Goal: Information Seeking & Learning: Learn about a topic

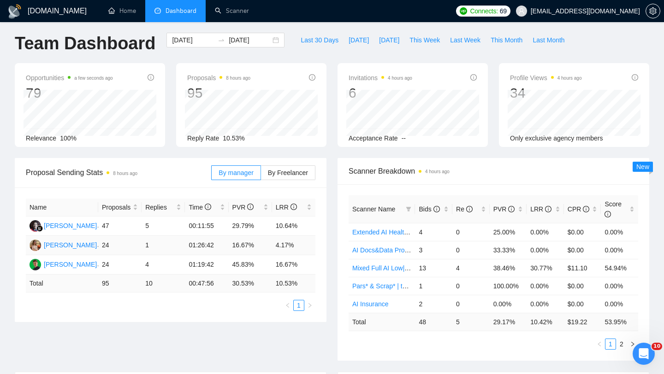
scroll to position [4, 0]
click at [272, 44] on div "[DATE] [DATE]" at bounding box center [225, 40] width 118 height 15
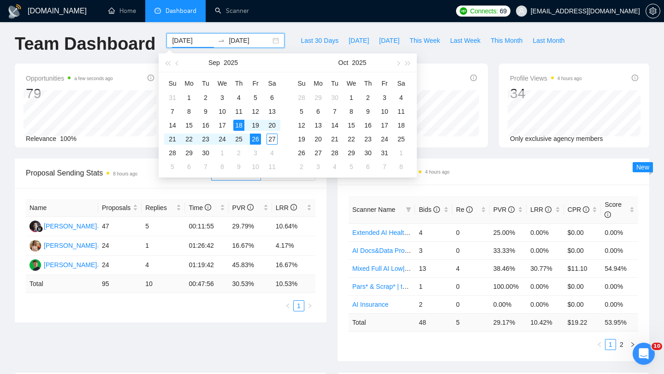
click at [270, 42] on div "[DATE] [DATE]" at bounding box center [225, 40] width 118 height 15
type input "[DATE]"
click at [242, 126] on div "18" at bounding box center [238, 125] width 11 height 11
type input "[DATE]"
click at [261, 139] on div "26" at bounding box center [255, 139] width 11 height 11
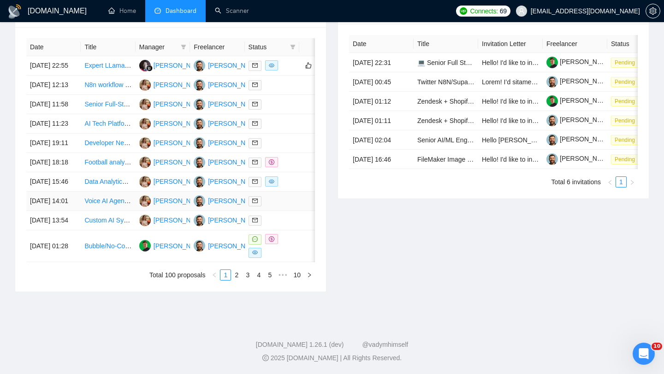
scroll to position [376, 0]
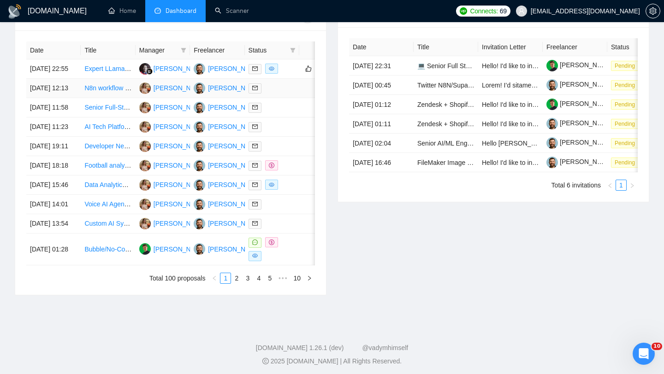
click at [74, 98] on td "[DATE] 12:13" at bounding box center [53, 88] width 54 height 19
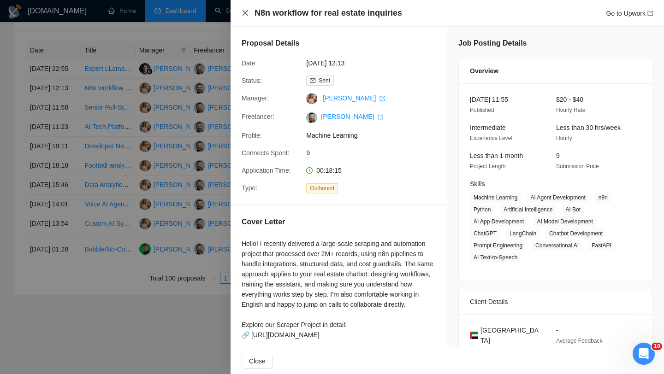
click at [244, 15] on icon "close" at bounding box center [245, 12] width 7 height 7
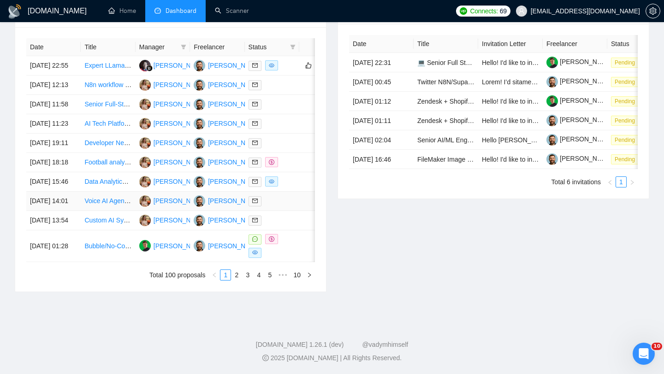
scroll to position [388, 0]
click at [245, 280] on link "3" at bounding box center [248, 275] width 10 height 10
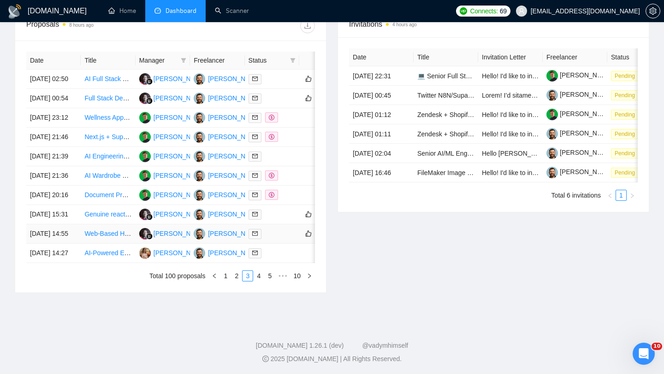
scroll to position [372, 0]
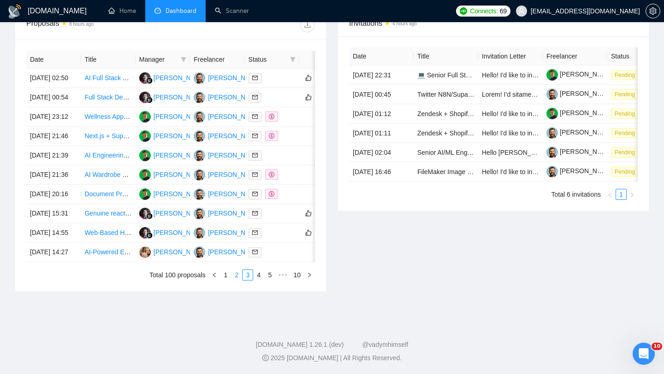
click at [240, 280] on link "2" at bounding box center [236, 275] width 10 height 10
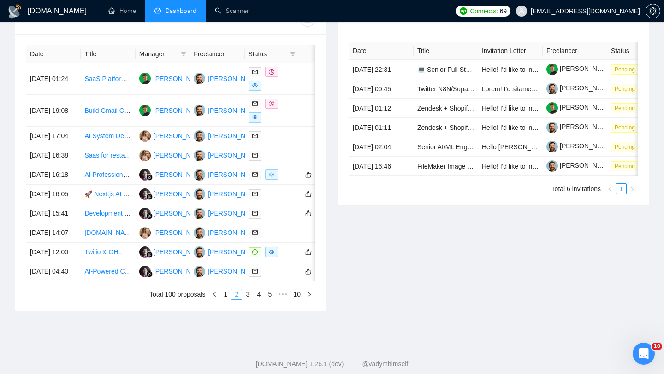
click at [231, 300] on li "2" at bounding box center [236, 294] width 11 height 11
click at [227, 311] on div "Date Title Manager Freelancer Status [DATE] 01:24 SaaS Platform for Beauty Prof…" at bounding box center [170, 172] width 311 height 277
click at [227, 300] on li "1" at bounding box center [225, 294] width 11 height 11
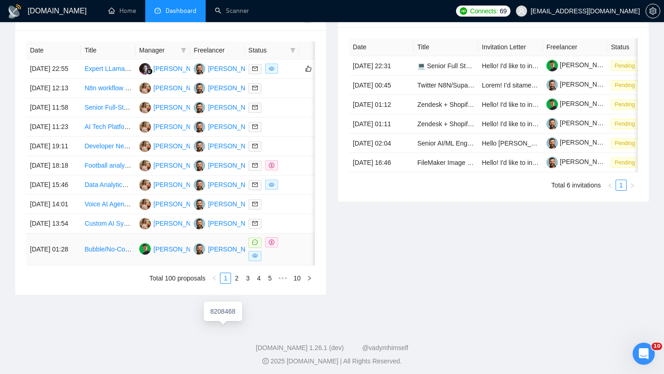
scroll to position [380, 0]
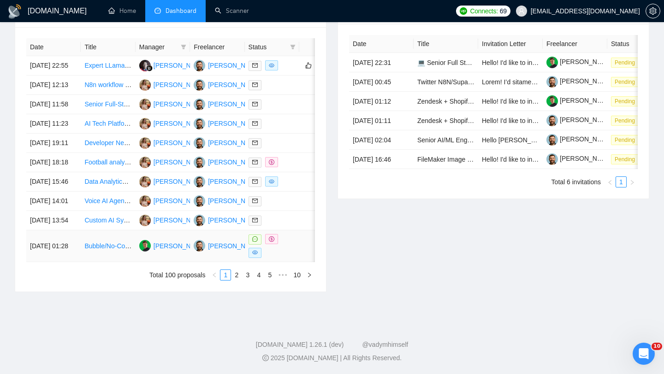
click at [70, 262] on td "[DATE] 01:28" at bounding box center [53, 247] width 54 height 32
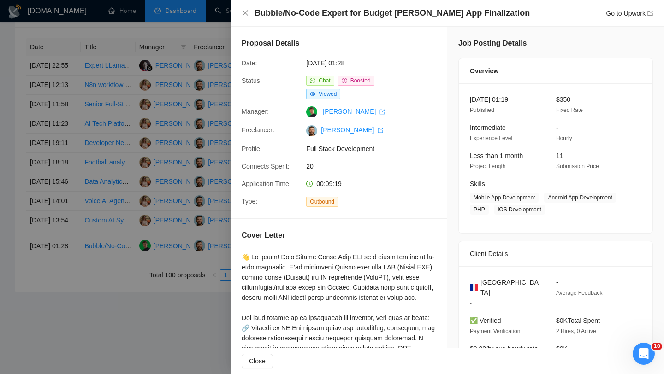
click at [245, 19] on div "Bubble/No-Code Expert for Budget [PERSON_NAME] App Finalization Go to Upwork" at bounding box center [447, 13] width 433 height 27
click at [245, 18] on div "Bubble/No-Code Expert for Budget [PERSON_NAME] App Finalization Go to Upwork" at bounding box center [447, 13] width 411 height 12
click at [243, 14] on icon "close" at bounding box center [245, 12] width 7 height 7
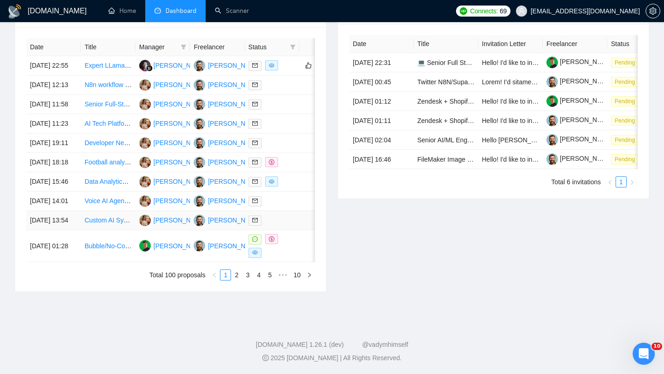
click at [56, 231] on td "[DATE] 13:54" at bounding box center [53, 220] width 54 height 19
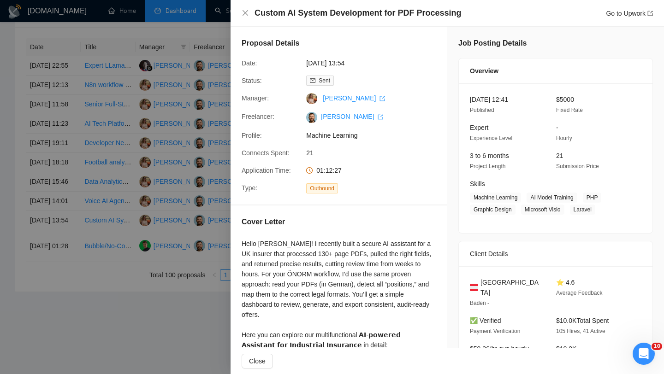
click at [79, 314] on div at bounding box center [332, 187] width 664 height 374
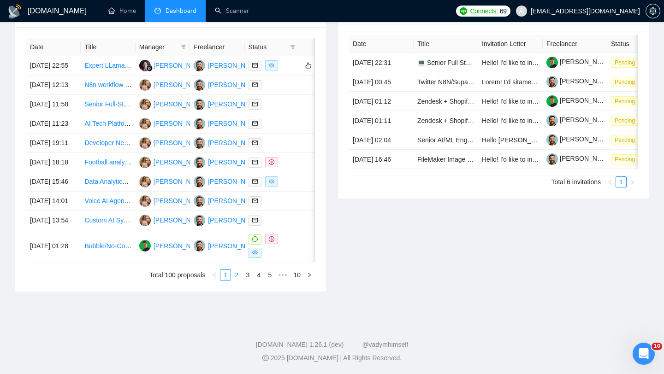
click at [233, 280] on link "2" at bounding box center [236, 275] width 10 height 10
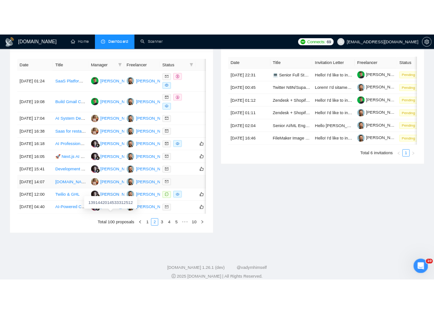
scroll to position [412, 0]
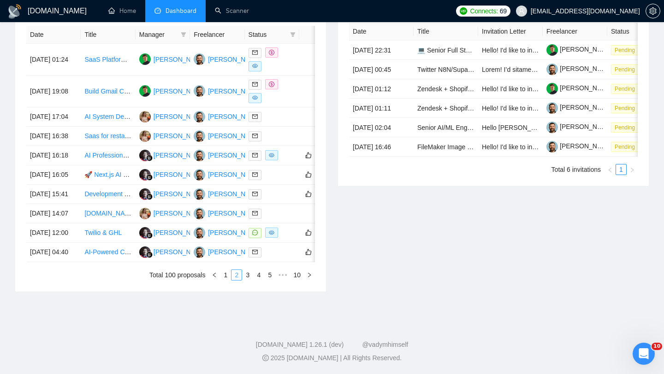
click at [231, 281] on li "2" at bounding box center [236, 275] width 11 height 11
click at [226, 280] on link "1" at bounding box center [225, 275] width 10 height 10
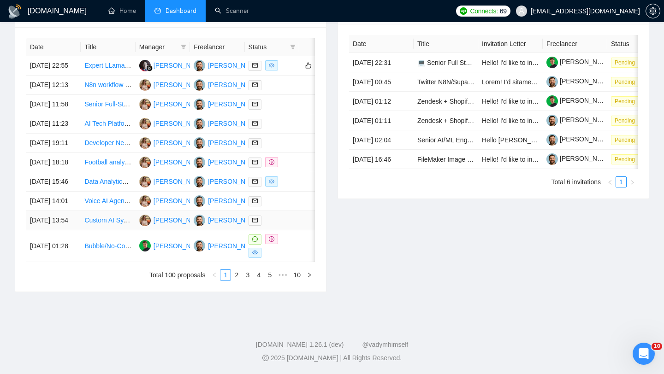
click at [67, 231] on td "[DATE] 13:54" at bounding box center [53, 220] width 54 height 19
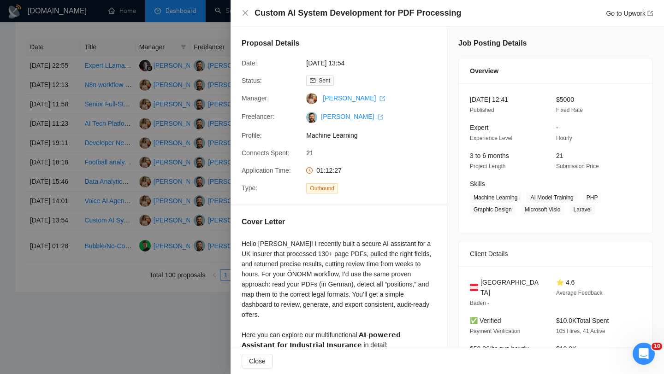
click at [299, 5] on div "Custom AI System Development for PDF Processing Go to Upwork" at bounding box center [447, 13] width 433 height 27
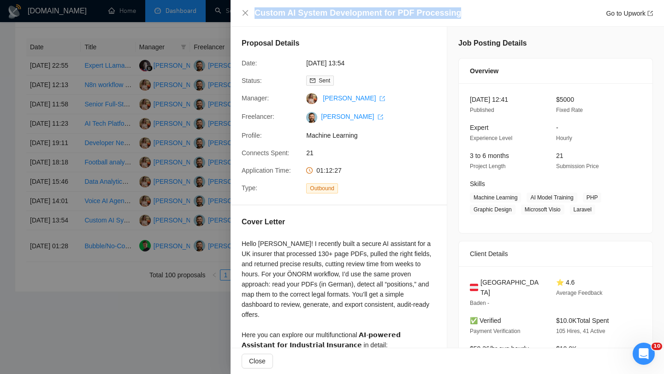
click at [299, 5] on div "Custom AI System Development for PDF Processing Go to Upwork" at bounding box center [447, 13] width 433 height 27
copy h4 "Custom AI System Development for PDF Processing"
click at [242, 10] on icon "close" at bounding box center [245, 12] width 7 height 7
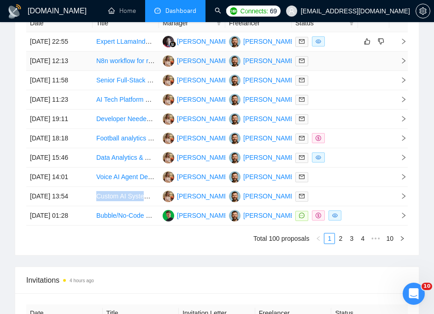
scroll to position [685, 0]
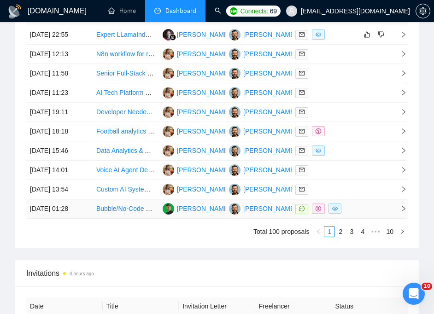
click at [69, 219] on td "[DATE] 01:28" at bounding box center [59, 209] width 66 height 19
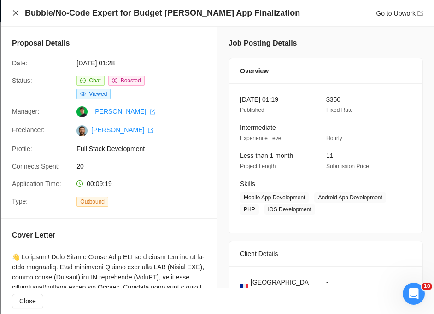
click at [12, 12] on icon "close" at bounding box center [15, 12] width 7 height 7
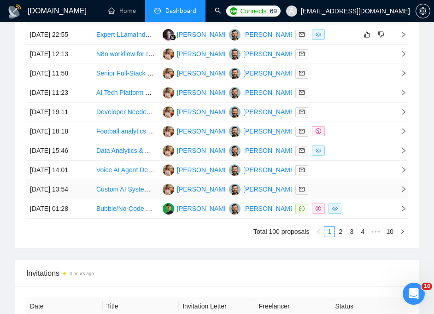
click at [83, 200] on td "[DATE] 13:54" at bounding box center [59, 189] width 66 height 19
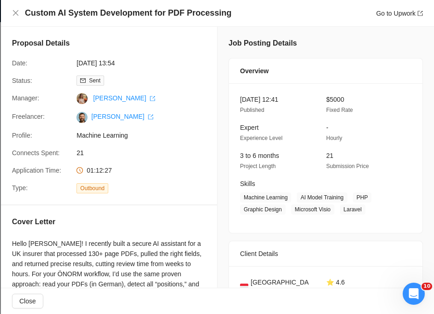
scroll to position [52, 0]
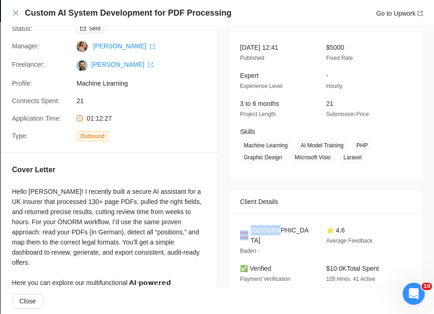
drag, startPoint x: 250, startPoint y: 231, endPoint x: 288, endPoint y: 231, distance: 37.8
click at [288, 231] on div "[GEOGRAPHIC_DATA]" at bounding box center [275, 235] width 71 height 20
copy div "[GEOGRAPHIC_DATA]"
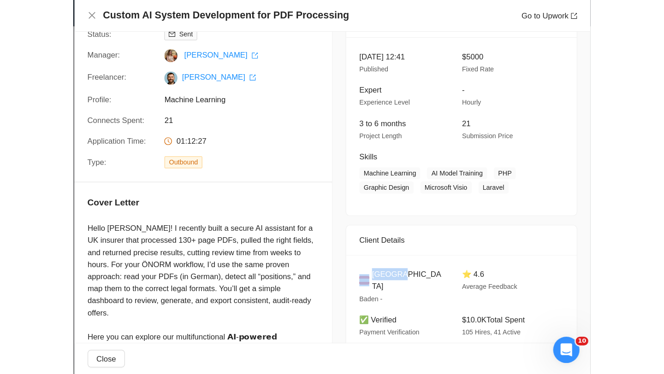
scroll to position [457, 0]
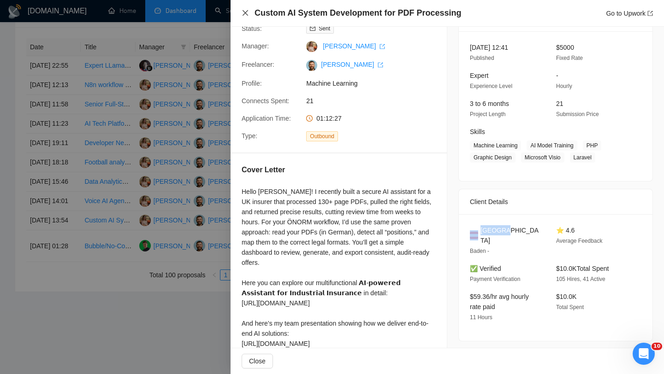
click at [245, 11] on icon "close" at bounding box center [245, 12] width 7 height 7
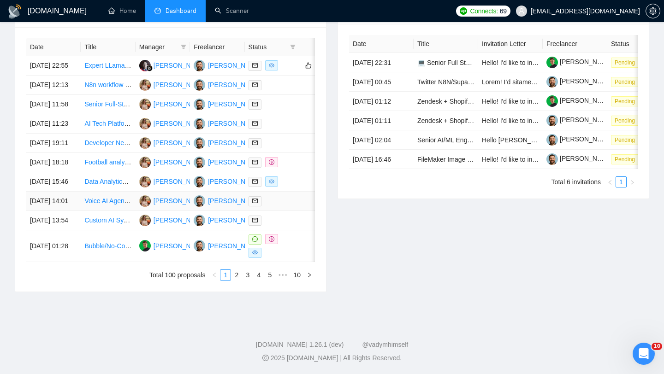
scroll to position [454, 0]
click at [80, 192] on td "[DATE] 14:01" at bounding box center [53, 201] width 54 height 19
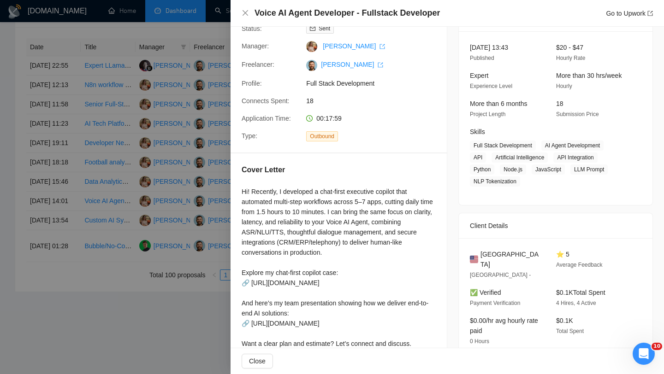
click at [271, 11] on h4 "Voice AI Agent Developer - Fullstack Developer" at bounding box center [347, 13] width 185 height 12
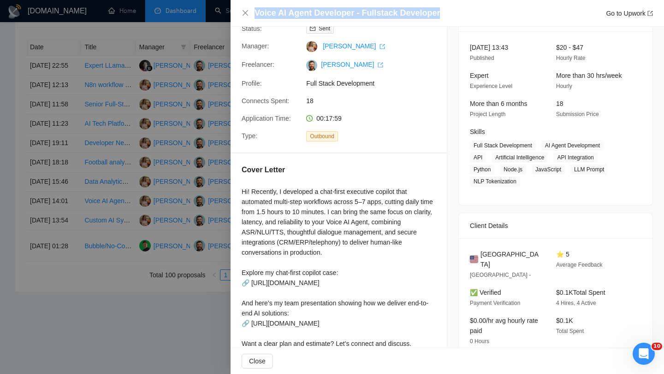
click at [271, 11] on h4 "Voice AI Agent Developer - Fullstack Developer" at bounding box center [347, 13] width 185 height 12
copy h4 "Voice AI Agent Developer - Fullstack Developer"
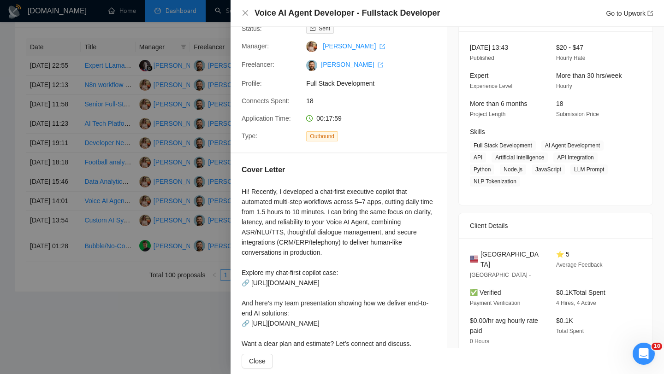
click at [240, 11] on div "Voice AI Agent Developer - Fullstack Developer Go to Upwork" at bounding box center [447, 13] width 433 height 27
click at [246, 12] on icon "close" at bounding box center [246, 13] width 6 height 6
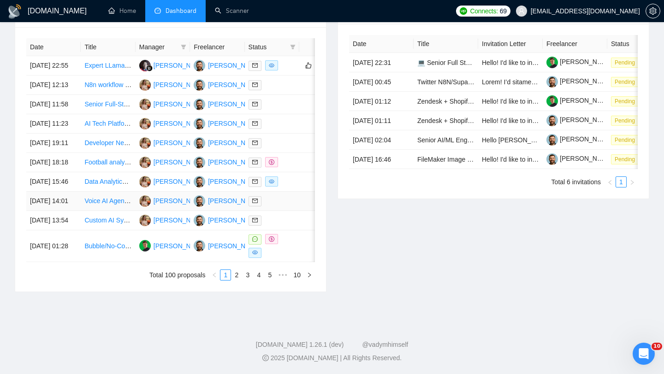
click at [69, 201] on td "[DATE] 14:01" at bounding box center [53, 201] width 54 height 19
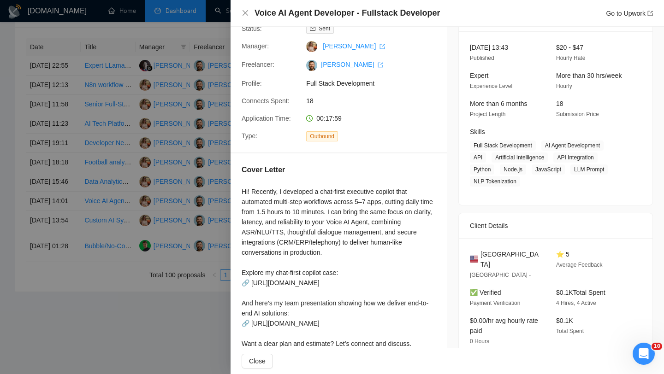
click at [434, 249] on span "[GEOGRAPHIC_DATA]" at bounding box center [510, 259] width 61 height 20
copy span "[GEOGRAPHIC_DATA]"
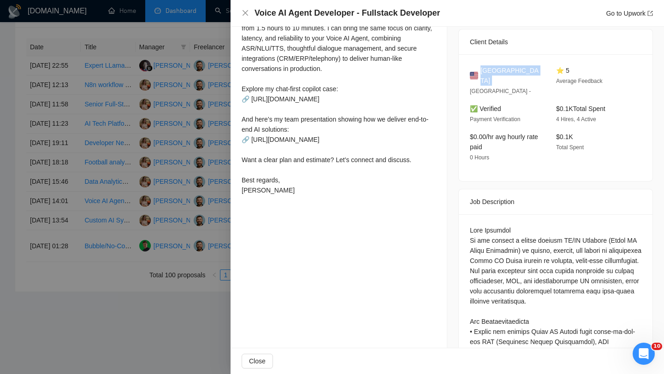
scroll to position [321, 0]
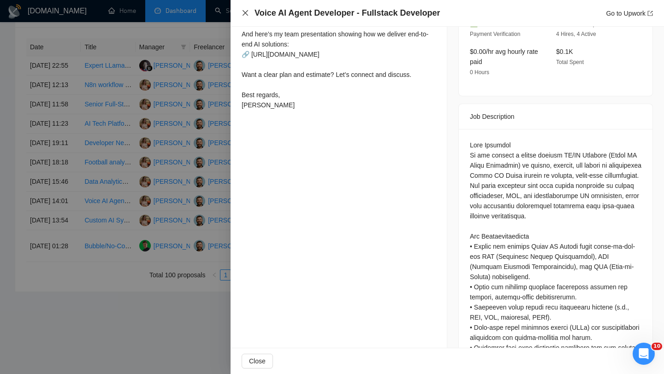
click at [243, 14] on icon "close" at bounding box center [245, 12] width 7 height 7
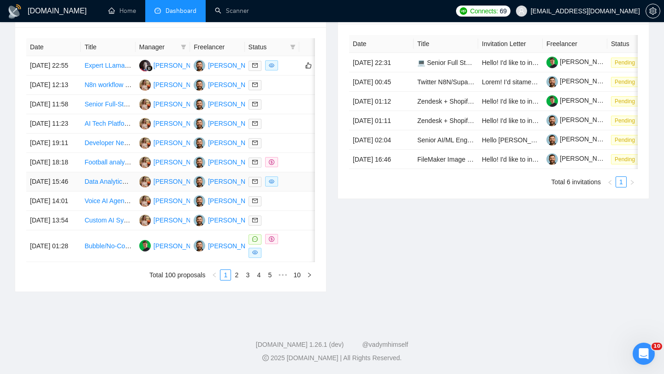
click at [80, 172] on td "[DATE] 15:46" at bounding box center [53, 181] width 54 height 19
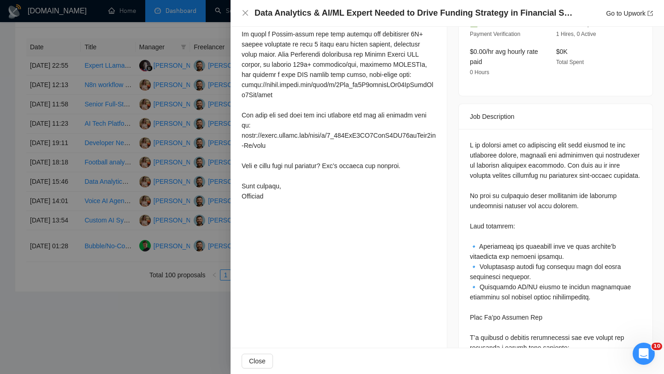
click at [299, 20] on div "Data Analytics & AI/ML Expert Needed to Drive Funding Strategy in Financial Sec…" at bounding box center [447, 13] width 433 height 27
click at [298, 13] on h4 "Data Analytics & AI/ML Expert Needed to Drive Funding Strategy in Financial Sec…" at bounding box center [414, 13] width 318 height 12
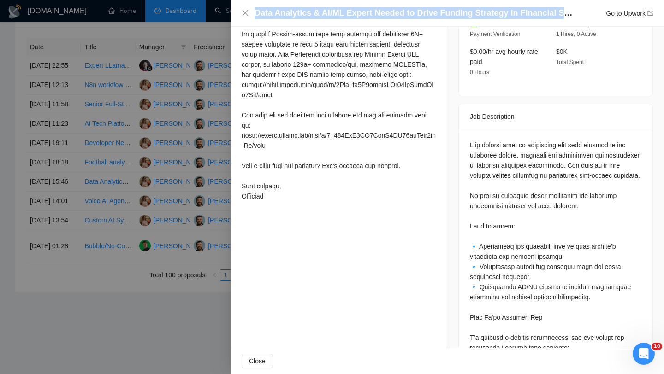
click at [298, 13] on h4 "Data Analytics & AI/ML Expert Needed to Drive Funding Strategy in Financial Sec…" at bounding box center [414, 13] width 318 height 12
copy h4 "Data Analytics & AI/ML Expert Needed to Drive Funding Strategy in Financial Sec…"
click at [248, 11] on icon "close" at bounding box center [246, 13] width 6 height 6
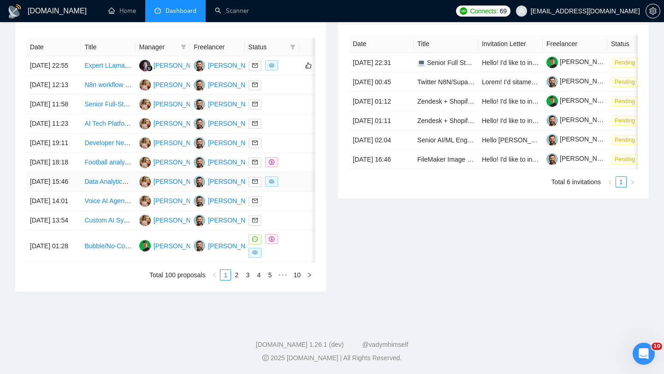
click at [73, 172] on td "[DATE] 15:46" at bounding box center [53, 181] width 54 height 19
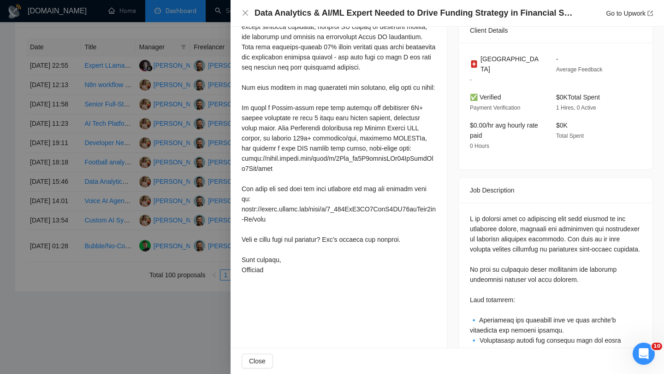
scroll to position [242, 0]
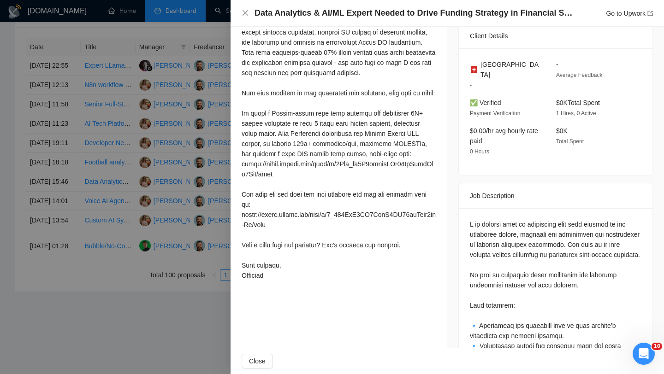
click at [434, 58] on div "Switzerland - - Average Feedback ✅ Verified Payment Verification $0K Total Spen…" at bounding box center [556, 111] width 194 height 127
copy span "[GEOGRAPHIC_DATA]"
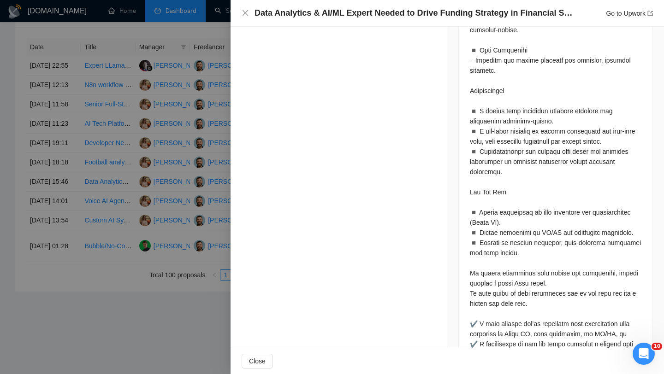
scroll to position [777, 0]
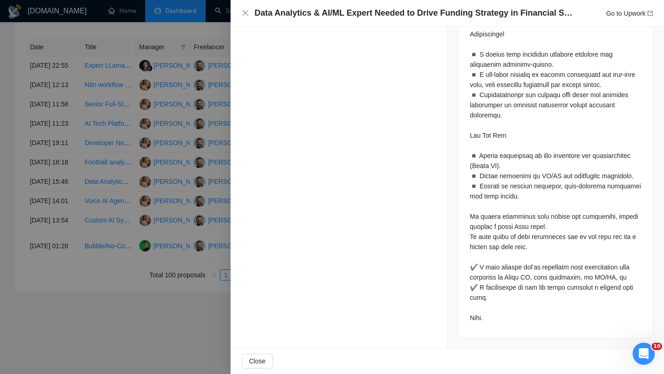
click at [241, 12] on div "Data Analytics & AI/ML Expert Needed to Drive Funding Strategy in Financial Sec…" at bounding box center [447, 13] width 433 height 27
click at [246, 12] on icon "close" at bounding box center [246, 13] width 6 height 6
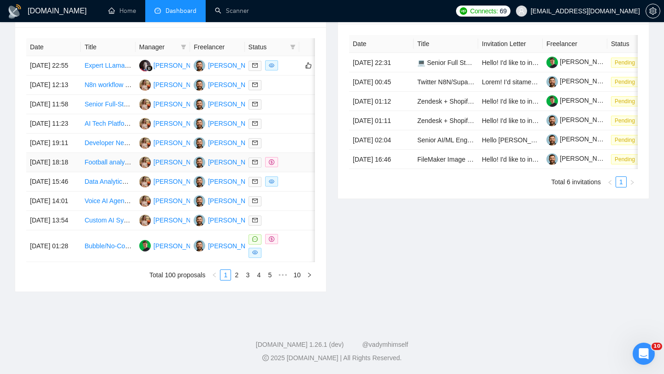
click at [82, 153] on td "Football analytics with Computer Vision" at bounding box center [108, 162] width 54 height 19
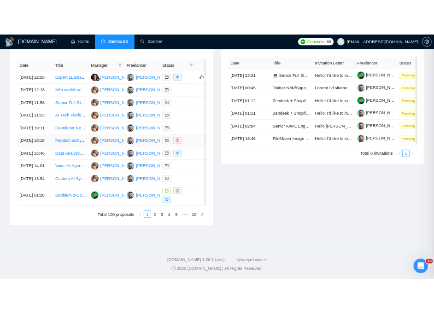
scroll to position [218, 0]
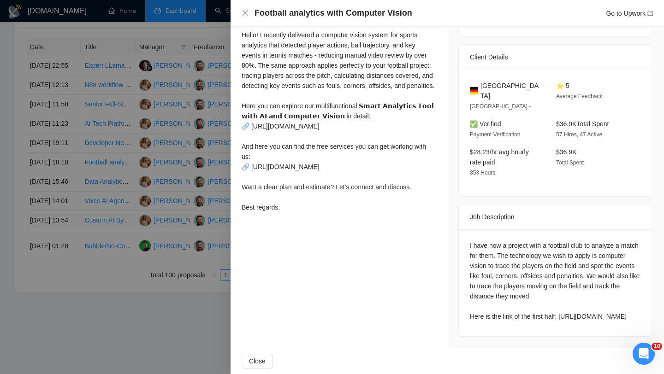
click at [327, 17] on h4 "Football analytics with Computer Vision" at bounding box center [334, 13] width 158 height 12
copy h4 "Football analytics with Computer Vision"
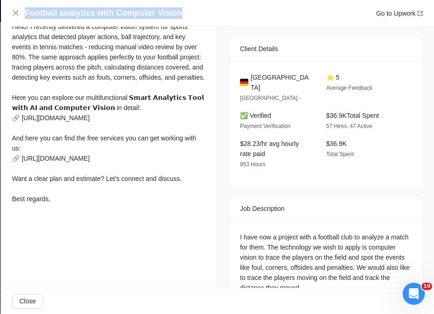
scroll to position [83, 0]
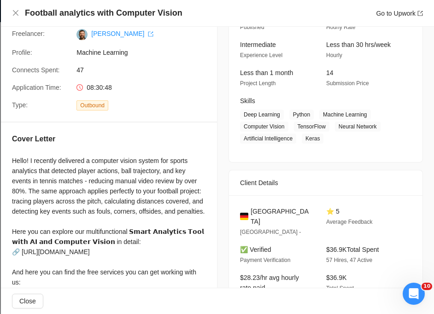
click at [272, 211] on span "[GEOGRAPHIC_DATA]" at bounding box center [281, 217] width 61 height 20
copy span "[GEOGRAPHIC_DATA]"
click at [18, 12] on icon "close" at bounding box center [15, 12] width 7 height 7
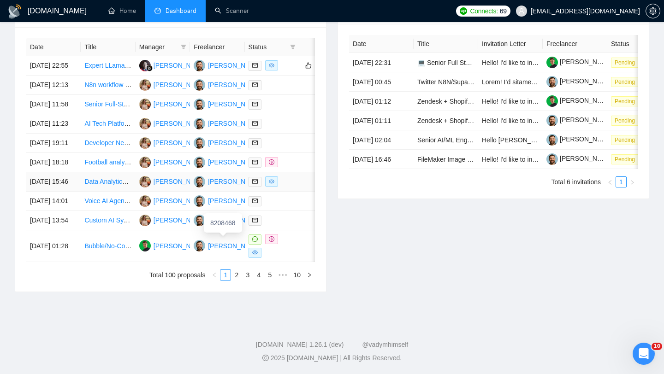
scroll to position [427, 0]
click at [72, 163] on td "[DATE] 18:18" at bounding box center [53, 162] width 54 height 19
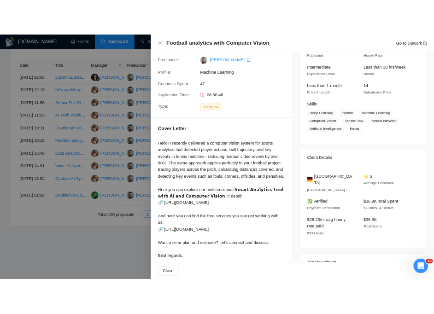
scroll to position [0, 0]
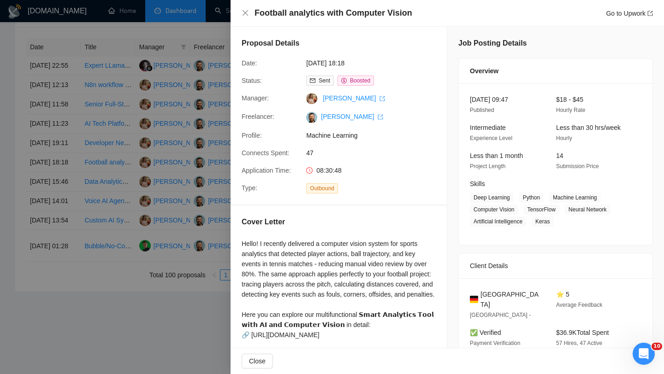
click at [245, 18] on div "Football analytics with Computer Vision Go to Upwork" at bounding box center [447, 13] width 411 height 12
click at [245, 17] on icon "close" at bounding box center [245, 12] width 7 height 7
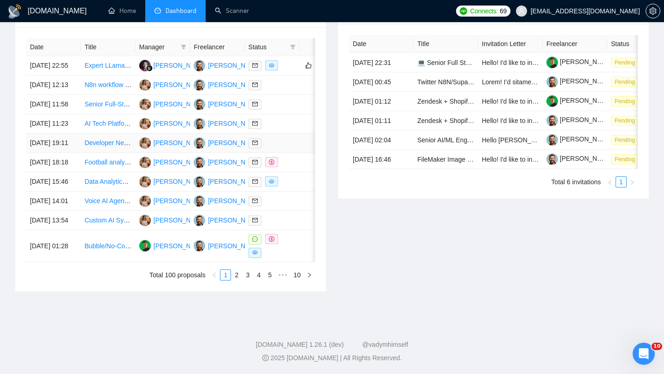
click at [65, 140] on td "[DATE] 19:11" at bounding box center [53, 143] width 54 height 19
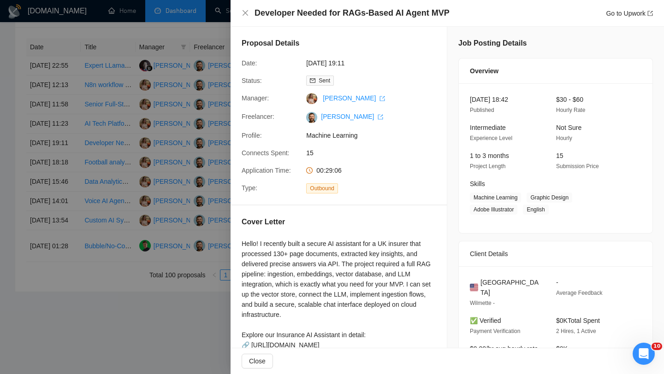
click at [292, 8] on h4 "Developer Needed for RAGs-Based AI Agent MVP" at bounding box center [352, 13] width 195 height 12
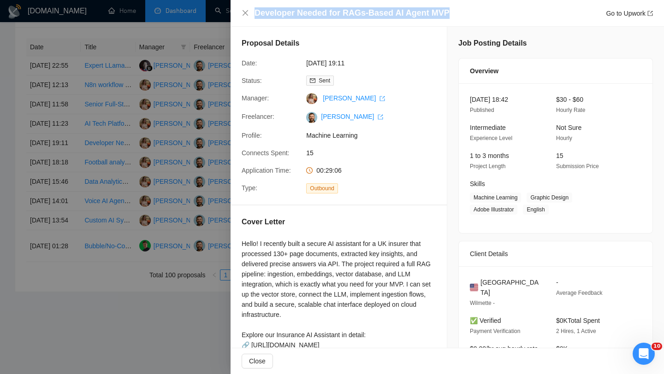
click at [292, 8] on h4 "Developer Needed for RAGs-Based AI Agent MVP" at bounding box center [352, 13] width 195 height 12
copy h4 "Developer Needed for RAGs-Based AI Agent MVP"
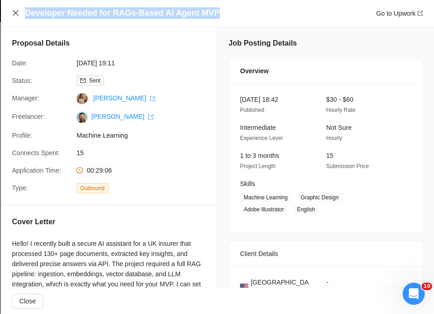
click at [18, 12] on icon "close" at bounding box center [15, 12] width 7 height 7
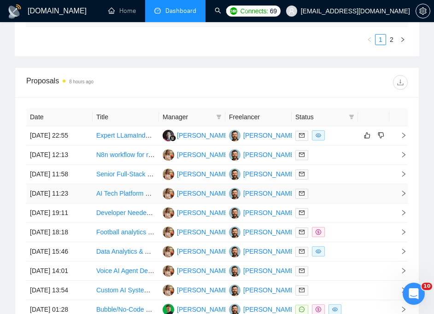
scroll to position [599, 0]
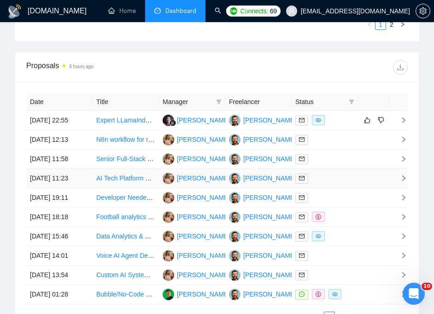
click at [84, 189] on td "[DATE] 11:23" at bounding box center [59, 178] width 66 height 19
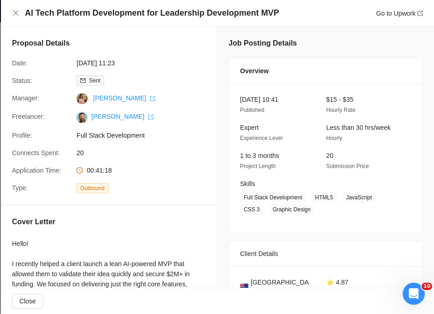
click at [10, 10] on div "AI Tech Platform Development for Leadership Development MVP Go to Upwork" at bounding box center [217, 13] width 433 height 27
click at [11, 10] on div "AI Tech Platform Development for Leadership Development MVP Go to Upwork" at bounding box center [217, 13] width 433 height 27
click at [14, 12] on icon "close" at bounding box center [15, 12] width 7 height 7
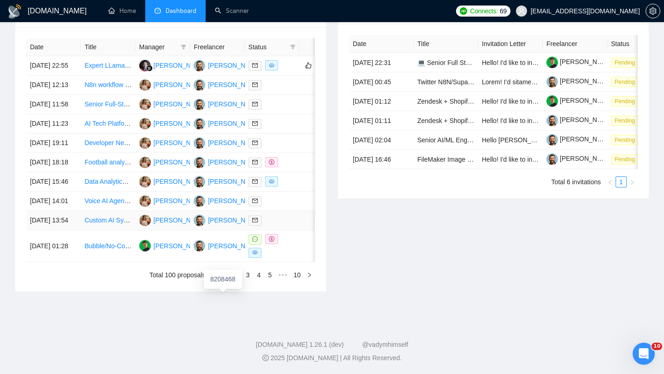
scroll to position [451, 0]
click at [79, 172] on td "[DATE] 15:46" at bounding box center [53, 181] width 54 height 19
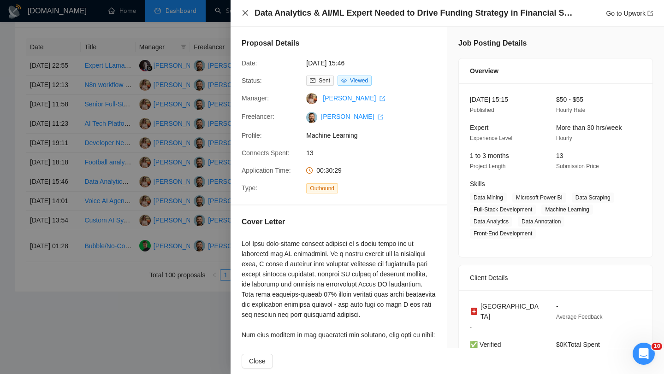
click at [243, 10] on icon "close" at bounding box center [245, 12] width 7 height 7
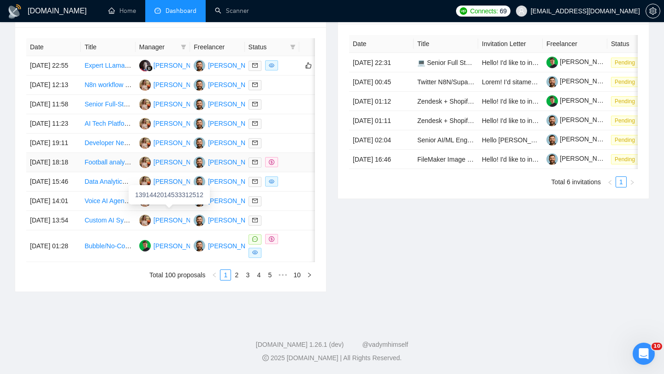
scroll to position [439, 0]
click at [68, 134] on td "[DATE] 19:11" at bounding box center [53, 143] width 54 height 19
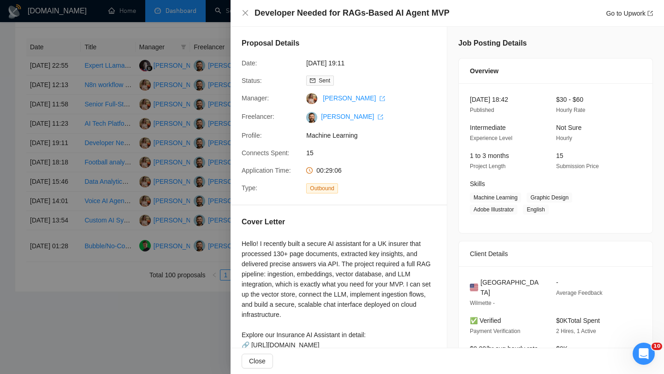
click at [375, 3] on div "Developer Needed for RAGs-Based AI Agent MVP Go to Upwork" at bounding box center [447, 13] width 433 height 27
click at [375, 11] on h4 "Developer Needed for RAGs-Based AI Agent MVP" at bounding box center [352, 13] width 195 height 12
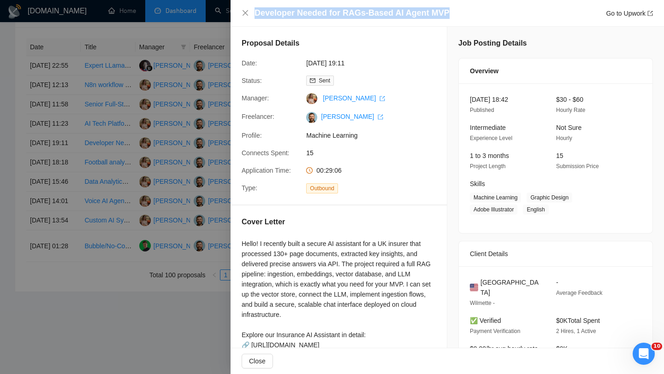
click at [375, 11] on h4 "Developer Needed for RAGs-Based AI Agent MVP" at bounding box center [352, 13] width 195 height 12
copy h4 "Developer Needed for RAGs-Based AI Agent MVP"
click at [247, 11] on icon "close" at bounding box center [246, 13] width 6 height 6
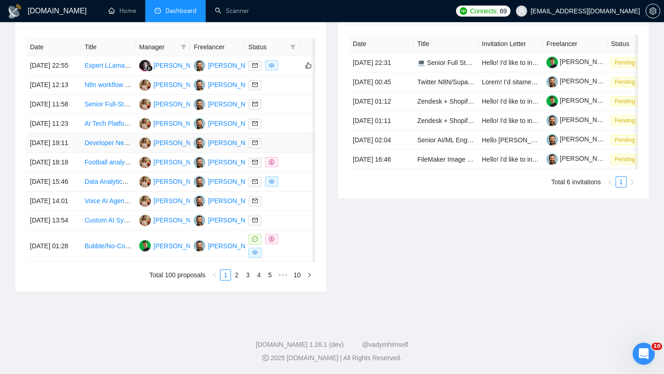
click at [79, 134] on td "[DATE] 19:11" at bounding box center [53, 143] width 54 height 19
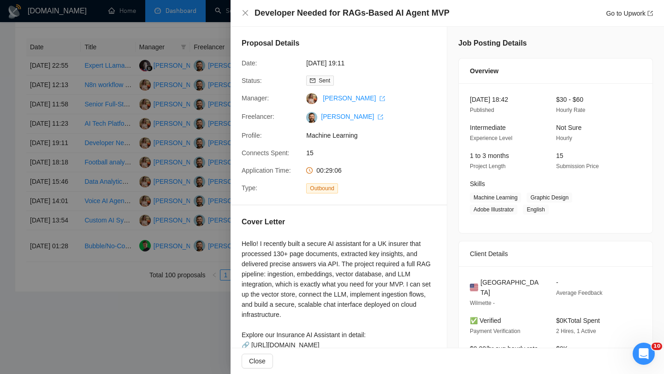
click at [434, 283] on span "[GEOGRAPHIC_DATA]" at bounding box center [510, 288] width 61 height 20
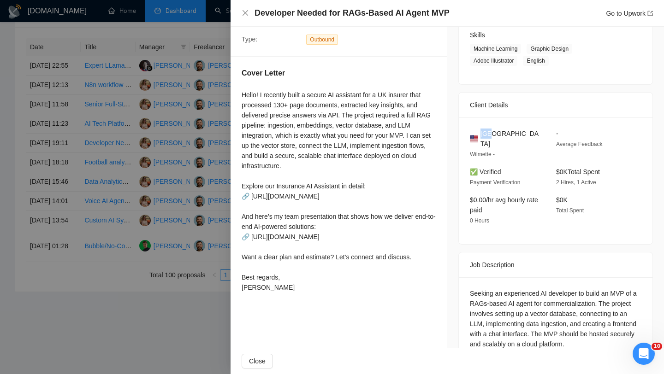
scroll to position [165, 0]
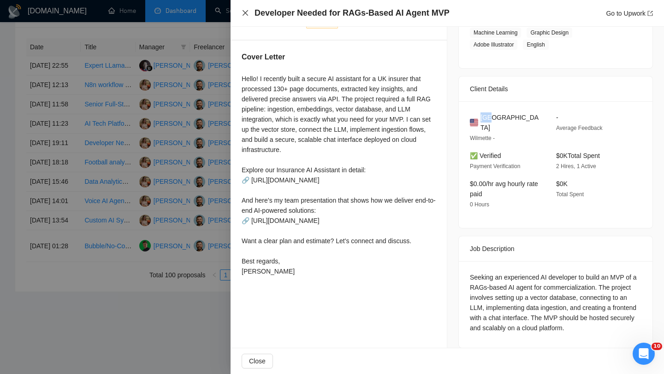
click at [245, 9] on icon "close" at bounding box center [245, 12] width 7 height 7
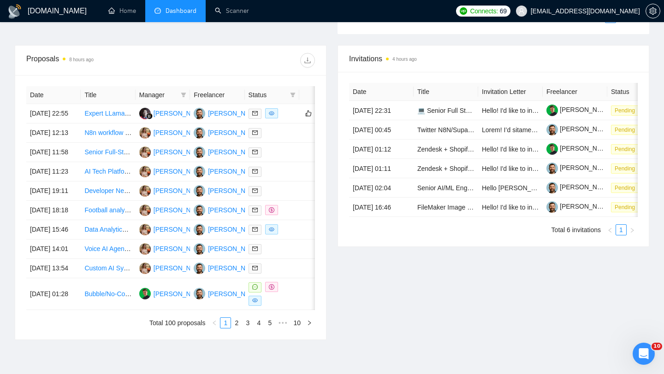
scroll to position [457, 0]
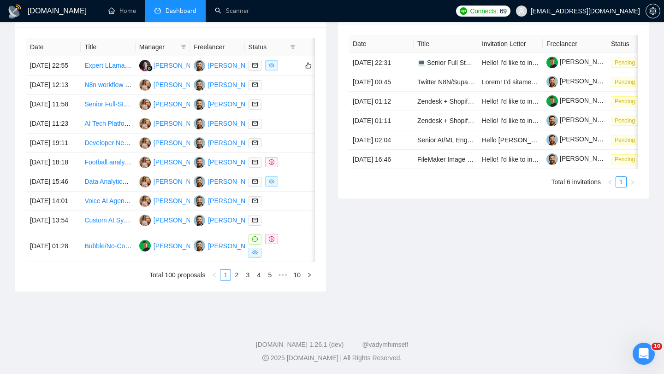
click at [268, 282] on div "Date Title Manager Freelancer Status [DATE] 22:55 Expert LLamaIndex RAG API Ser…" at bounding box center [170, 159] width 311 height 265
click at [268, 281] on div "Date Title Manager Freelancer Status [DATE] 22:55 Expert LLamaIndex RAG API Ser…" at bounding box center [170, 159] width 311 height 265
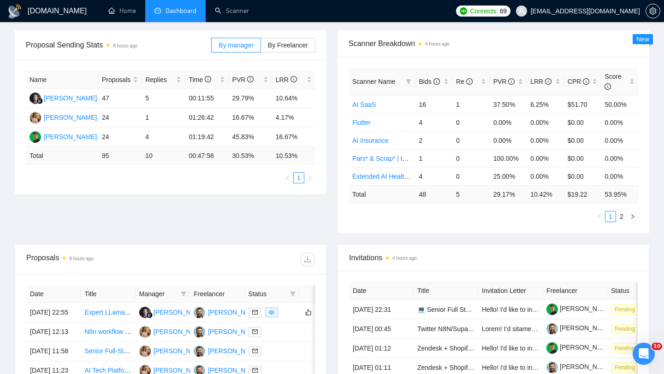
scroll to position [12, 0]
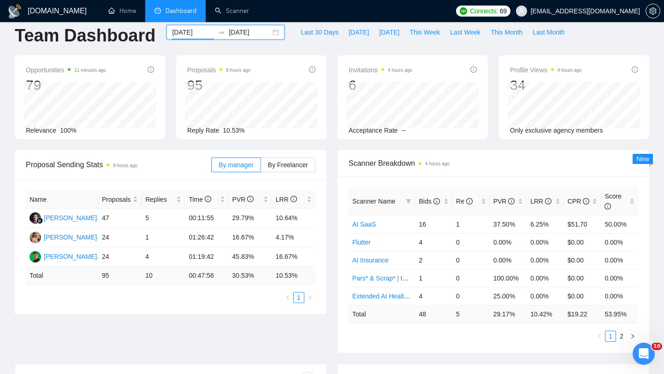
click at [196, 35] on input "[DATE]" at bounding box center [193, 32] width 42 height 10
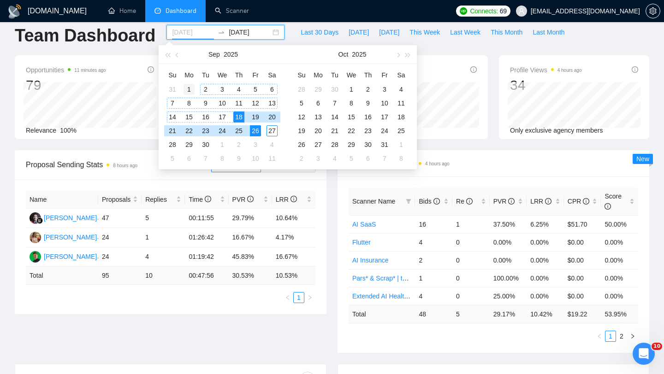
type input "[DATE]"
click at [195, 87] on td "1" at bounding box center [189, 90] width 17 height 14
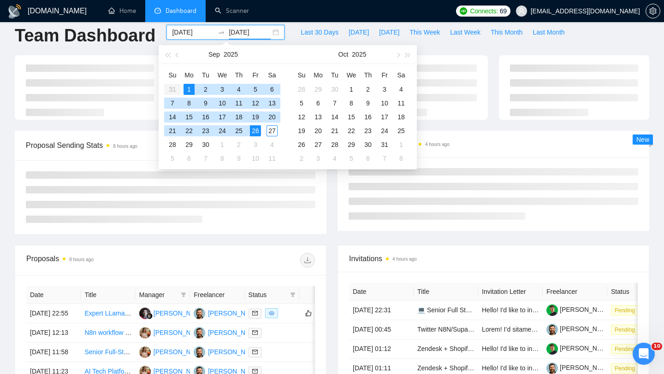
type input "[DATE]"
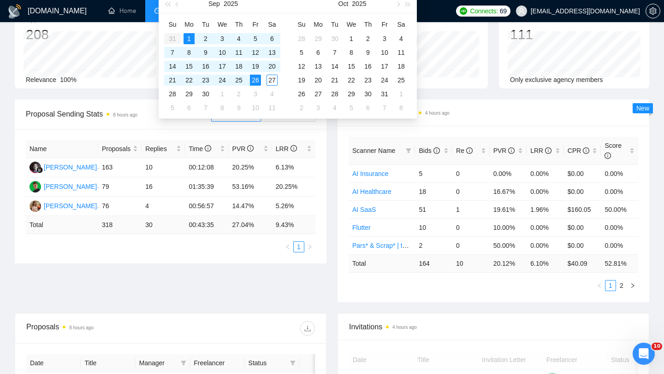
click at [144, 254] on div "Name Proposals Replies Time PVR LRR Syahrowi Syahrowi 163 10 00:12:08 20.25% 6.…" at bounding box center [171, 196] width 312 height 135
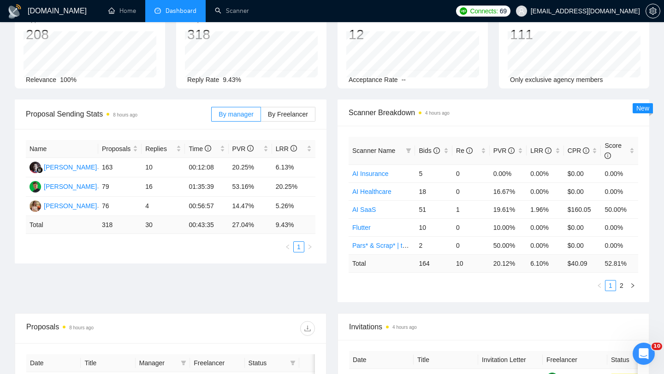
scroll to position [457, 0]
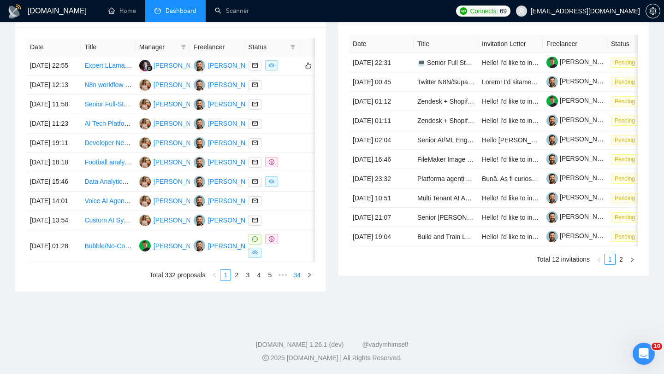
click at [296, 279] on link "34" at bounding box center [297, 275] width 13 height 10
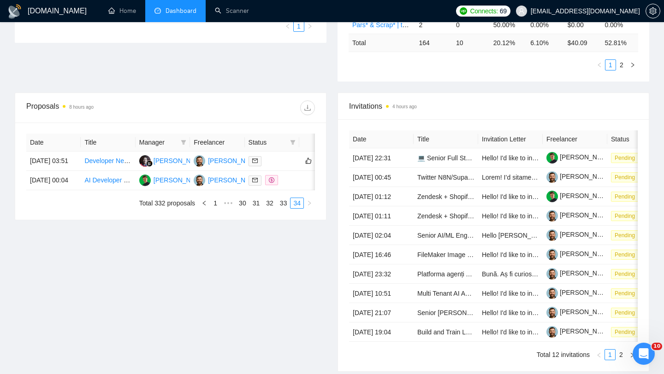
scroll to position [281, 0]
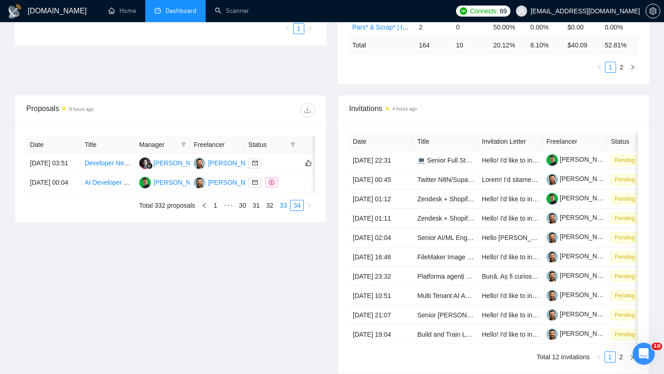
click at [279, 211] on link "33" at bounding box center [283, 206] width 13 height 10
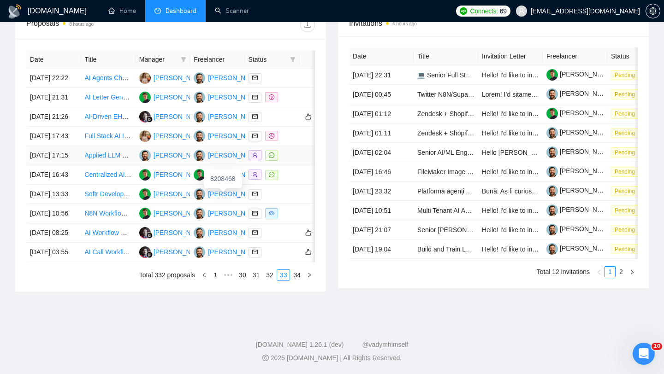
scroll to position [391, 0]
click at [81, 224] on td "N8N Workflow Developer for AI-Powered Trading Assistant" at bounding box center [108, 213] width 54 height 19
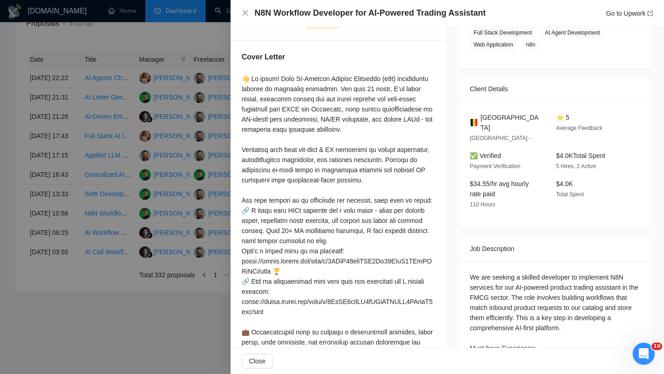
click at [361, 17] on h4 "N8N Workflow Developer for AI-Powered Trading Assistant" at bounding box center [370, 13] width 231 height 12
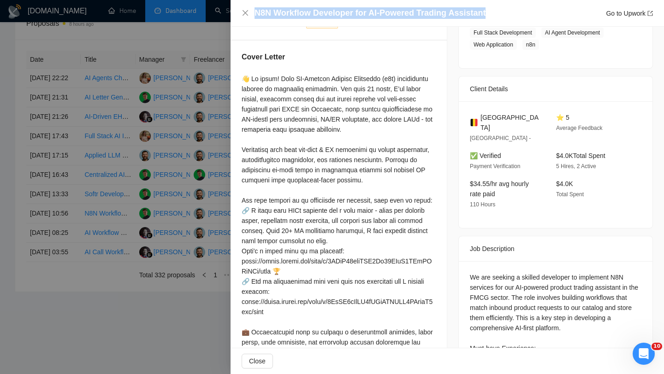
click at [361, 17] on h4 "N8N Workflow Developer for AI-Powered Trading Assistant" at bounding box center [370, 13] width 231 height 12
click at [243, 13] on icon "close" at bounding box center [245, 12] width 7 height 7
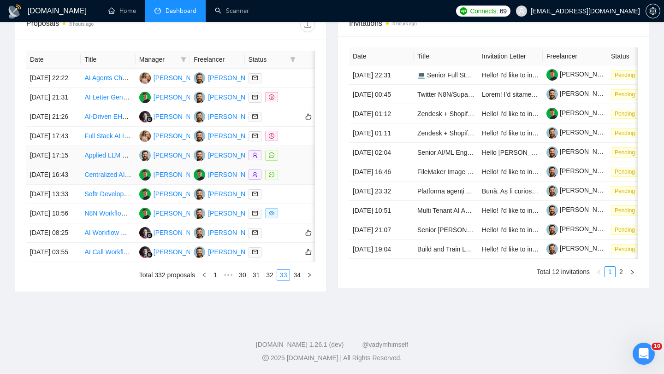
scroll to position [380, 0]
click at [277, 280] on link "33" at bounding box center [283, 275] width 13 height 10
click at [271, 280] on link "32" at bounding box center [269, 275] width 13 height 10
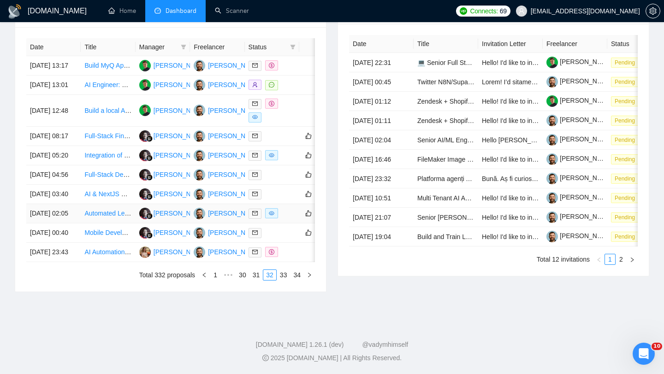
click at [74, 224] on td "[DATE] 02:05" at bounding box center [53, 213] width 54 height 19
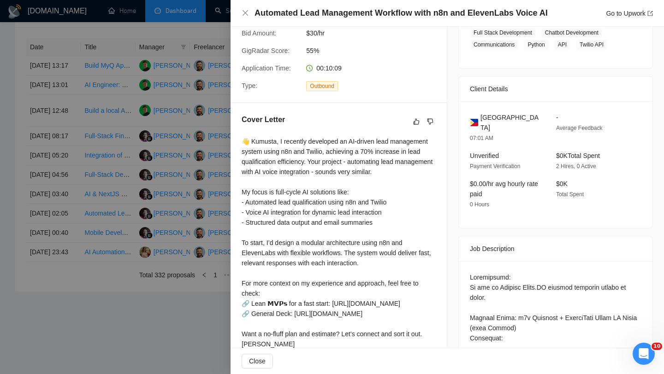
click at [397, 14] on h4 "Automated Lead Management Workflow with n8n and ElevenLabs Voice AI" at bounding box center [401, 13] width 293 height 12
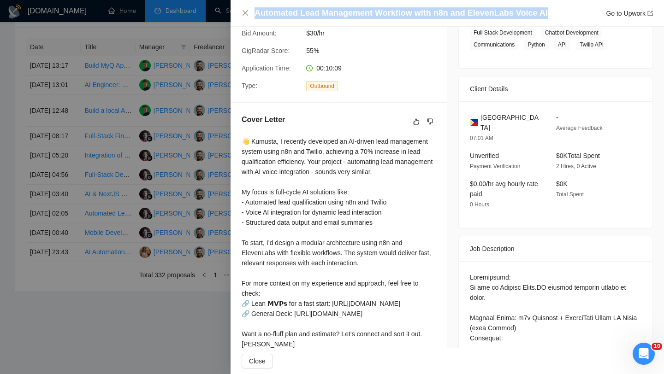
click at [397, 14] on h4 "Automated Lead Management Workflow with n8n and ElevenLabs Voice AI" at bounding box center [401, 13] width 293 height 12
click at [245, 14] on icon "close" at bounding box center [245, 12] width 7 height 7
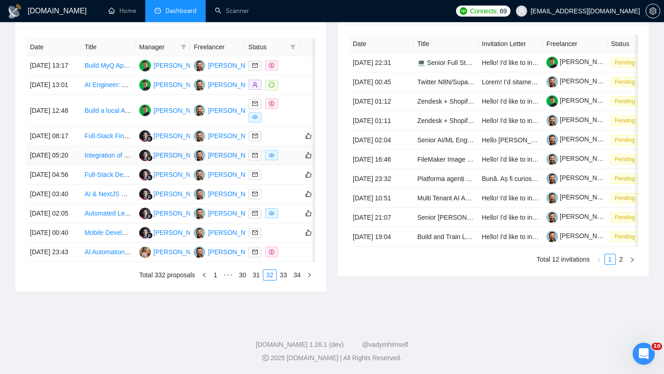
click at [74, 166] on td "[DATE] 05:20" at bounding box center [53, 155] width 54 height 19
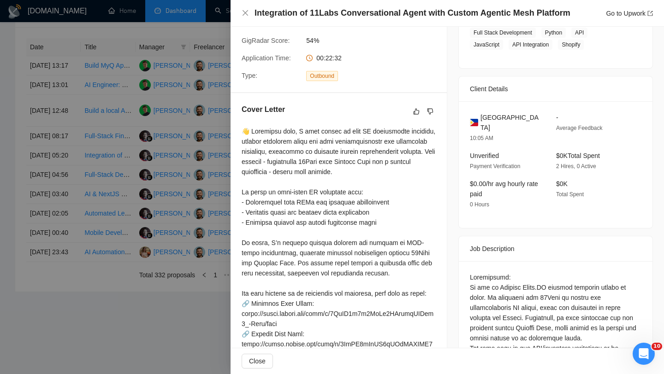
click at [405, 20] on div "Integration of 11Labs Conversational Agent with Custom Agentic Mesh Platform Go…" at bounding box center [447, 13] width 433 height 27
click at [403, 16] on h4 "Integration of 11Labs Conversational Agent with Custom Agentic Mesh Platform" at bounding box center [413, 13] width 316 height 12
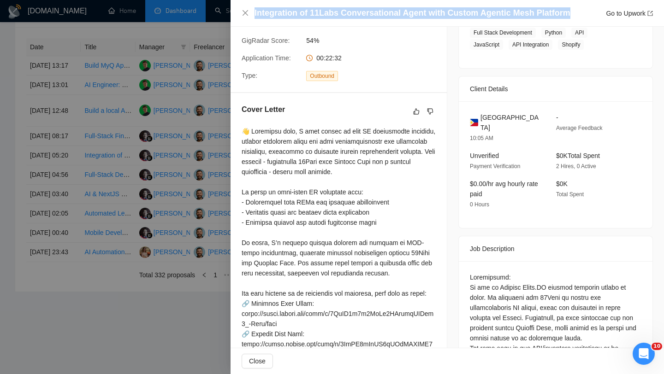
click at [403, 16] on h4 "Integration of 11Labs Conversational Agent with Custom Agentic Mesh Platform" at bounding box center [413, 13] width 316 height 12
click at [245, 13] on icon "close" at bounding box center [246, 13] width 6 height 6
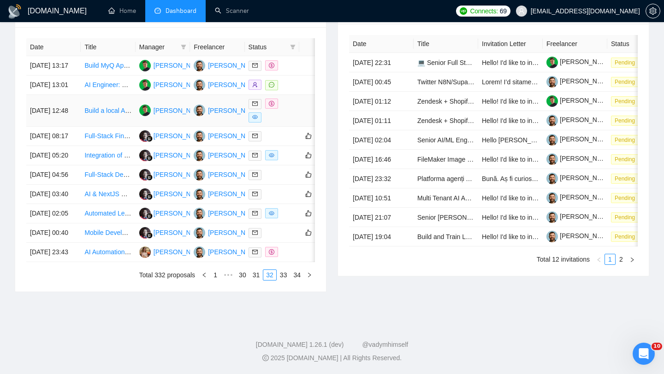
click at [96, 127] on td "Build a local AI RAG application with complex Document Processing" at bounding box center [108, 111] width 54 height 32
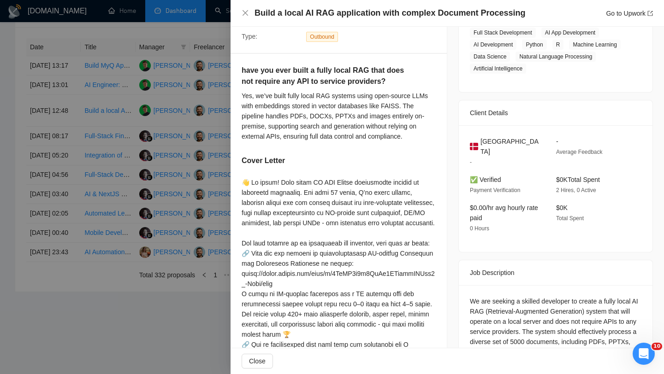
click at [369, 17] on h4 "Build a local AI RAG application with complex Document Processing" at bounding box center [390, 13] width 271 height 12
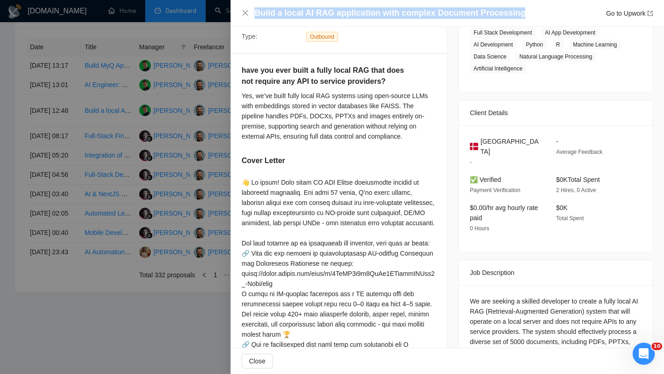
click at [369, 17] on h4 "Build a local AI RAG application with complex Document Processing" at bounding box center [390, 13] width 271 height 12
click at [244, 10] on icon "close" at bounding box center [245, 12] width 7 height 7
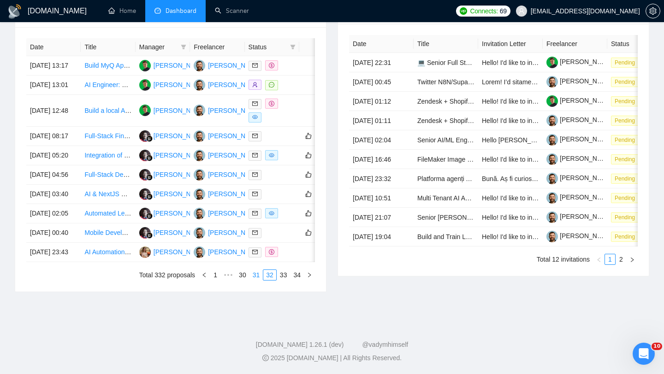
click at [255, 280] on link "31" at bounding box center [256, 275] width 13 height 10
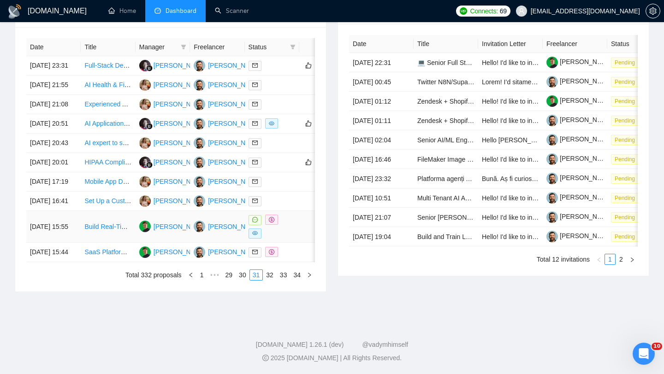
click at [71, 243] on td "[DATE] 15:55" at bounding box center [53, 227] width 54 height 32
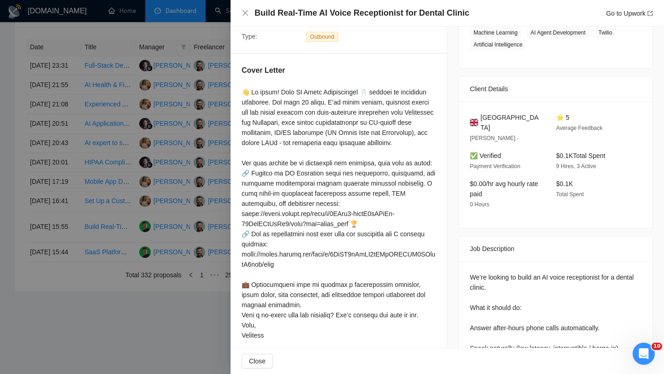
click at [394, 16] on h4 "Build Real-Time AI Voice Receptionist for Dental Clinic" at bounding box center [362, 13] width 215 height 12
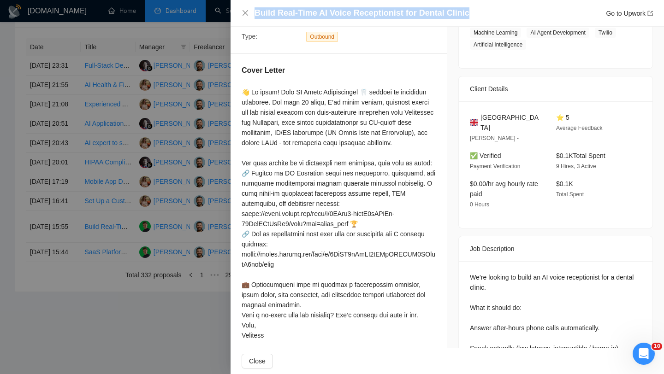
click at [394, 16] on h4 "Build Real-Time AI Voice Receptionist for Dental Clinic" at bounding box center [362, 13] width 215 height 12
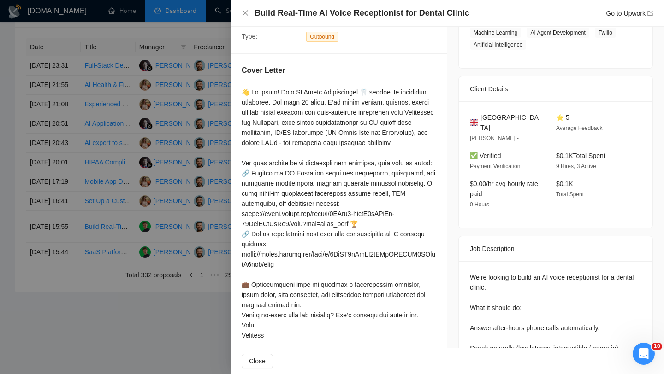
click at [245, 17] on div "Build Real-Time AI Voice Receptionist for Dental Clinic Go to Upwork" at bounding box center [447, 13] width 411 height 12
click at [245, 16] on icon "close" at bounding box center [245, 12] width 7 height 7
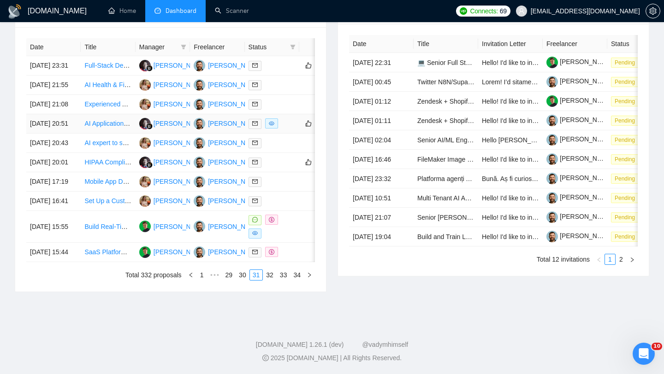
click at [85, 134] on td "AI Application Development for [MEDICAL_DATA]" at bounding box center [108, 123] width 54 height 19
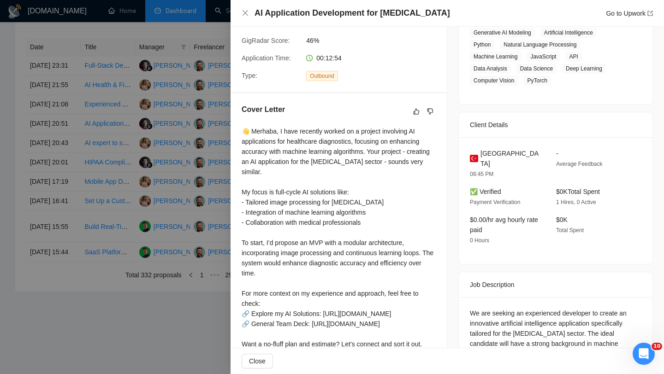
click at [312, 18] on h4 "AI Application Development for [MEDICAL_DATA]" at bounding box center [353, 13] width 196 height 12
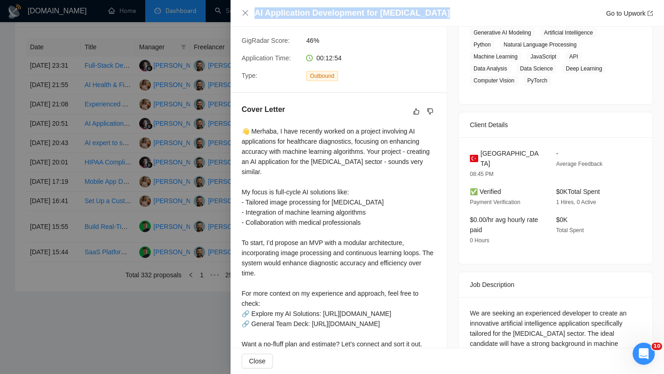
click at [312, 18] on h4 "AI Application Development for [MEDICAL_DATA]" at bounding box center [353, 13] width 196 height 12
click at [245, 10] on icon "close" at bounding box center [245, 12] width 7 height 7
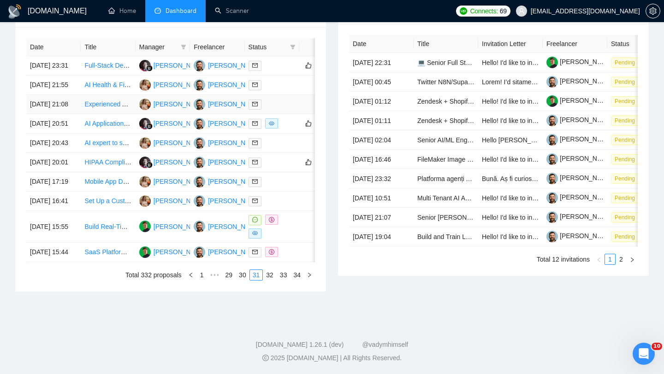
scroll to position [395, 0]
click at [239, 280] on link "30" at bounding box center [242, 275] width 13 height 10
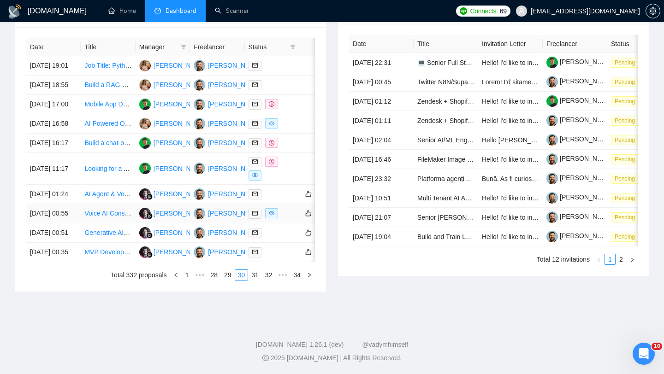
click at [80, 224] on td "[DATE] 00:55" at bounding box center [53, 213] width 54 height 19
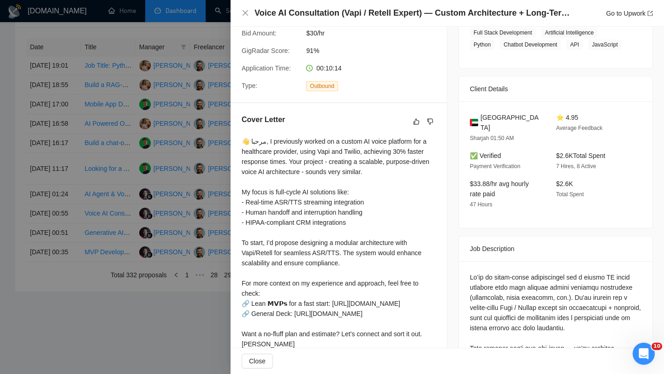
click at [429, 16] on h4 "Voice AI Consultation (Vapi / Retell Expert) — Custom Architecture + Long-Term …" at bounding box center [414, 13] width 318 height 12
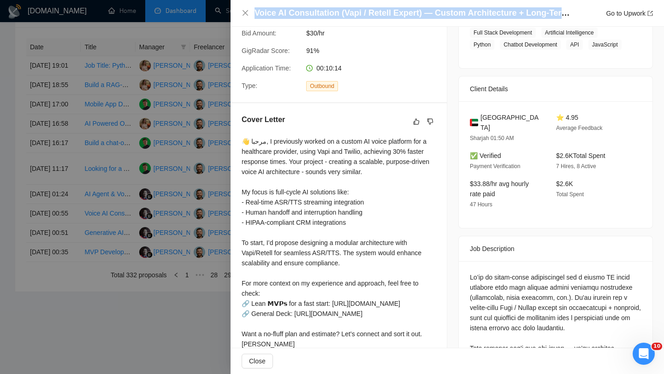
click at [429, 16] on h4 "Voice AI Consultation (Vapi / Retell Expert) — Custom Architecture + Long-Term …" at bounding box center [414, 13] width 318 height 12
click at [245, 13] on icon "close" at bounding box center [246, 13] width 6 height 6
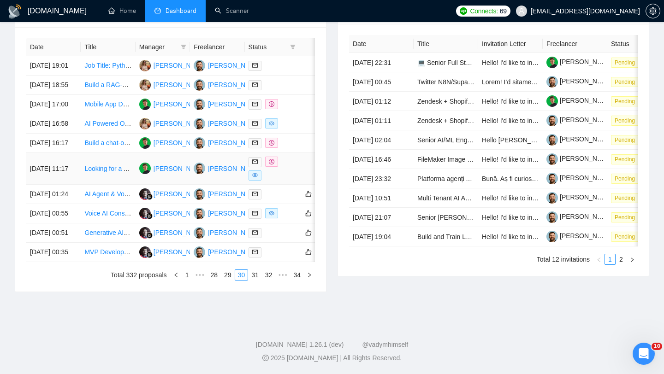
click at [73, 185] on td "[DATE] 11:17" at bounding box center [53, 169] width 54 height 32
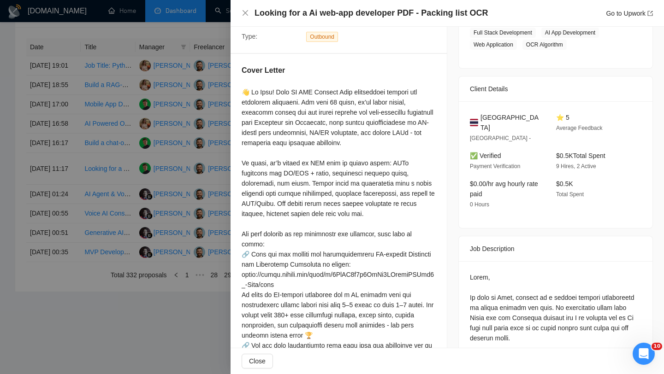
click at [375, 11] on h4 "Looking for a Ai web-app developer PDF - Packing list OCR" at bounding box center [371, 13] width 233 height 12
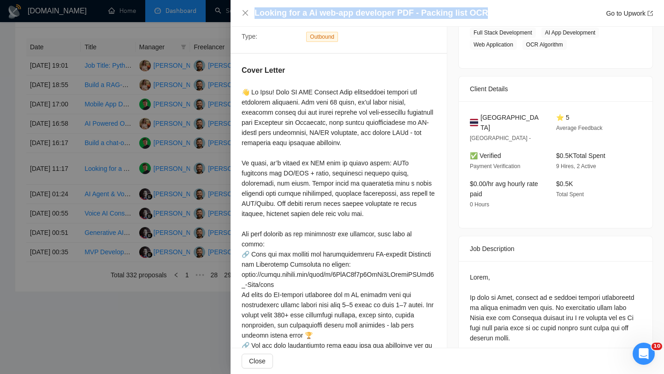
click at [375, 11] on h4 "Looking for a Ai web-app developer PDF - Packing list OCR" at bounding box center [371, 13] width 233 height 12
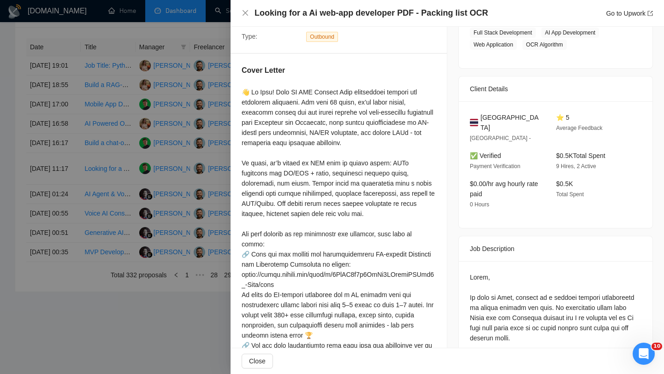
click at [241, 11] on div "Looking for a Ai web-app developer PDF - Packing list OCR Go to Upwork" at bounding box center [447, 13] width 433 height 27
click at [244, 15] on icon "close" at bounding box center [245, 12] width 7 height 7
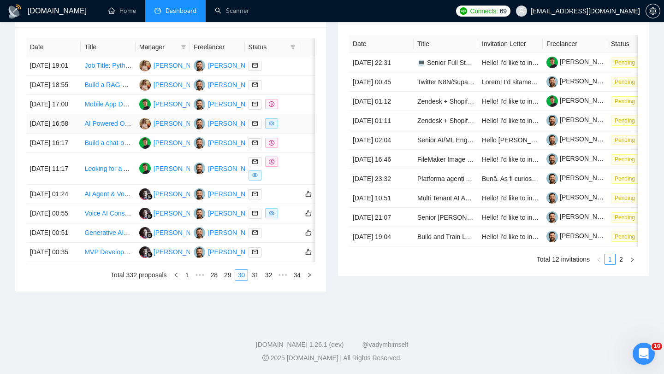
click at [75, 134] on td "[DATE] 16:58" at bounding box center [53, 123] width 54 height 19
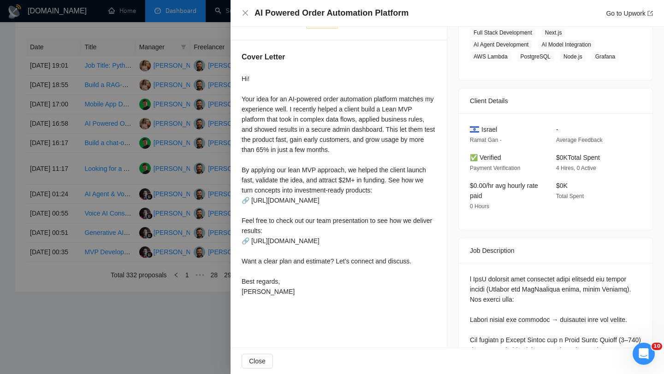
click at [305, 12] on h4 "AI Powered Order Automation Platform" at bounding box center [332, 13] width 154 height 12
click at [249, 14] on div "AI Powered Order Automation Platform Go to Upwork" at bounding box center [447, 13] width 411 height 12
click at [245, 11] on icon "close" at bounding box center [245, 12] width 7 height 7
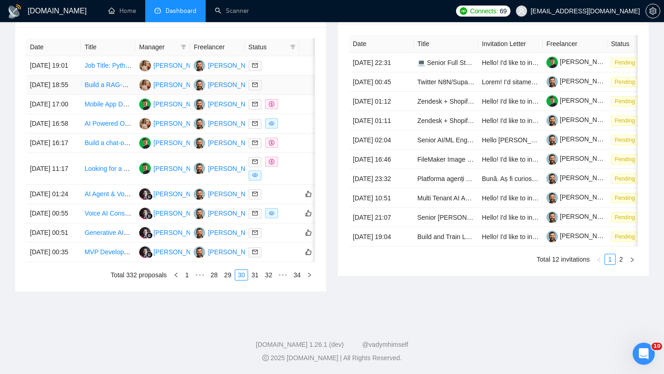
scroll to position [407, 0]
click at [230, 280] on link "29" at bounding box center [227, 275] width 13 height 10
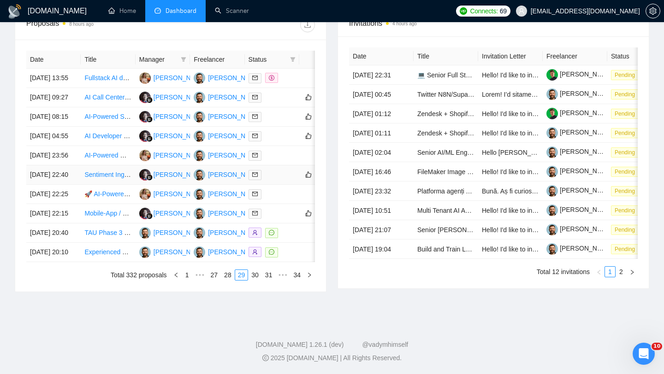
scroll to position [454, 0]
click at [223, 277] on link "28" at bounding box center [227, 275] width 13 height 10
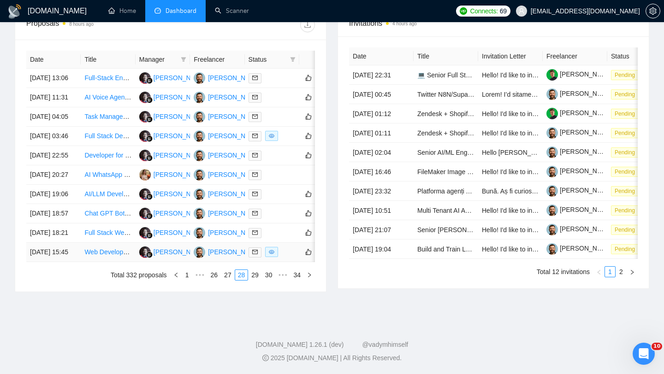
click at [80, 256] on td "[DATE] 15:45" at bounding box center [53, 252] width 54 height 19
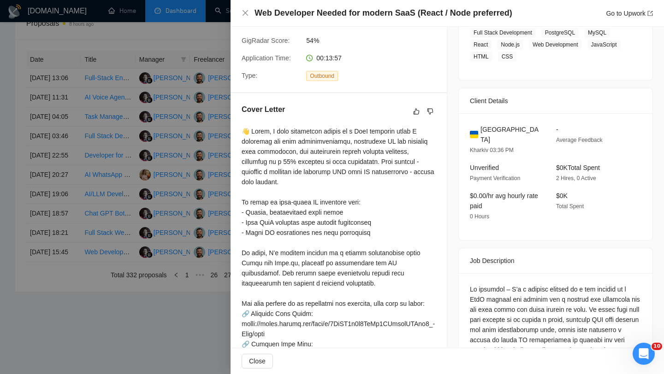
click at [318, 23] on div "Web Developer Needed for modern SaaS (React / Node preferred) Go to Upwork" at bounding box center [447, 13] width 433 height 27
click at [318, 16] on h4 "Web Developer Needed for modern SaaS (React / Node preferred)" at bounding box center [384, 13] width 258 height 12
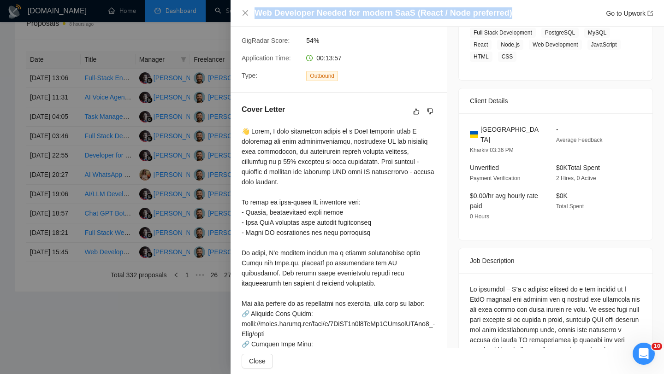
click at [318, 16] on h4 "Web Developer Needed for modern SaaS (React / Node preferred)" at bounding box center [384, 13] width 258 height 12
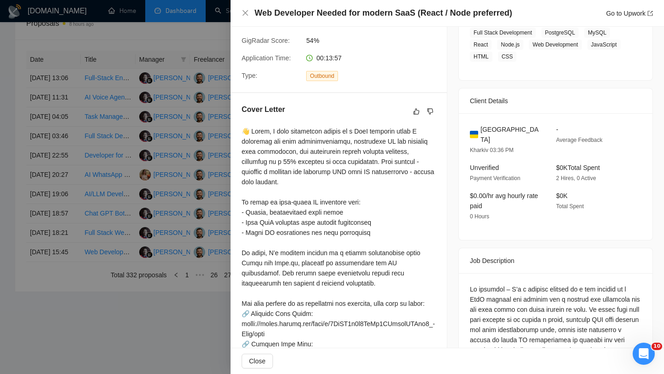
click at [240, 15] on div "Web Developer Needed for modern SaaS (React / Node preferred) Go to Upwork" at bounding box center [447, 13] width 433 height 27
click at [242, 13] on icon "close" at bounding box center [245, 12] width 7 height 7
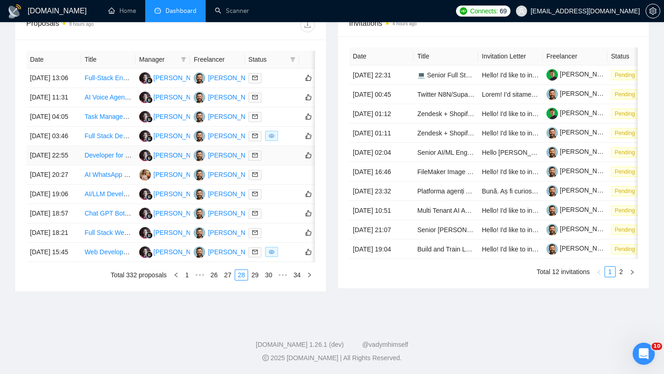
scroll to position [440, 0]
click at [70, 127] on td "[DATE] 03:46" at bounding box center [53, 136] width 54 height 19
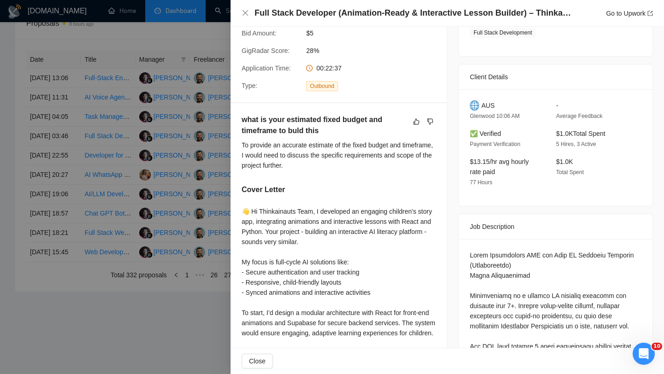
click at [333, 12] on h4 "Full Stack Developer (Animation-Ready & Interactive Lesson Builder) – Thinkaina…" at bounding box center [414, 13] width 318 height 12
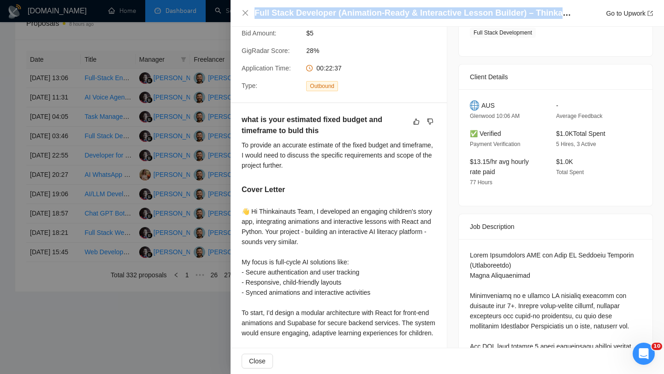
click at [333, 12] on h4 "Full Stack Developer (Animation-Ready & Interactive Lesson Builder) – Thinkaina…" at bounding box center [414, 13] width 318 height 12
click at [243, 10] on icon "close" at bounding box center [245, 12] width 7 height 7
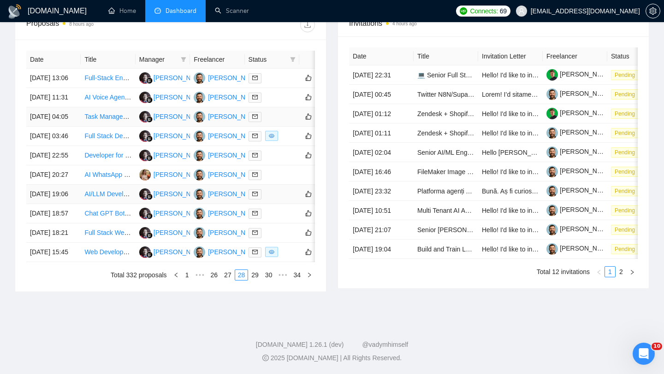
scroll to position [409, 0]
click at [222, 280] on link "27" at bounding box center [227, 275] width 13 height 10
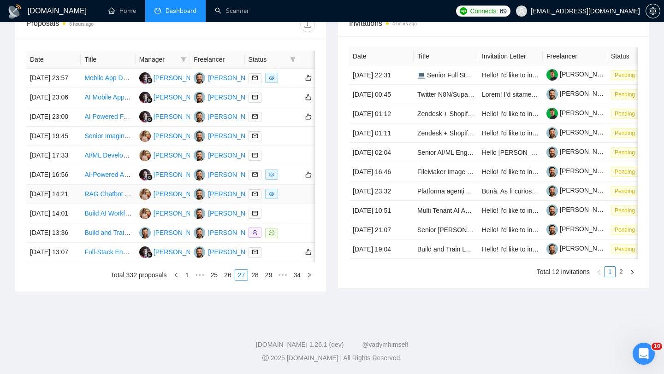
click at [72, 204] on td "[DATE] 14:21" at bounding box center [53, 194] width 54 height 19
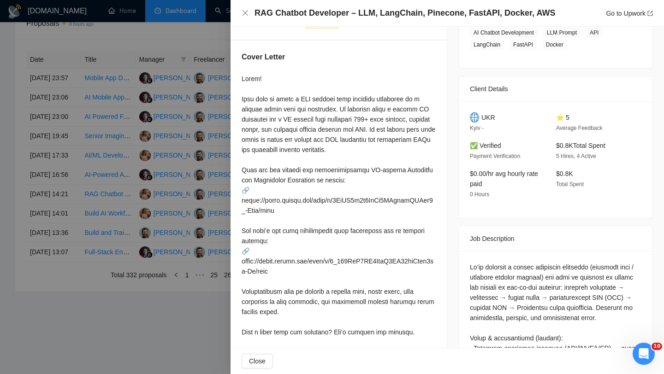
click at [385, 18] on h4 "RAG Chatbot Developer – LLM, LangChain, Pinecone, FastAPI, Docker, AWS" at bounding box center [405, 13] width 301 height 12
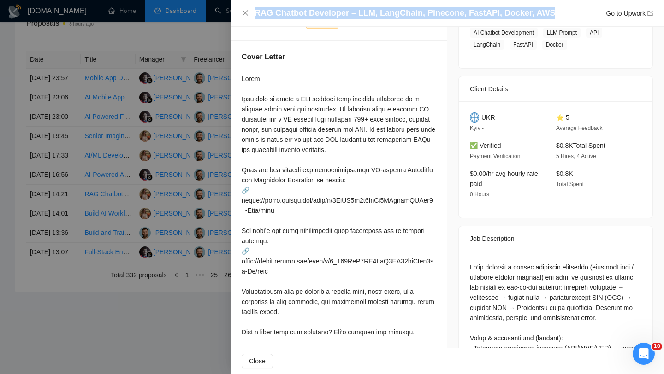
click at [385, 18] on h4 "RAG Chatbot Developer – LLM, LangChain, Pinecone, FastAPI, Docker, AWS" at bounding box center [405, 13] width 301 height 12
click at [247, 12] on icon "close" at bounding box center [245, 12] width 7 height 7
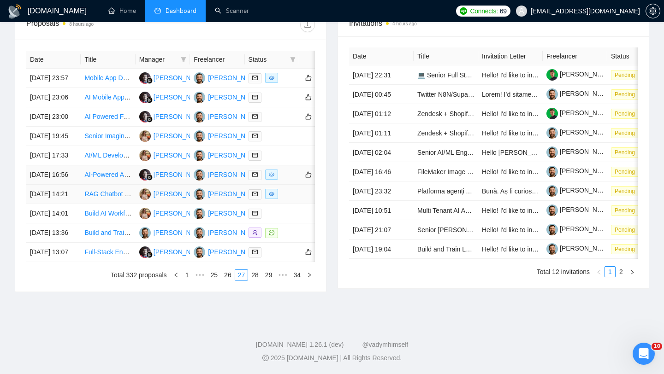
click at [65, 185] on td "[DATE] 16:56" at bounding box center [53, 175] width 54 height 19
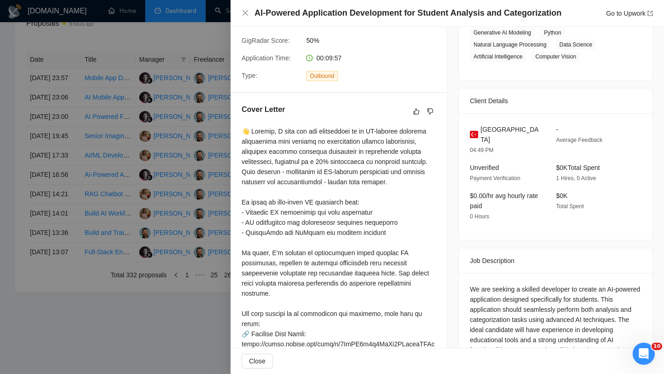
click at [294, 10] on h4 "AI-Powered Application Development for Student Analysis and Categorization" at bounding box center [408, 13] width 307 height 12
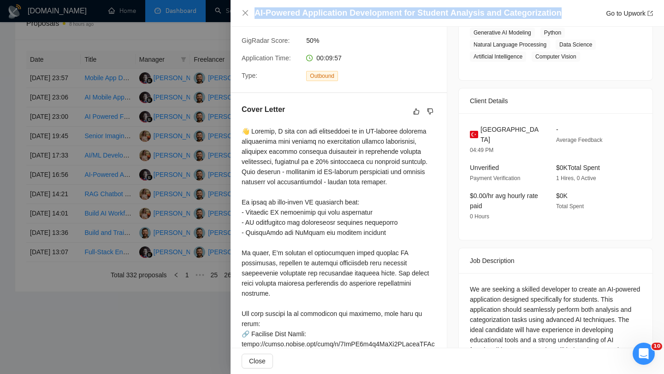
click at [294, 10] on h4 "AI-Powered Application Development for Student Analysis and Categorization" at bounding box center [408, 13] width 307 height 12
click at [248, 14] on icon "close" at bounding box center [245, 12] width 7 height 7
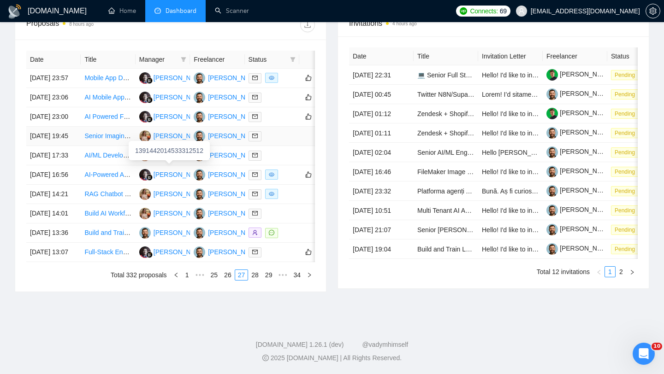
scroll to position [396, 0]
click at [79, 69] on td "[DATE] 23:57" at bounding box center [53, 78] width 54 height 19
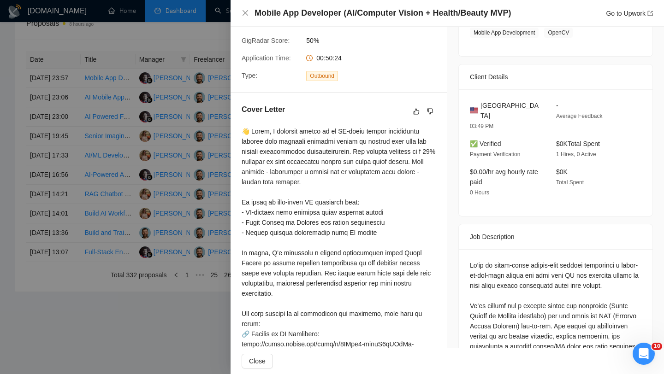
click at [403, 12] on h4 "Mobile App Developer (AI/Computer Vision + Health/Beauty MVP)" at bounding box center [383, 13] width 257 height 12
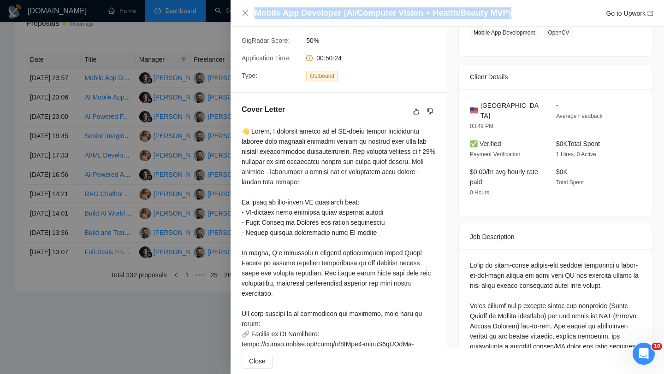
click at [403, 12] on h4 "Mobile App Developer (AI/Computer Vision + Health/Beauty MVP)" at bounding box center [383, 13] width 257 height 12
click at [243, 12] on icon "close" at bounding box center [245, 12] width 7 height 7
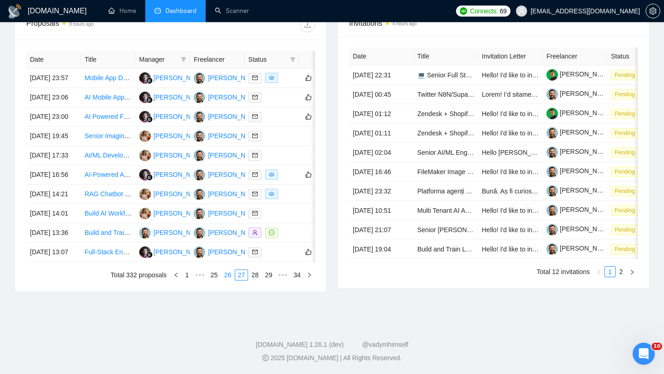
click at [228, 280] on link "26" at bounding box center [227, 275] width 13 height 10
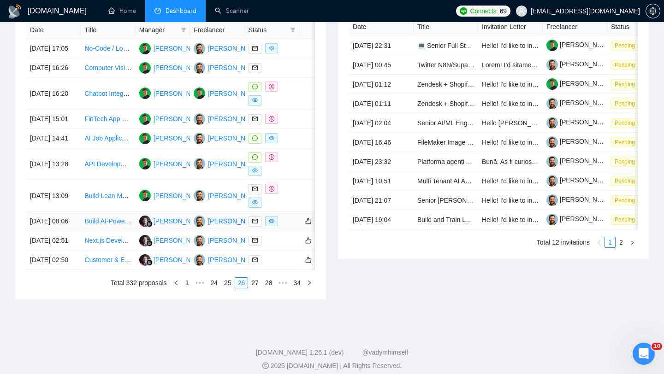
click at [71, 231] on td "[DATE] 08:06" at bounding box center [53, 221] width 54 height 19
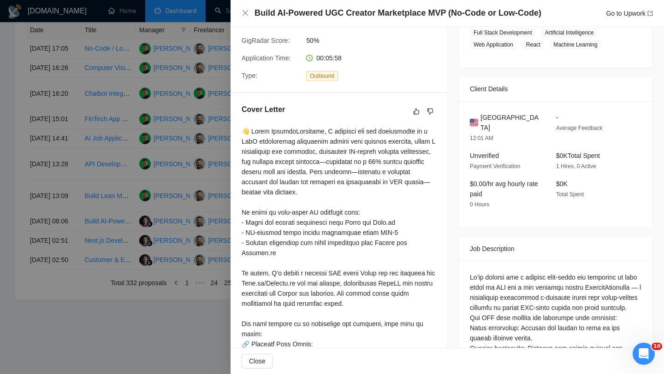
click at [434, 9] on h4 "Build AI-Powered UGC Creator Marketplace MVP (No-Code or Low-Code)" at bounding box center [398, 13] width 287 height 12
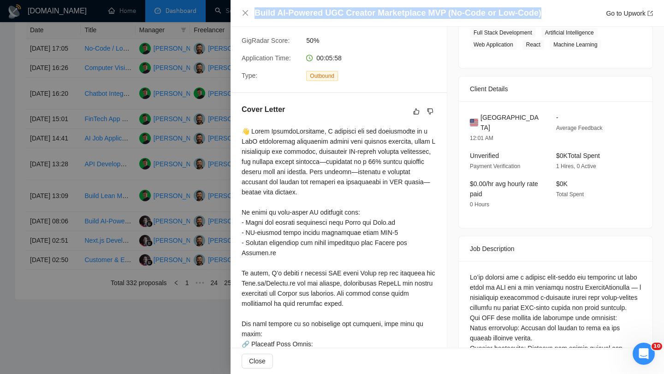
click at [434, 9] on h4 "Build AI-Powered UGC Creator Marketplace MVP (No-Code or Low-Code)" at bounding box center [398, 13] width 287 height 12
click at [248, 15] on icon "close" at bounding box center [246, 13] width 6 height 6
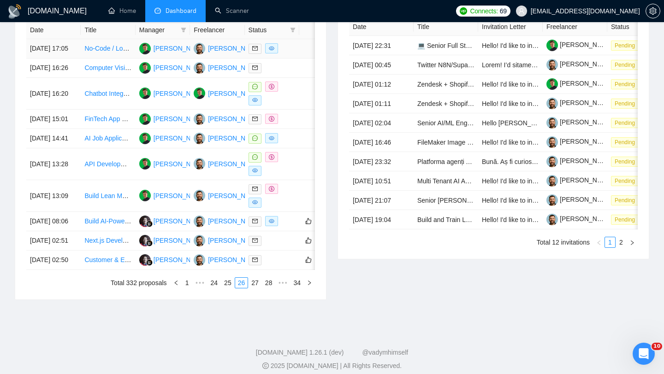
click at [81, 59] on td "No-Code / Low-Code Developer (Vibe Coding Expert) for SaaS Product" at bounding box center [108, 48] width 54 height 19
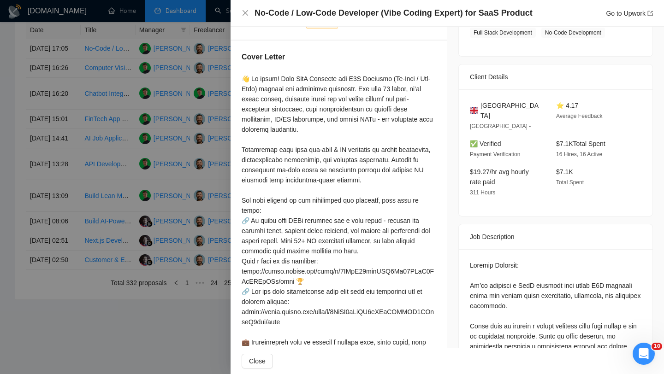
click at [334, 5] on div "No-Code / Low-Code Developer (Vibe Coding Expert) for SaaS Product Go to Upwork" at bounding box center [447, 13] width 433 height 27
click at [334, 12] on h4 "No-Code / Low-Code Developer (Vibe Coding Expert) for SaaS Product" at bounding box center [394, 13] width 278 height 12
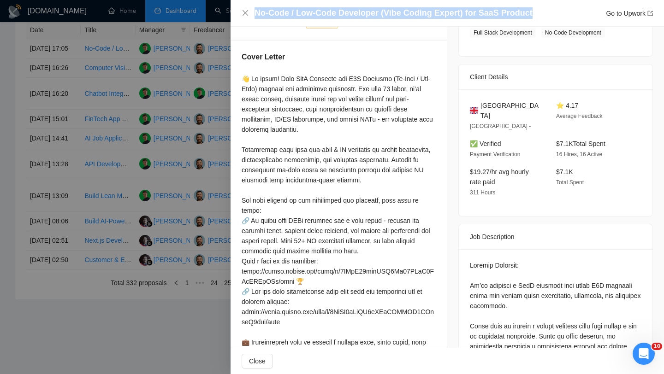
click at [334, 12] on h4 "No-Code / Low-Code Developer (Vibe Coding Expert) for SaaS Product" at bounding box center [394, 13] width 278 height 12
click at [243, 14] on icon "close" at bounding box center [246, 13] width 6 height 6
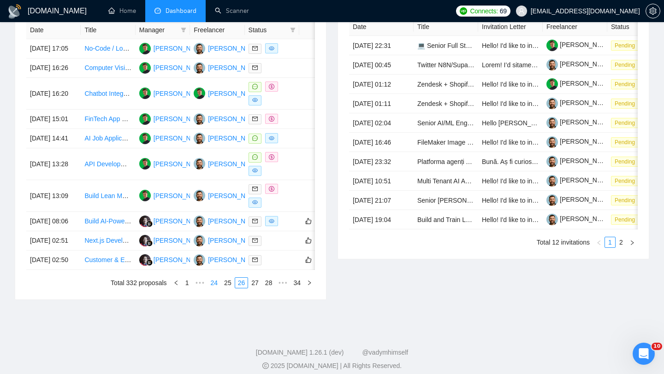
click at [216, 288] on link "24" at bounding box center [214, 283] width 13 height 10
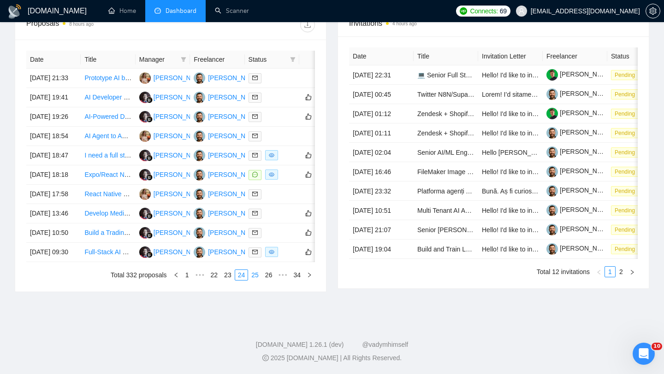
click at [252, 280] on link "25" at bounding box center [255, 275] width 13 height 10
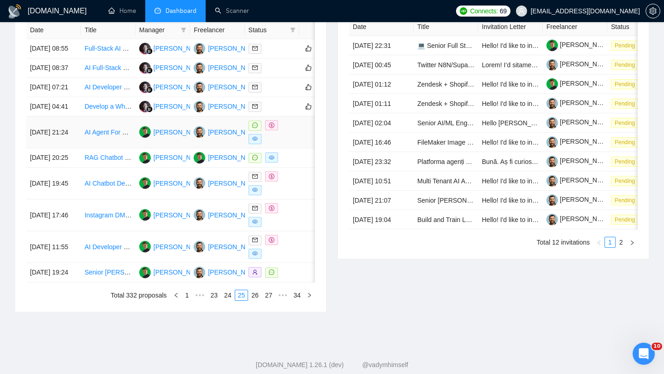
click at [79, 148] on td "[DATE] 21:24" at bounding box center [53, 133] width 54 height 32
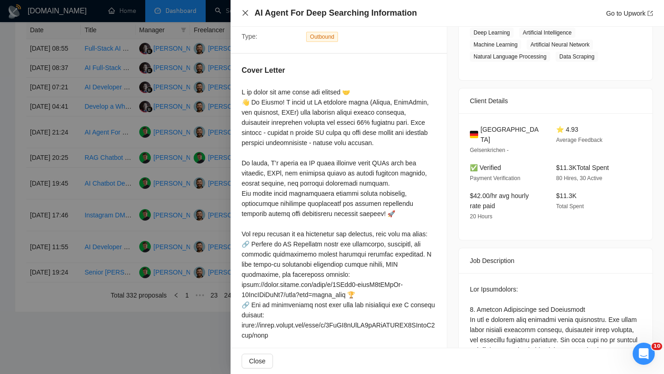
click at [247, 15] on icon "close" at bounding box center [246, 13] width 6 height 6
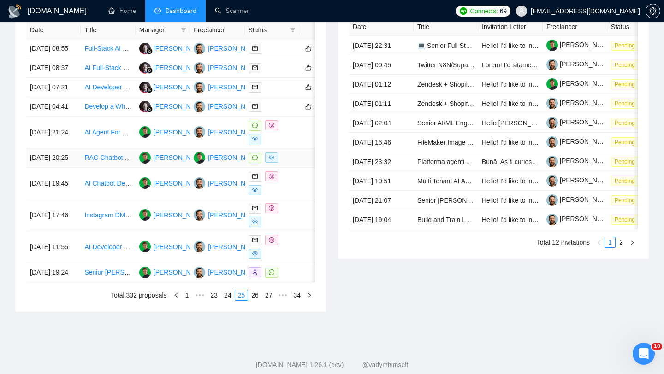
click at [72, 168] on td "[DATE] 20:25" at bounding box center [53, 157] width 54 height 19
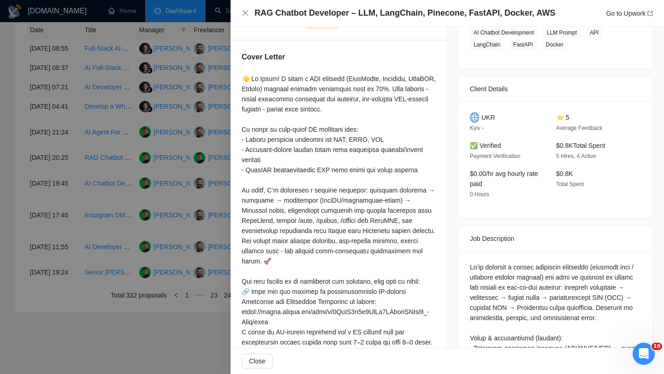
click at [255, 13] on h4 "RAG Chatbot Developer – LLM, LangChain, Pinecone, FastAPI, Docker, AWS" at bounding box center [405, 13] width 301 height 12
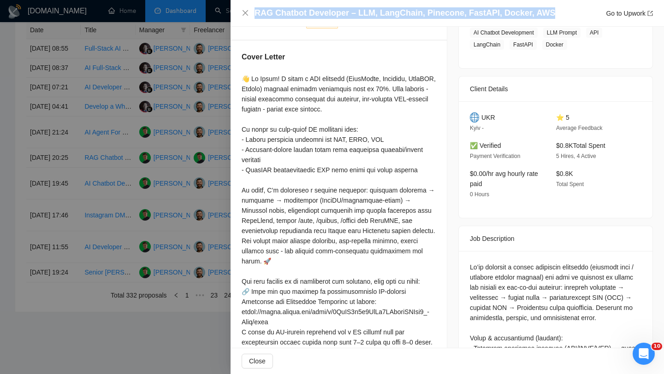
click at [255, 13] on h4 "RAG Chatbot Developer – LLM, LangChain, Pinecone, FastAPI, Docker, AWS" at bounding box center [405, 13] width 301 height 12
click at [243, 11] on icon "close" at bounding box center [245, 12] width 7 height 7
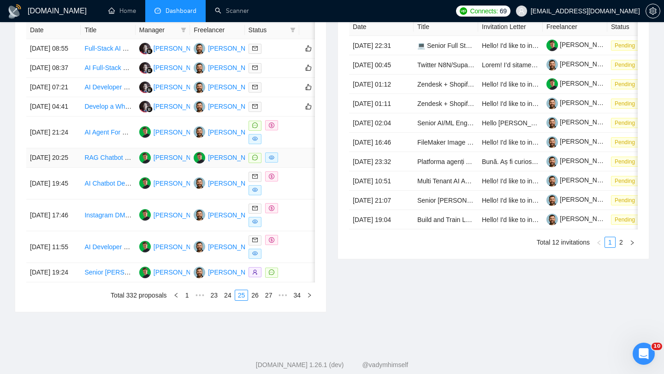
click at [75, 168] on td "[DATE] 20:25" at bounding box center [53, 157] width 54 height 19
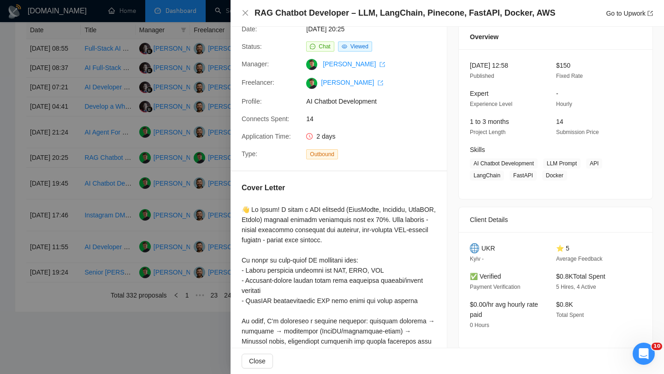
scroll to position [39, 0]
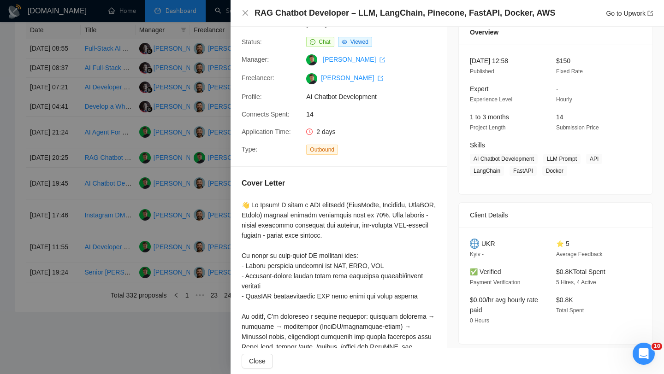
click at [246, 17] on div "RAG Chatbot Developer – LLM, LangChain, Pinecone, FastAPI, Docker, AWS Go to Up…" at bounding box center [447, 13] width 411 height 12
click at [243, 12] on icon "close" at bounding box center [246, 13] width 6 height 6
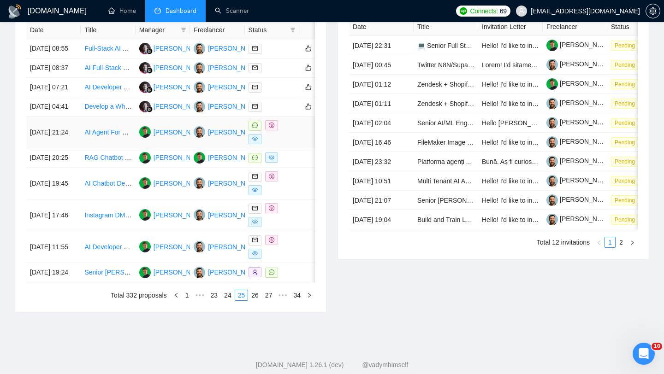
click at [79, 148] on td "[DATE] 21:24" at bounding box center [53, 133] width 54 height 32
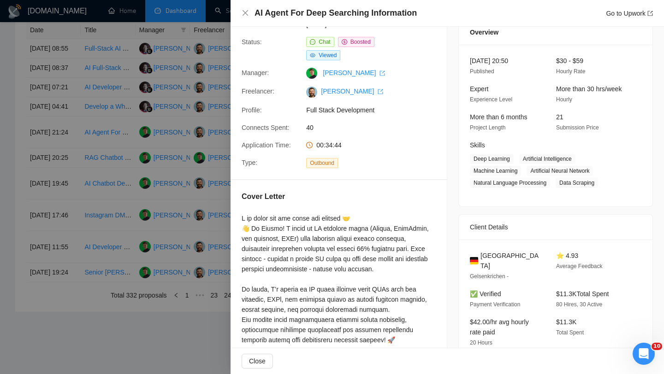
click at [271, 10] on h4 "AI Agent For Deep Searching Information" at bounding box center [336, 13] width 162 height 12
click at [243, 14] on icon "close" at bounding box center [245, 12] width 7 height 7
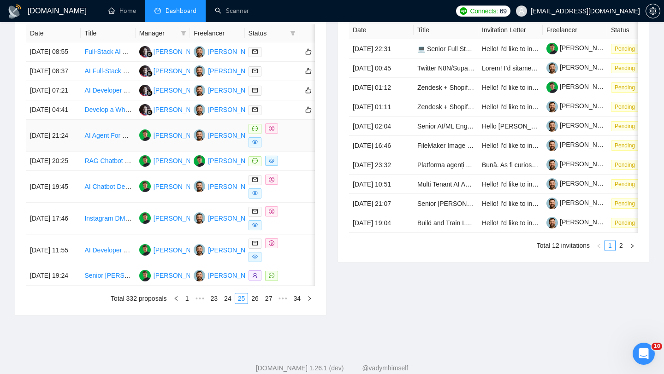
scroll to position [393, 0]
click at [222, 303] on link "24" at bounding box center [227, 298] width 13 height 10
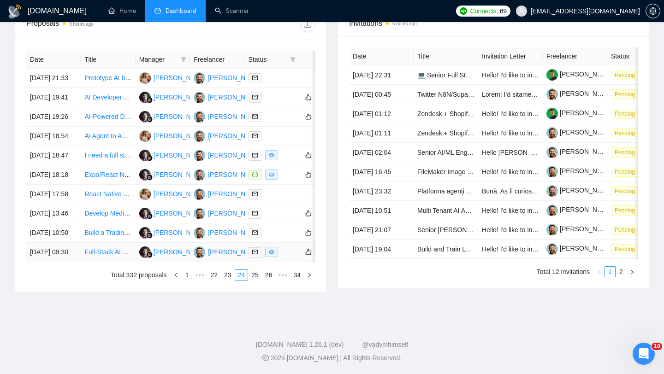
click at [70, 262] on td "[DATE] 09:30" at bounding box center [53, 252] width 54 height 19
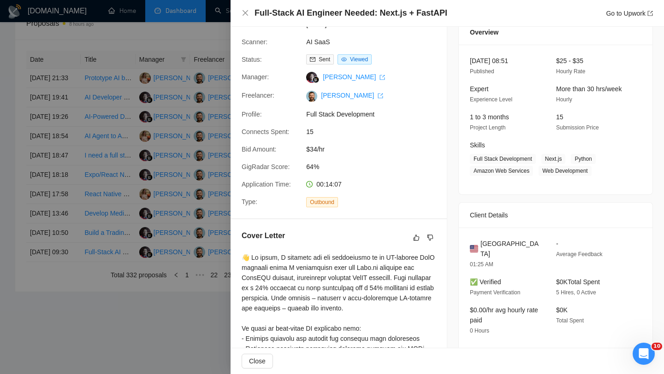
click at [404, 17] on h4 "Full-Stack AI Engineer Needed: Next.js + FastAPI" at bounding box center [351, 13] width 193 height 12
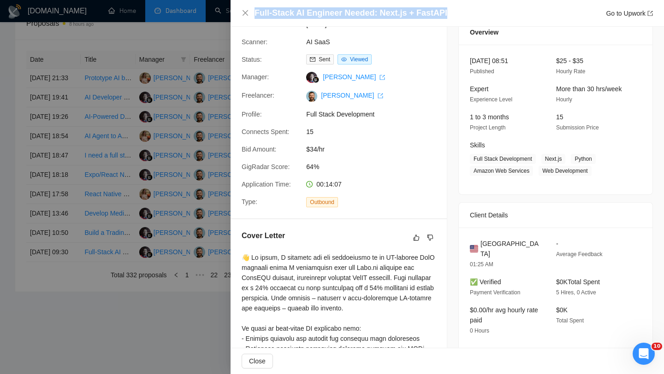
click at [404, 17] on h4 "Full-Stack AI Engineer Needed: Next.js + FastAPI" at bounding box center [351, 13] width 193 height 12
click at [245, 14] on icon "close" at bounding box center [245, 12] width 7 height 7
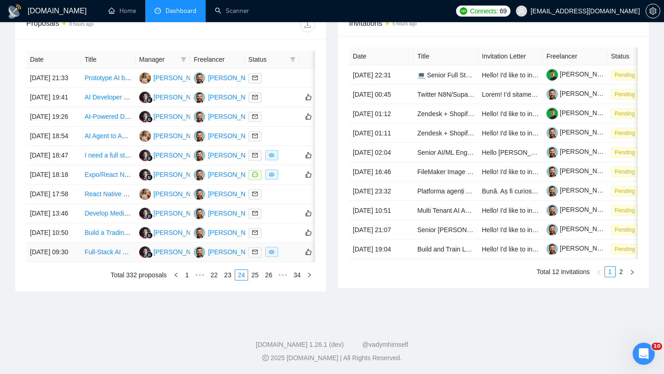
click at [65, 262] on td "[DATE] 09:30" at bounding box center [53, 252] width 54 height 19
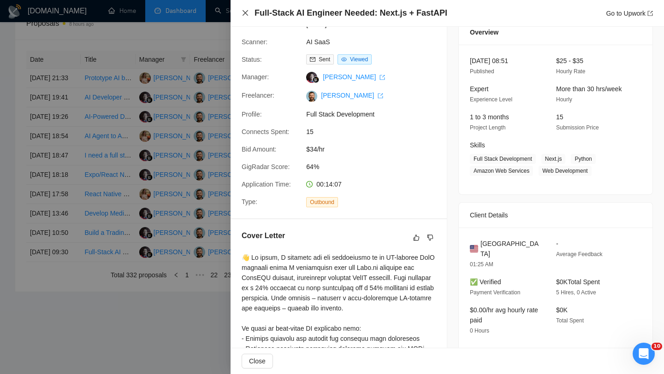
click at [246, 14] on icon "close" at bounding box center [245, 12] width 7 height 7
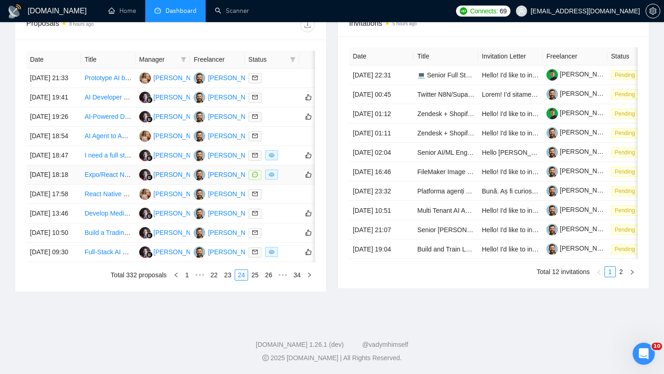
click at [71, 185] on td "[DATE] 18:18" at bounding box center [53, 175] width 54 height 19
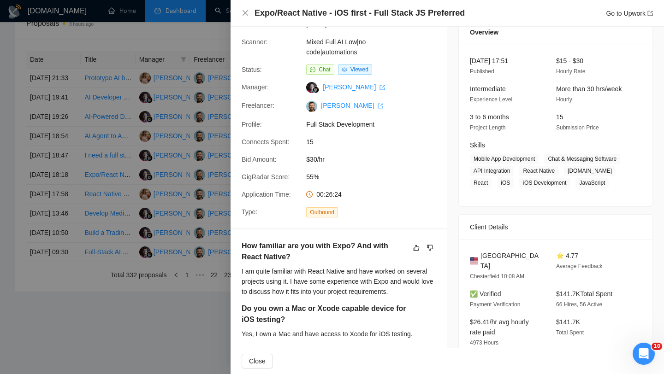
click at [383, 14] on h4 "Expo/React Native - iOS first - Full Stack JS Preferred" at bounding box center [360, 13] width 210 height 12
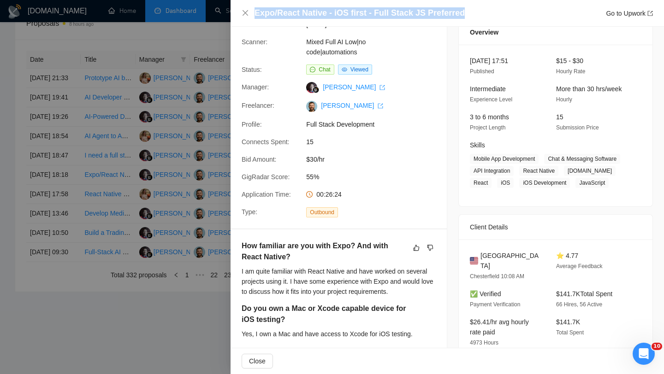
click at [383, 14] on h4 "Expo/React Native - iOS first - Full Stack JS Preferred" at bounding box center [360, 13] width 210 height 12
click at [245, 15] on icon "close" at bounding box center [245, 12] width 7 height 7
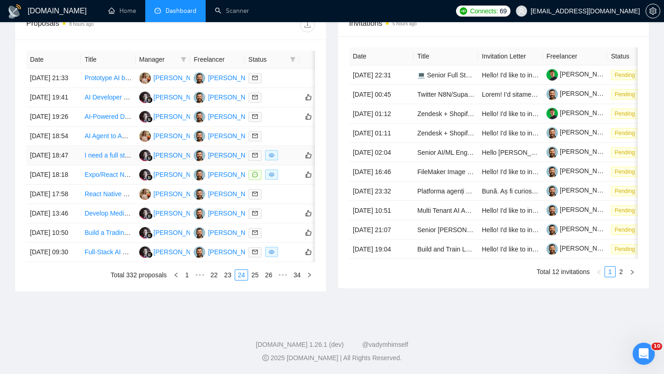
click at [77, 164] on td "[DATE] 18:47" at bounding box center [53, 155] width 54 height 19
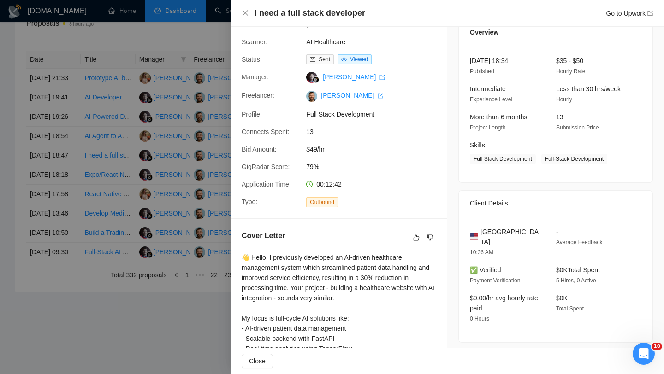
click at [309, 15] on h4 "I need a full stack developer" at bounding box center [310, 13] width 111 height 12
click at [247, 12] on icon "close" at bounding box center [245, 12] width 7 height 7
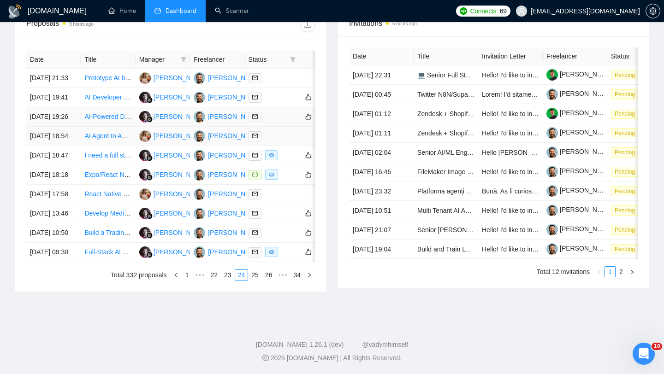
scroll to position [407, 0]
click at [221, 280] on link "23" at bounding box center [227, 275] width 13 height 10
click at [73, 224] on td "[DATE] 23:50" at bounding box center [53, 213] width 54 height 19
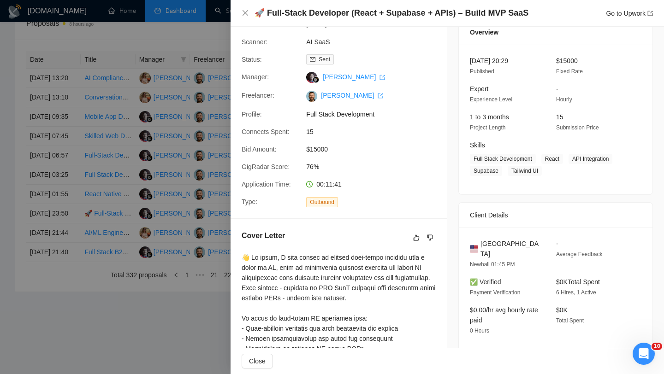
click at [72, 220] on div at bounding box center [332, 187] width 664 height 374
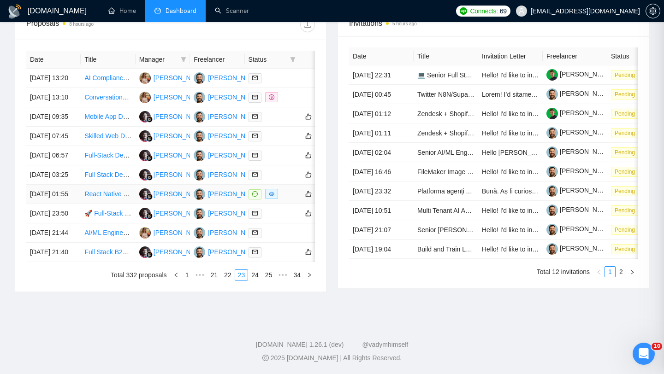
click at [74, 204] on td "[DATE] 01:55" at bounding box center [53, 194] width 54 height 19
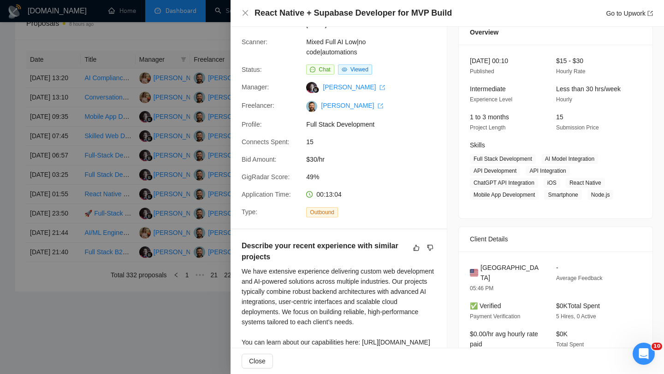
click at [371, 7] on h4 "React Native + Supabase Developer for MVP Build" at bounding box center [353, 13] width 197 height 12
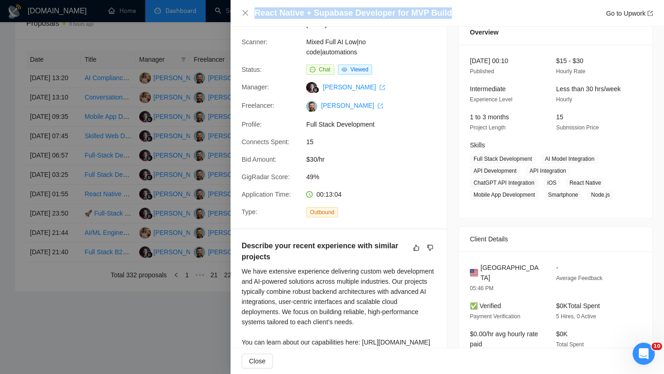
click at [371, 7] on h4 "React Native + Supabase Developer for MVP Build" at bounding box center [353, 13] width 197 height 12
click at [247, 13] on icon "close" at bounding box center [245, 12] width 7 height 7
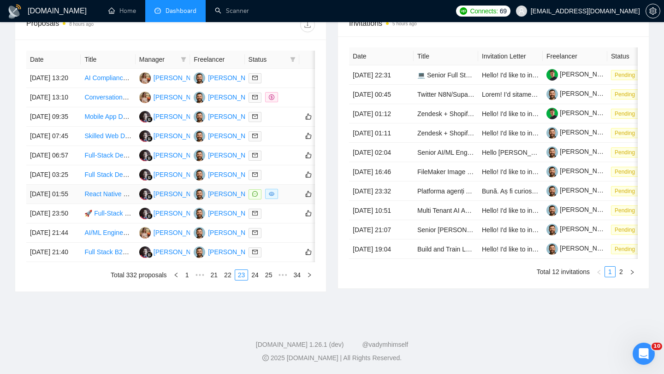
click at [66, 204] on td "[DATE] 01:55" at bounding box center [53, 194] width 54 height 19
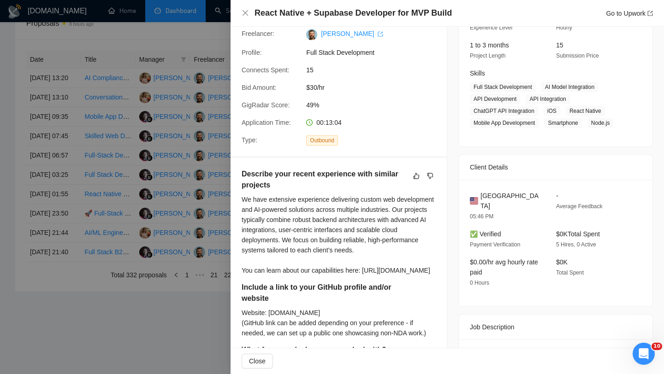
scroll to position [0, 0]
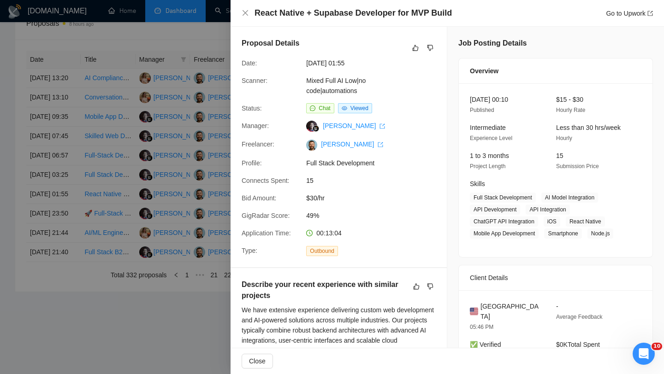
click at [266, 12] on h4 "React Native + Supabase Developer for MVP Build" at bounding box center [353, 13] width 197 height 12
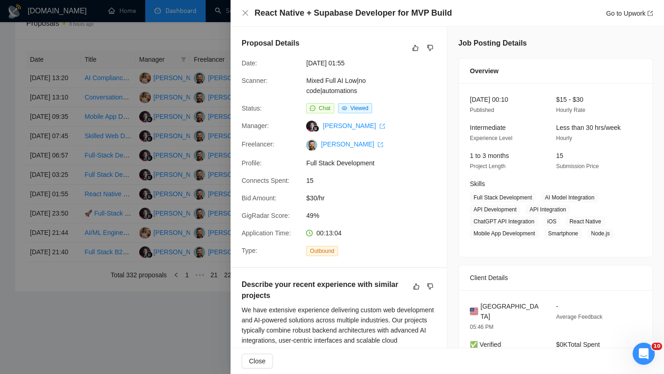
click at [266, 12] on h4 "React Native + Supabase Developer for MVP Build" at bounding box center [353, 13] width 197 height 12
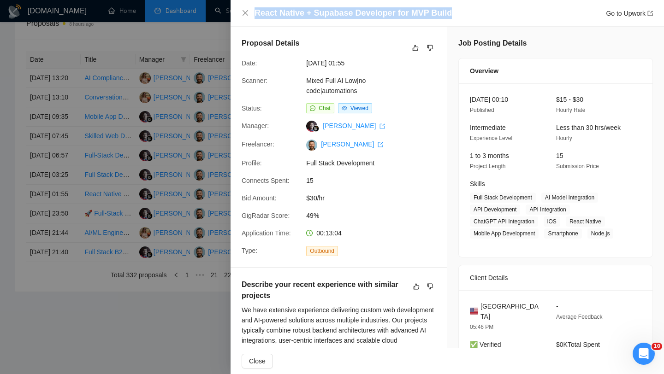
click at [266, 12] on h4 "React Native + Supabase Developer for MVP Build" at bounding box center [353, 13] width 197 height 12
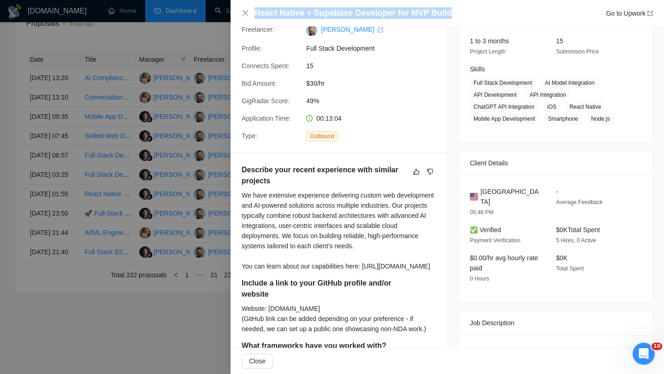
scroll to position [115, 0]
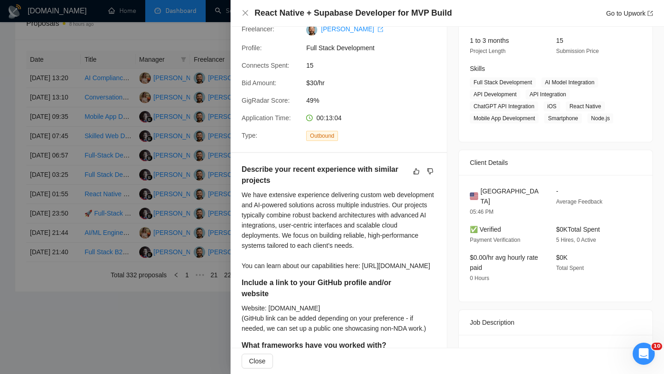
click at [241, 9] on div "React Native + Supabase Developer for MVP Build Go to Upwork" at bounding box center [447, 13] width 433 height 27
click at [248, 14] on icon "close" at bounding box center [245, 12] width 7 height 7
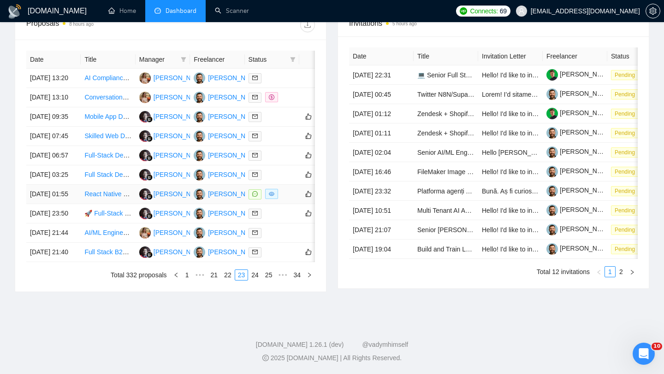
click at [79, 204] on td "[DATE] 01:55" at bounding box center [53, 194] width 54 height 19
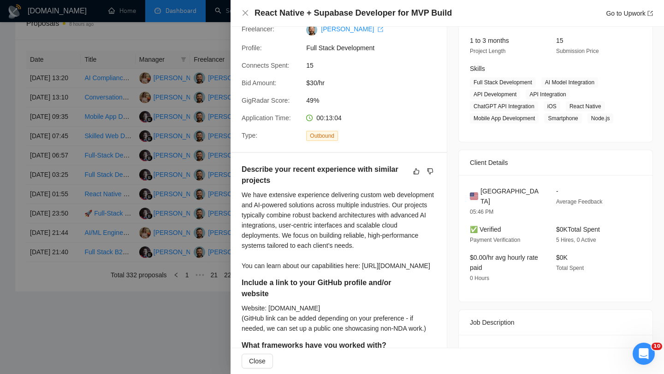
click at [323, 13] on h4 "React Native + Supabase Developer for MVP Build" at bounding box center [353, 13] width 197 height 12
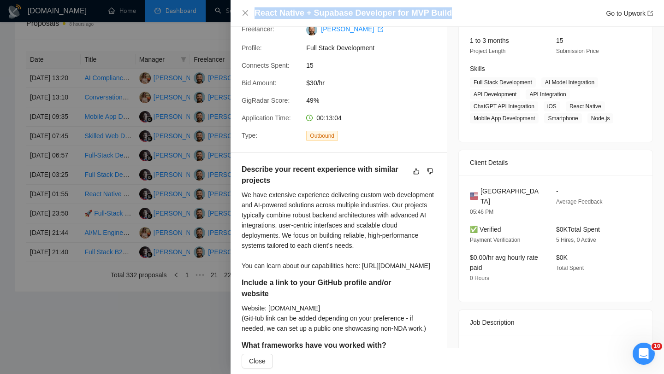
click at [323, 13] on h4 "React Native + Supabase Developer for MVP Build" at bounding box center [353, 13] width 197 height 12
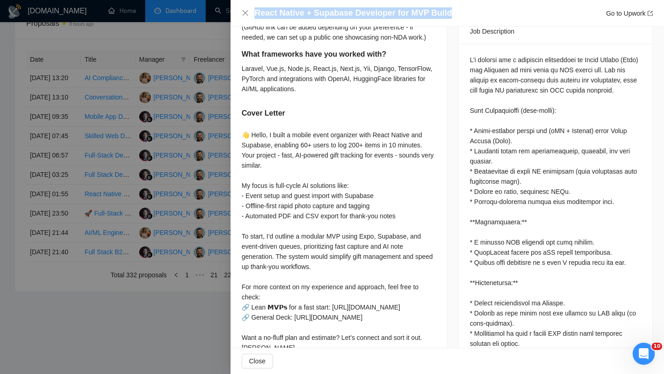
scroll to position [0, 0]
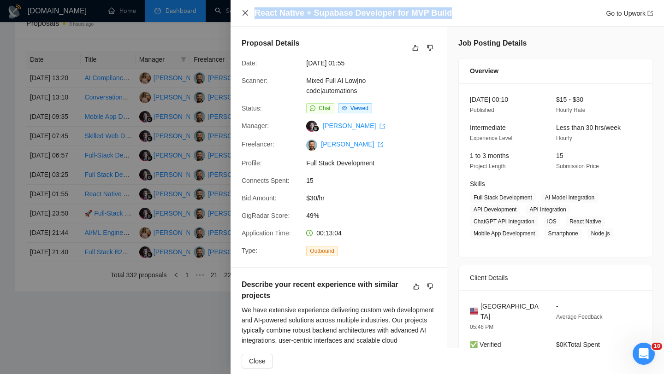
click at [245, 15] on icon "close" at bounding box center [245, 12] width 7 height 7
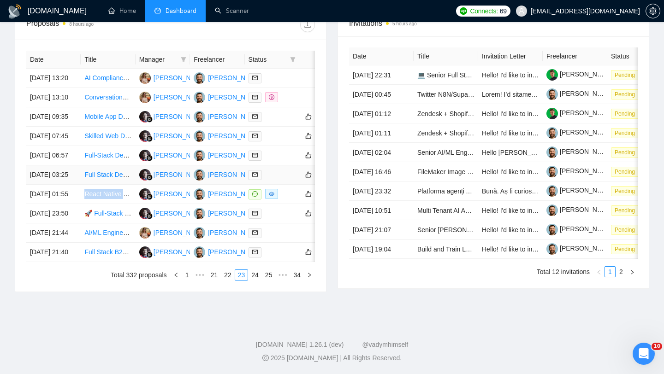
scroll to position [382, 0]
click at [76, 204] on td "[DATE] 01:55" at bounding box center [53, 194] width 54 height 19
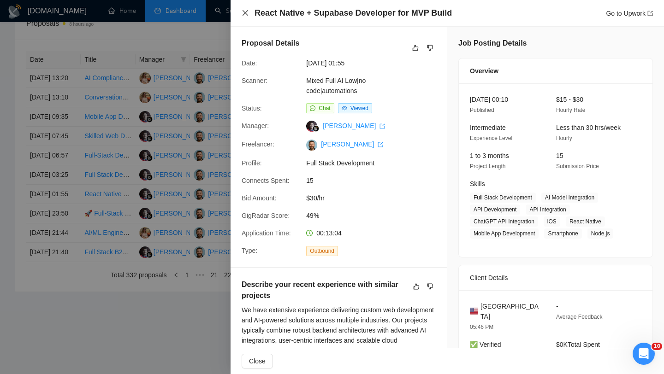
click at [245, 12] on icon "close" at bounding box center [245, 12] width 7 height 7
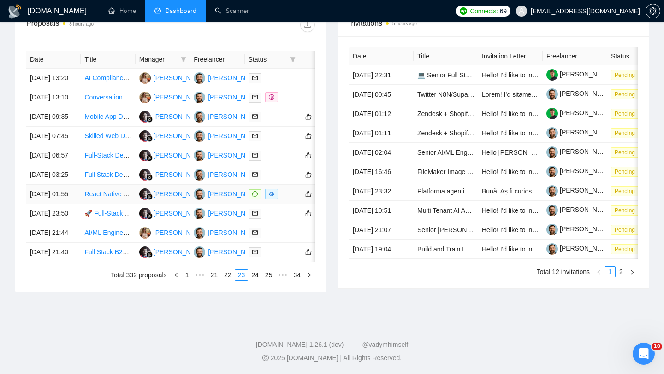
click at [72, 204] on td "[DATE] 01:55" at bounding box center [53, 194] width 54 height 19
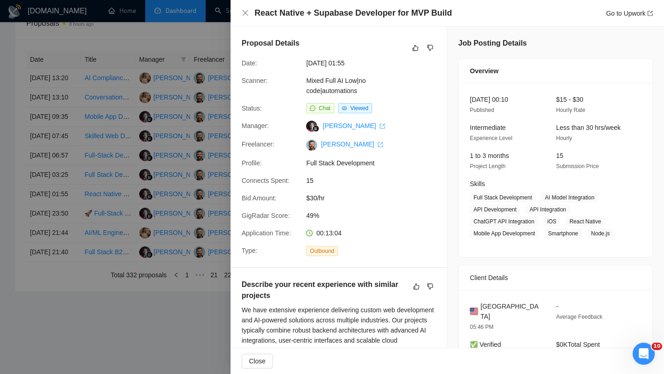
click at [297, 15] on h4 "React Native + Supabase Developer for MVP Build" at bounding box center [353, 13] width 197 height 12
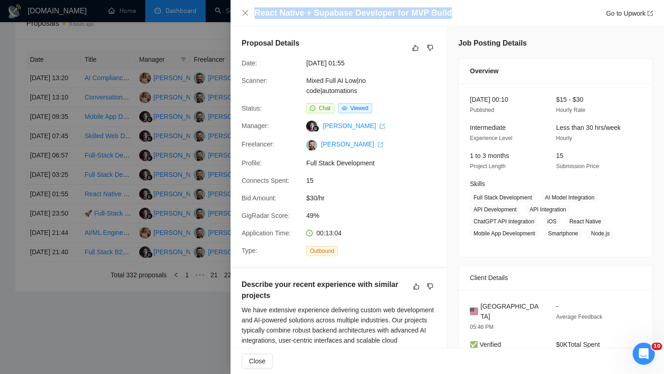
click at [297, 15] on h4 "React Native + Supabase Developer for MVP Build" at bounding box center [353, 13] width 197 height 12
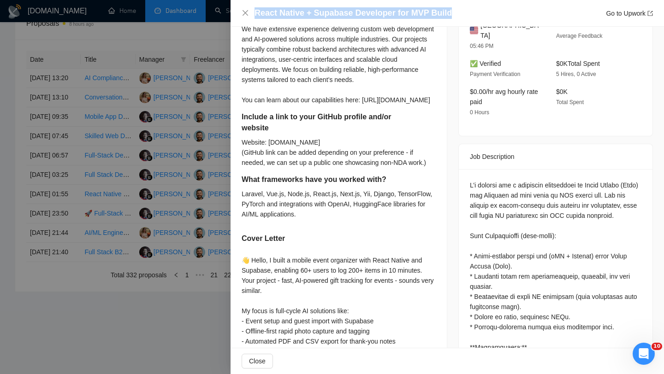
scroll to position [35, 0]
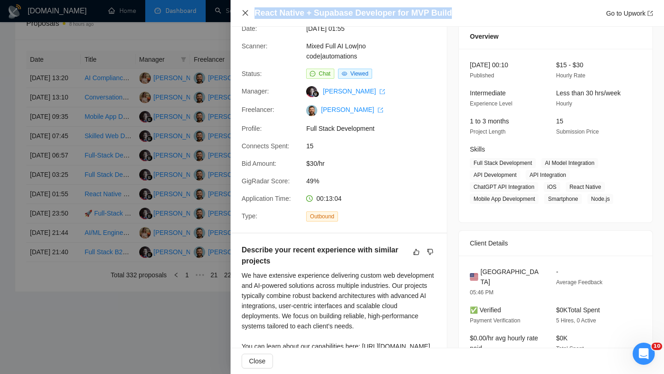
click at [245, 14] on icon "close" at bounding box center [246, 13] width 6 height 6
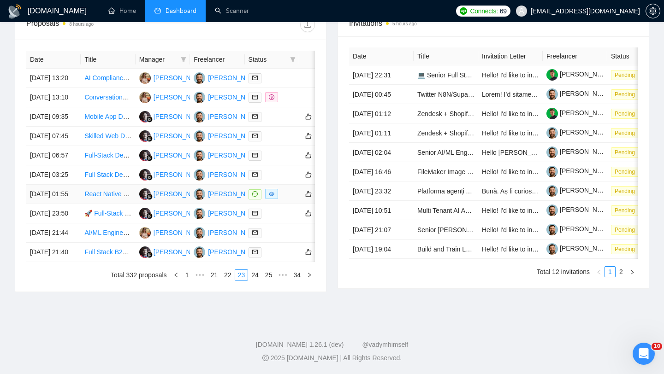
scroll to position [370, 0]
click at [222, 280] on link "22" at bounding box center [227, 275] width 13 height 10
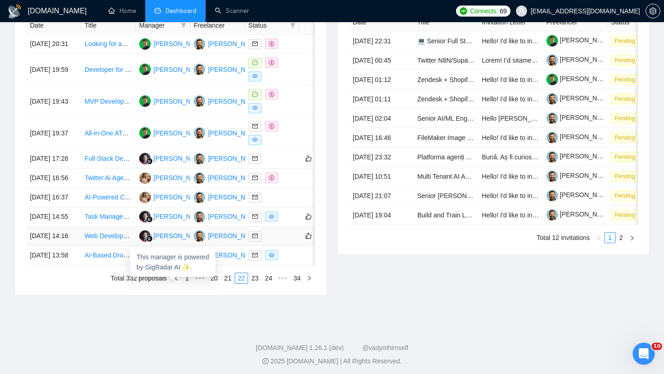
scroll to position [400, 0]
click at [82, 266] on td "AI-Based Drowsiness Detection Model Development" at bounding box center [108, 256] width 54 height 19
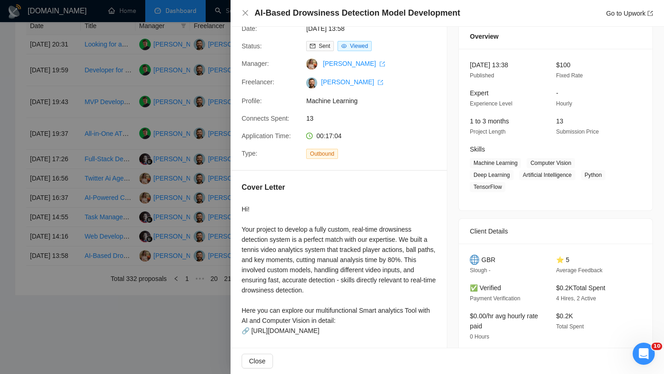
click at [401, 14] on h4 "AI-Based Drowsiness Detection Model Development" at bounding box center [358, 13] width 206 height 12
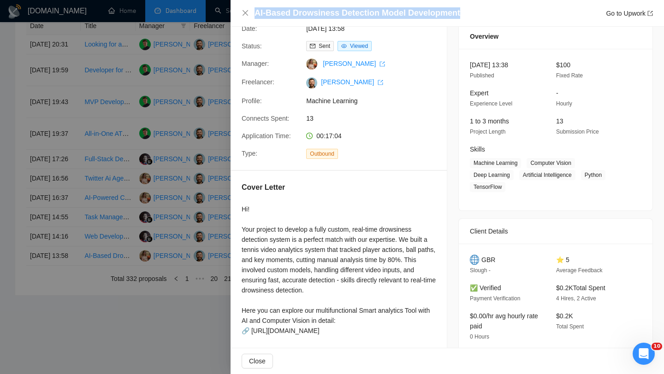
click at [401, 14] on h4 "AI-Based Drowsiness Detection Model Development" at bounding box center [358, 13] width 206 height 12
click at [245, 12] on icon "close" at bounding box center [245, 12] width 7 height 7
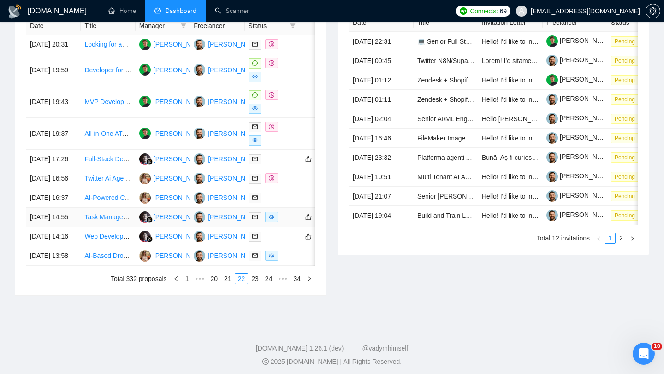
click at [71, 227] on td "[DATE] 14:55" at bounding box center [53, 217] width 54 height 19
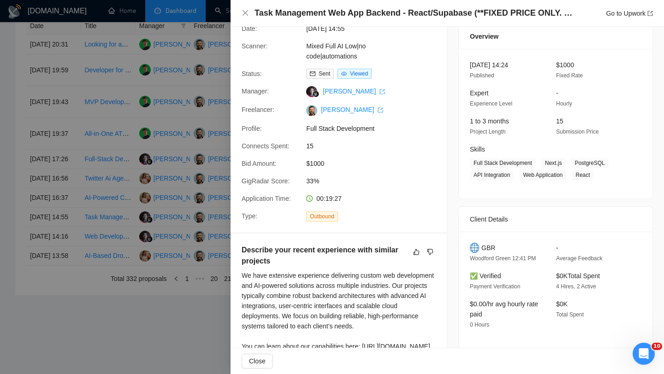
click at [393, 15] on h4 "Task Management Web App Backend - React/Supabase (**FIXED PRICE ONLY. NO AGENCI…" at bounding box center [414, 13] width 318 height 12
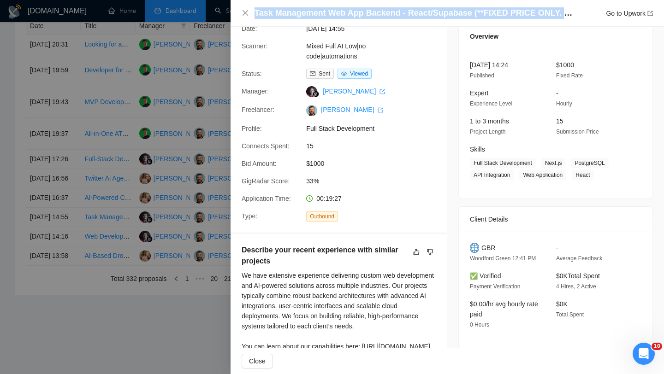
click at [393, 15] on h4 "Task Management Web App Backend - React/Supabase (**FIXED PRICE ONLY. NO AGENCI…" at bounding box center [414, 13] width 318 height 12
click at [248, 15] on icon "close" at bounding box center [245, 12] width 7 height 7
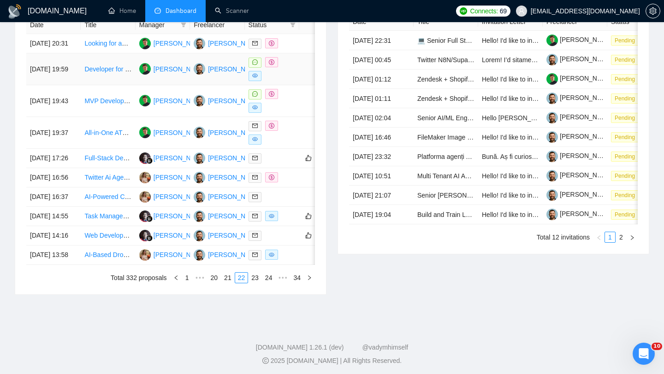
scroll to position [395, 0]
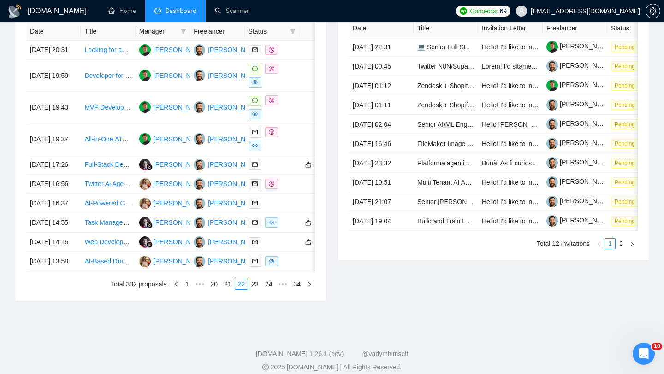
click at [225, 301] on div "Date Title Manager Freelancer Status [DATE] 20:31 Looking for an automation mac…" at bounding box center [170, 157] width 311 height 290
click at [225, 290] on link "21" at bounding box center [227, 284] width 13 height 10
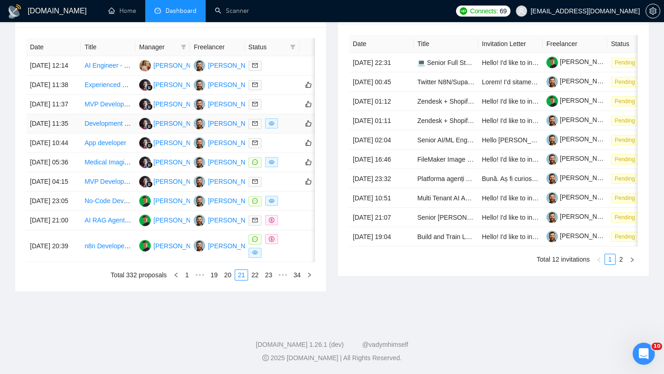
scroll to position [401, 0]
click at [82, 134] on td "Development and Deployment of Medical AI Tool as Web Interface" at bounding box center [108, 123] width 54 height 19
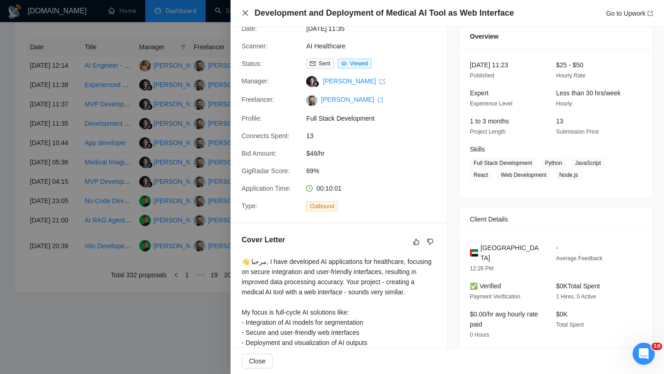
click at [242, 12] on icon "close" at bounding box center [245, 12] width 7 height 7
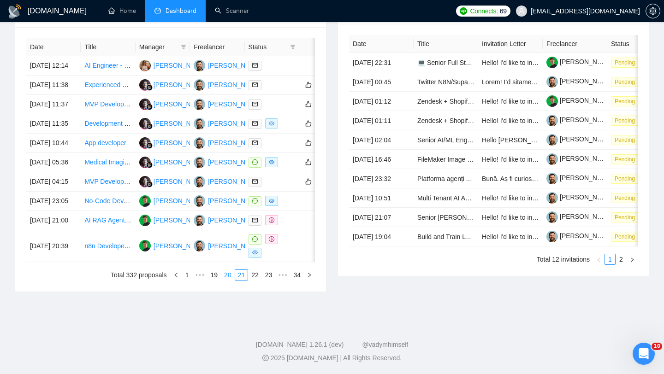
click at [225, 281] on li "20" at bounding box center [228, 275] width 14 height 11
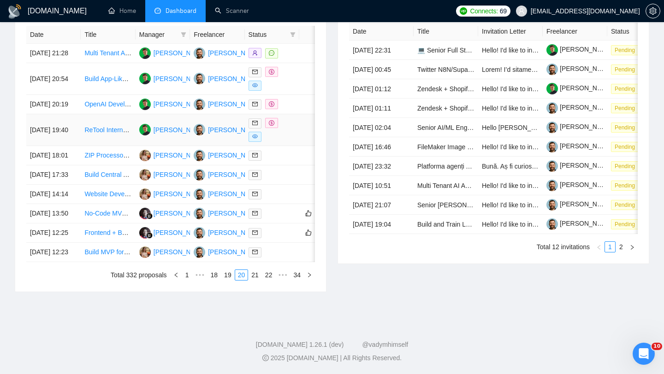
scroll to position [461, 0]
click at [221, 276] on link "19" at bounding box center [227, 275] width 13 height 10
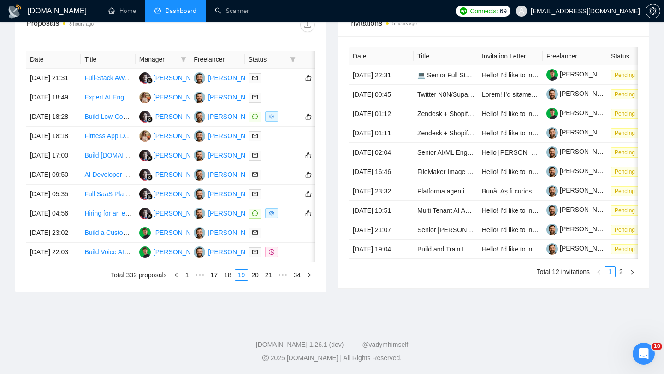
scroll to position [454, 0]
click at [62, 204] on td "[DATE] 04:56" at bounding box center [53, 213] width 54 height 19
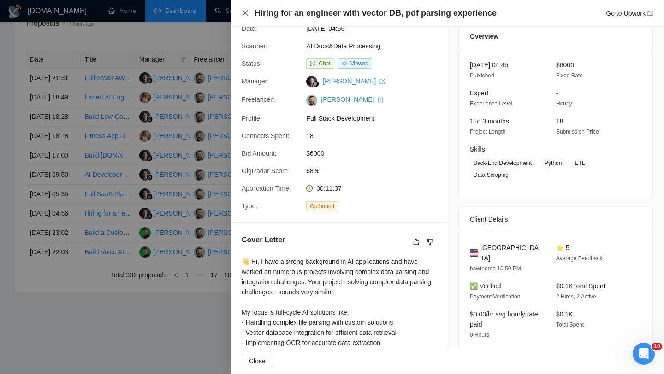
click at [243, 12] on icon "close" at bounding box center [246, 13] width 6 height 6
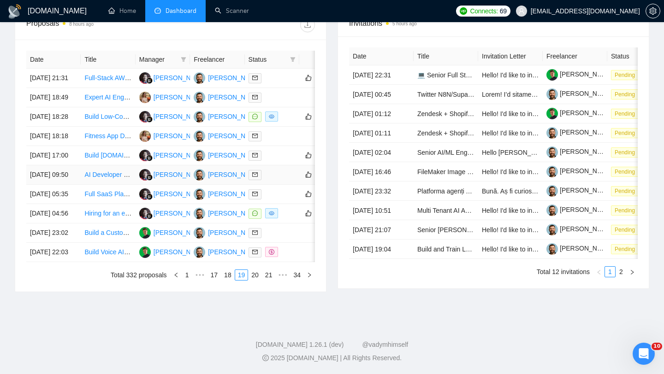
scroll to position [415, 0]
click at [78, 107] on td "[DATE] 18:28" at bounding box center [53, 116] width 54 height 19
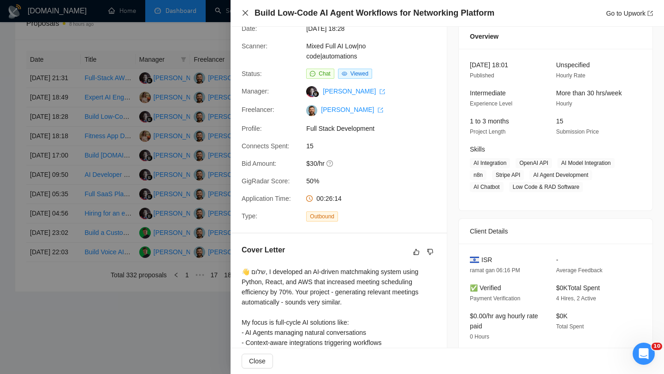
click at [242, 15] on icon "close" at bounding box center [245, 12] width 7 height 7
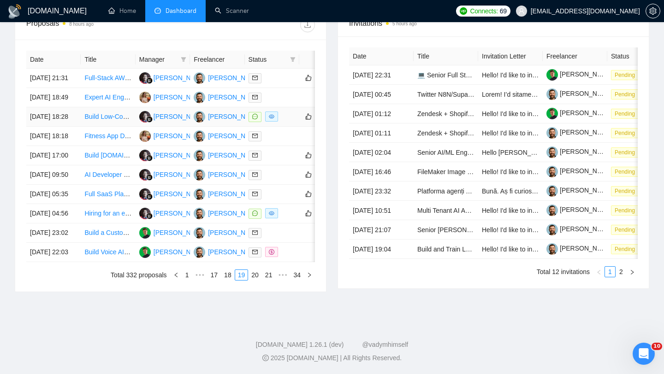
click at [83, 107] on td "Build Low-Code AI Agent Workflows for Networking Platform" at bounding box center [108, 116] width 54 height 19
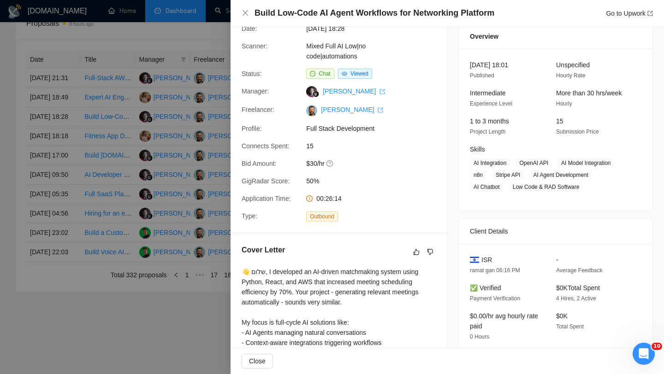
click at [189, 59] on div at bounding box center [332, 187] width 664 height 374
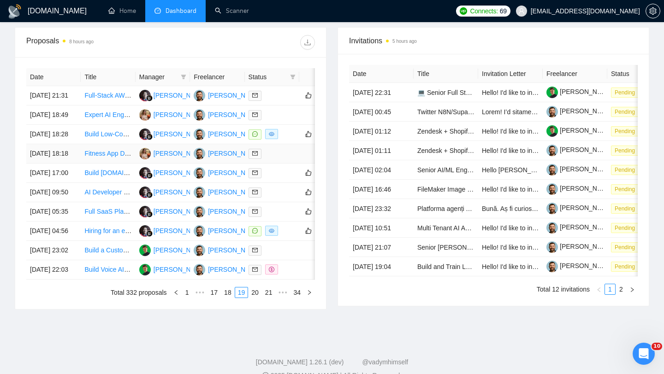
scroll to position [439, 0]
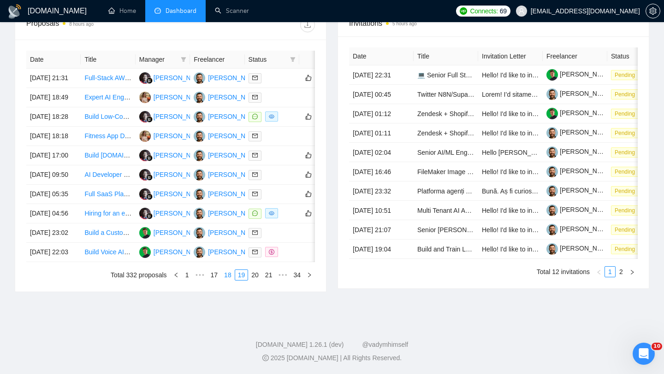
click at [224, 280] on link "18" at bounding box center [227, 275] width 13 height 10
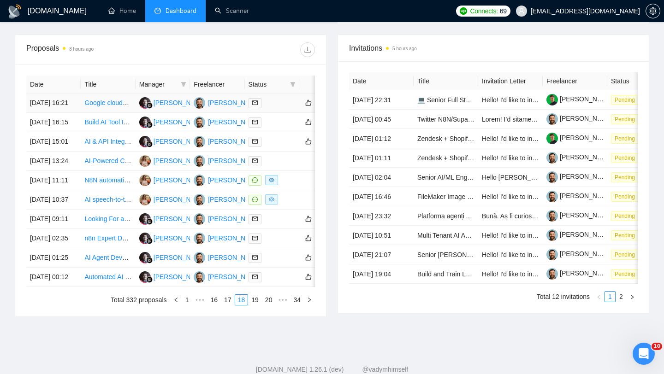
scroll to position [408, 0]
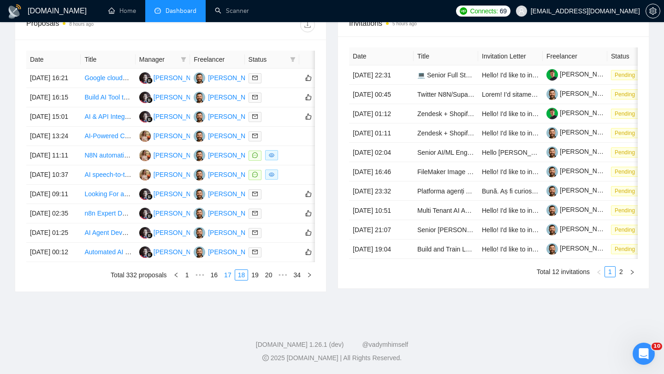
click at [222, 280] on link "17" at bounding box center [227, 275] width 13 height 10
click at [77, 243] on td "[DATE] 17:38" at bounding box center [53, 233] width 54 height 19
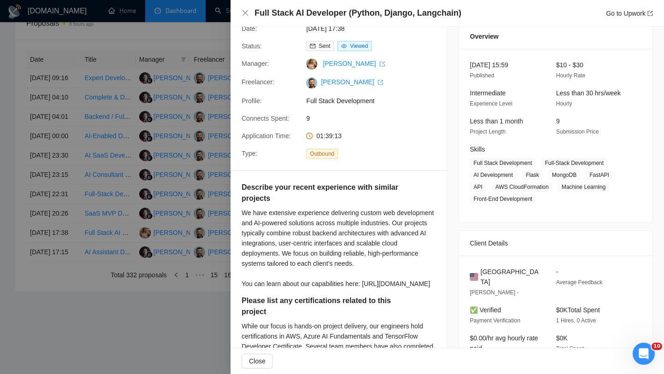
click at [239, 18] on div "Full Stack AI Developer (Python, Django, Langchain) Go to Upwork" at bounding box center [447, 13] width 433 height 27
click at [238, 15] on div "Full Stack AI Developer (Python, Django, Langchain) Go to Upwork" at bounding box center [447, 13] width 433 height 27
click at [240, 15] on div "Full Stack AI Developer (Python, Django, Langchain) Go to Upwork" at bounding box center [447, 13] width 433 height 27
click at [244, 15] on icon "close" at bounding box center [245, 12] width 7 height 7
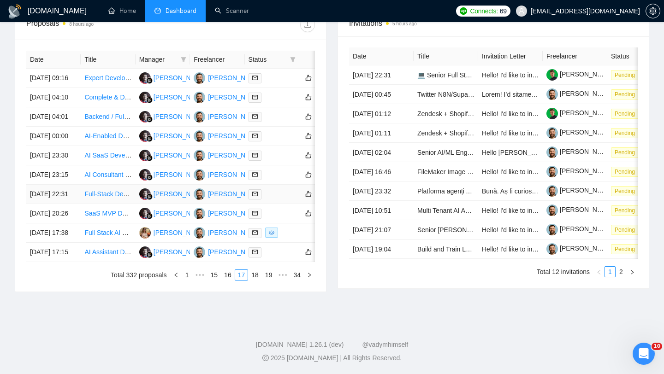
scroll to position [424, 0]
click at [223, 280] on link "16" at bounding box center [227, 275] width 13 height 10
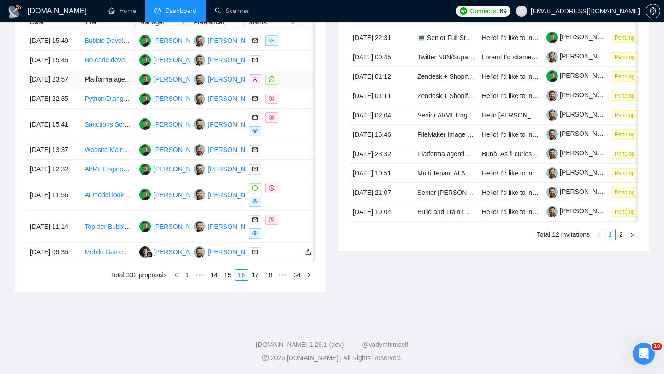
scroll to position [464, 0]
click at [226, 279] on link "15" at bounding box center [227, 275] width 13 height 10
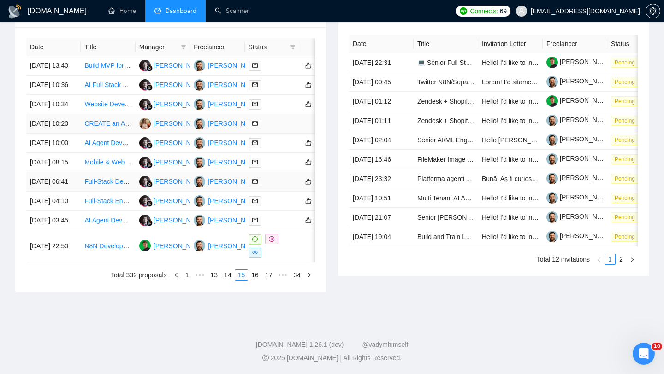
scroll to position [430, 0]
click at [226, 280] on link "14" at bounding box center [227, 275] width 13 height 10
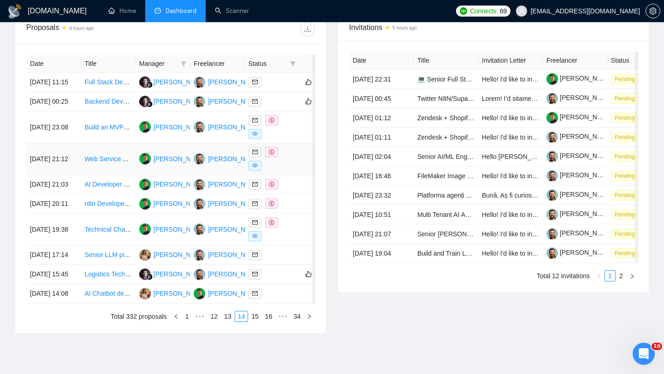
scroll to position [401, 0]
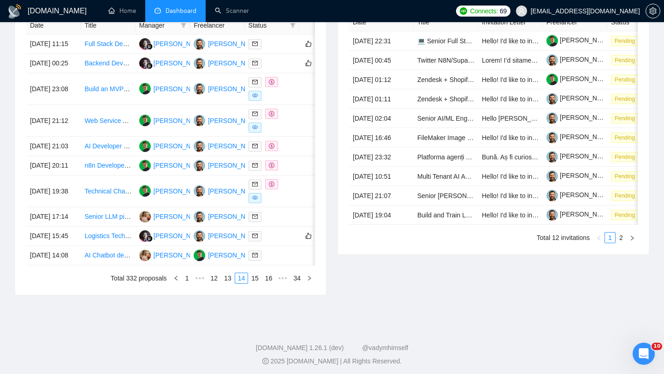
click at [223, 295] on div "Date Title Manager Freelancer Status [DATE] 11:15 Full Stack Developer for AI S…" at bounding box center [170, 151] width 311 height 290
click at [223, 284] on link "13" at bounding box center [227, 278] width 13 height 10
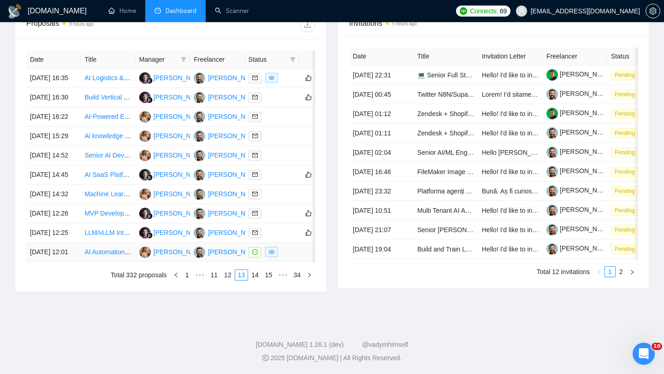
click at [81, 262] on td "AI Automation Developer (Video Translation Workflow)" at bounding box center [108, 252] width 54 height 19
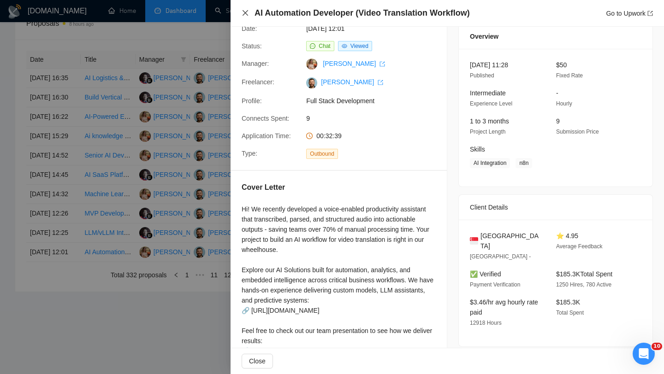
click at [242, 13] on icon "close" at bounding box center [245, 12] width 7 height 7
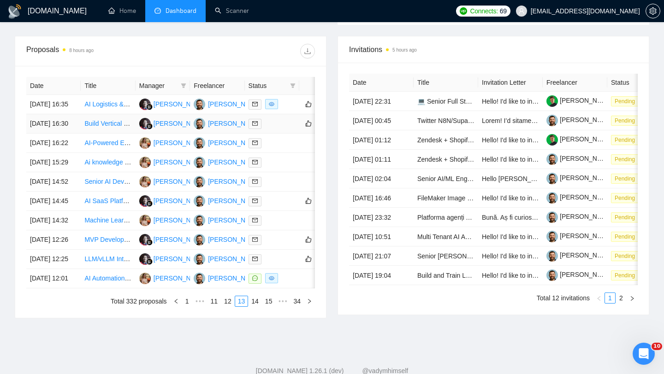
scroll to position [454, 0]
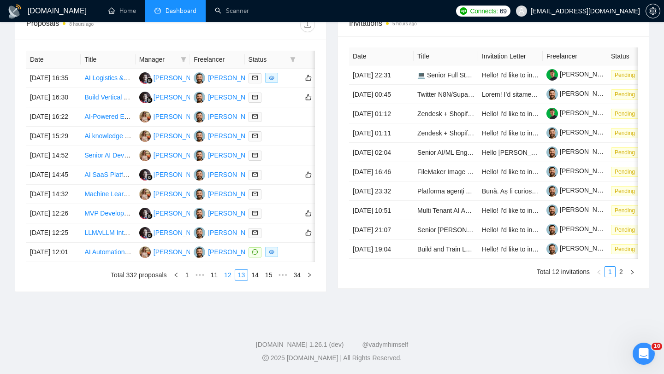
click at [225, 277] on link "12" at bounding box center [227, 275] width 13 height 10
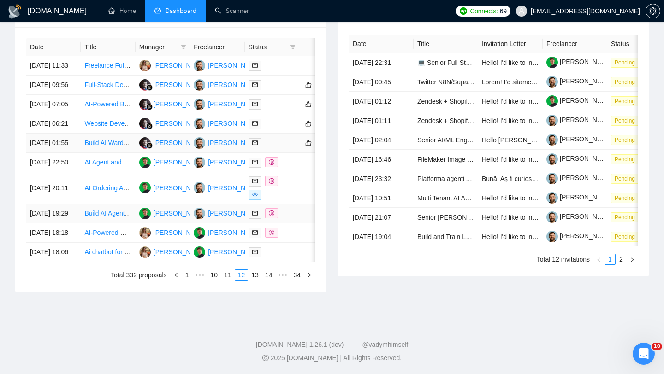
scroll to position [443, 0]
click at [221, 280] on link "11" at bounding box center [227, 275] width 13 height 10
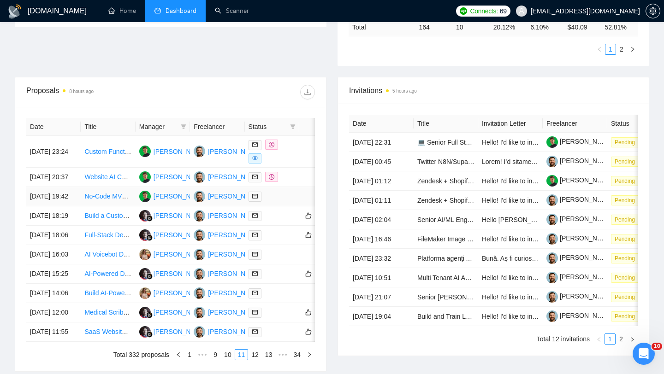
scroll to position [457, 0]
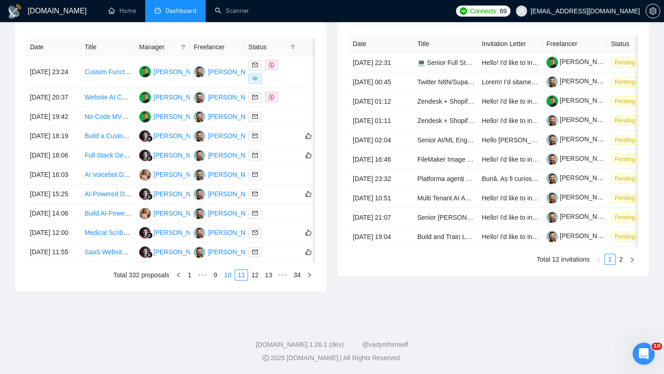
click at [223, 274] on link "10" at bounding box center [227, 275] width 13 height 10
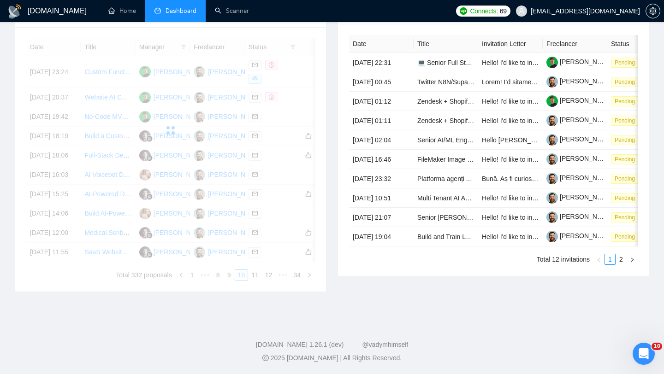
scroll to position [454, 0]
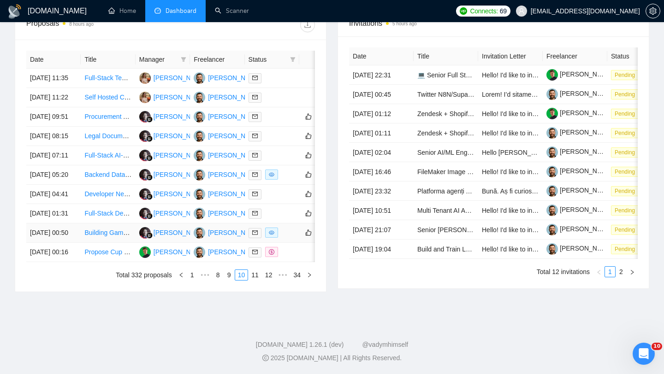
click at [67, 224] on td "[DATE] 00:50" at bounding box center [53, 233] width 54 height 19
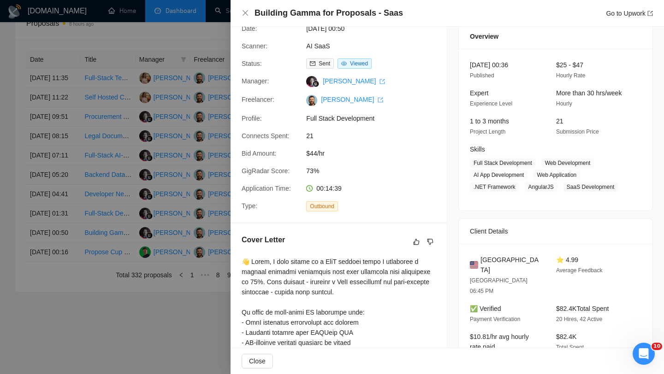
click at [249, 7] on div "Building Gamma for Proposals - Saas Go to Upwork" at bounding box center [447, 13] width 433 height 27
click at [249, 7] on div "Building Gamma for Proposals - Saas Go to Upwork" at bounding box center [447, 13] width 411 height 12
click at [249, 9] on div "Building Gamma for Proposals - Saas Go to Upwork" at bounding box center [447, 13] width 411 height 12
click at [250, 6] on div "Building Gamma for Proposals - Saas Go to Upwork" at bounding box center [447, 13] width 433 height 27
click at [249, 13] on icon "close" at bounding box center [245, 12] width 7 height 7
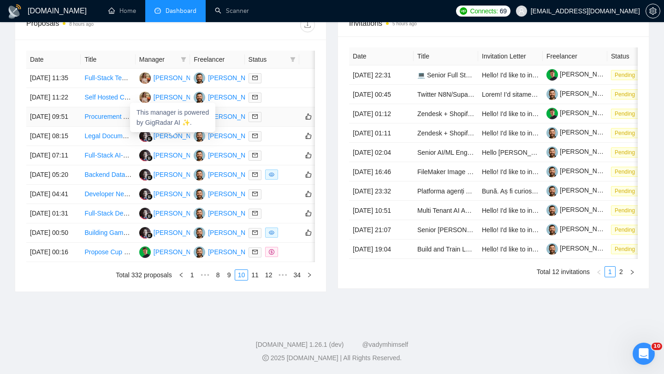
scroll to position [403, 0]
click at [223, 292] on div "Date Title Manager Freelancer Status [DATE] 11:35 Full‑Stack Team Needed to Bui…" at bounding box center [170, 166] width 311 height 252
click at [224, 280] on link "9" at bounding box center [229, 275] width 10 height 10
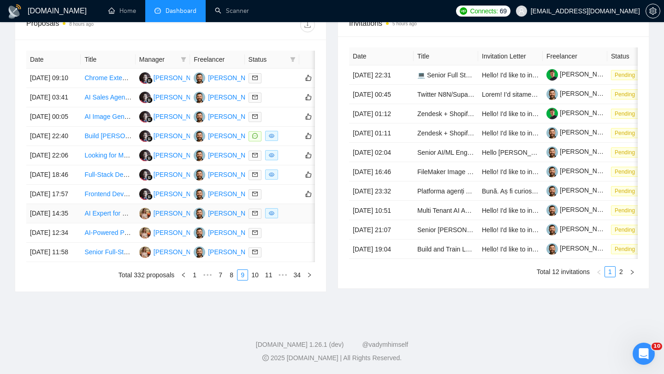
click at [72, 224] on td "[DATE] 14:35" at bounding box center [53, 213] width 54 height 19
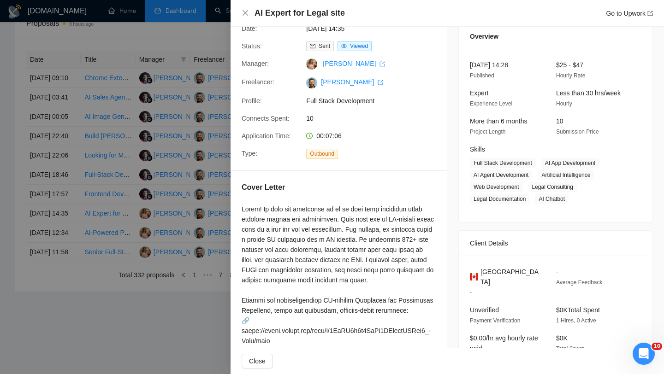
click at [248, 5] on div "AI Expert for Legal site Go to Upwork" at bounding box center [447, 13] width 433 height 27
click at [248, 7] on div "AI Expert for Legal site Go to Upwork" at bounding box center [447, 13] width 411 height 12
click at [249, 14] on icon "close" at bounding box center [245, 12] width 7 height 7
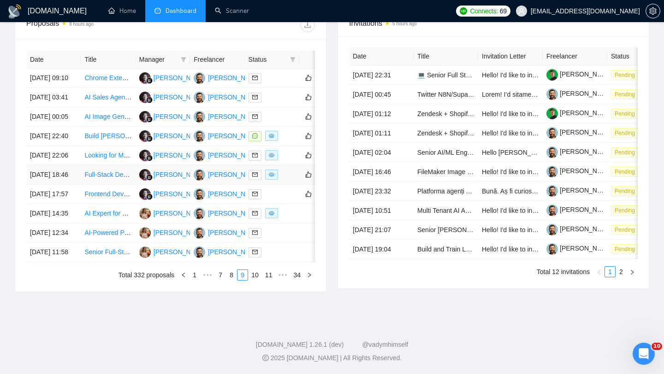
click at [69, 185] on td "[DATE] 18:46" at bounding box center [53, 175] width 54 height 19
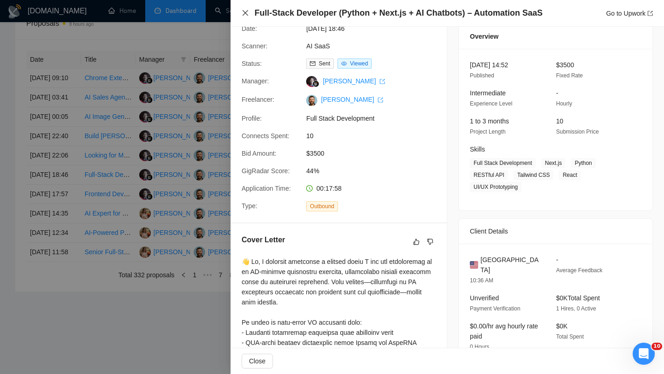
click at [245, 11] on icon "close" at bounding box center [245, 12] width 7 height 7
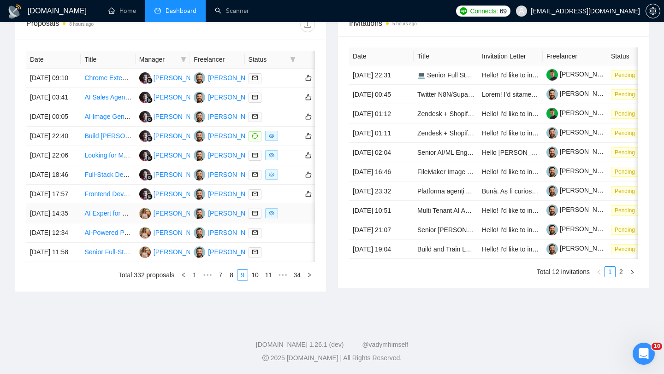
scroll to position [395, 0]
click at [76, 166] on td "[DATE] 22:06" at bounding box center [53, 155] width 54 height 19
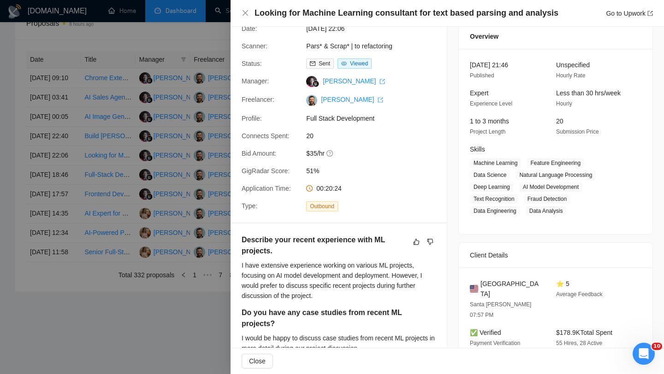
click at [243, 9] on div "Looking for Machine Learning consultant for text based parsing and analysis Go …" at bounding box center [447, 13] width 411 height 12
click at [246, 9] on icon "close" at bounding box center [245, 12] width 7 height 7
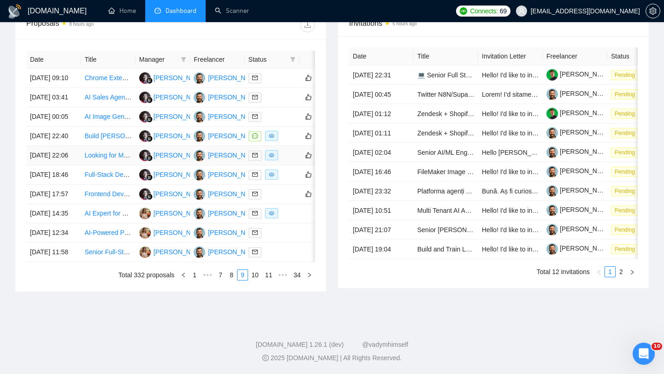
scroll to position [393, 0]
click at [74, 146] on td "[DATE] 22:40" at bounding box center [53, 136] width 54 height 19
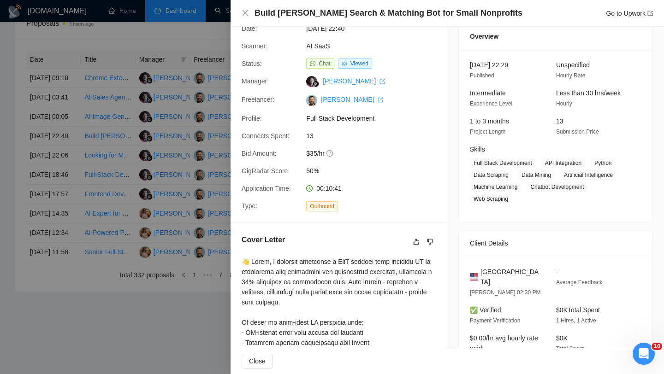
click at [234, 13] on div "Build [PERSON_NAME] Search & Matching Bot for Small Nonprofits Go to Upwork" at bounding box center [447, 13] width 433 height 27
click at [240, 11] on div "Build [PERSON_NAME] Search & Matching Bot for Small Nonprofits Go to Upwork" at bounding box center [447, 13] width 433 height 27
click at [249, 14] on icon "close" at bounding box center [245, 12] width 7 height 7
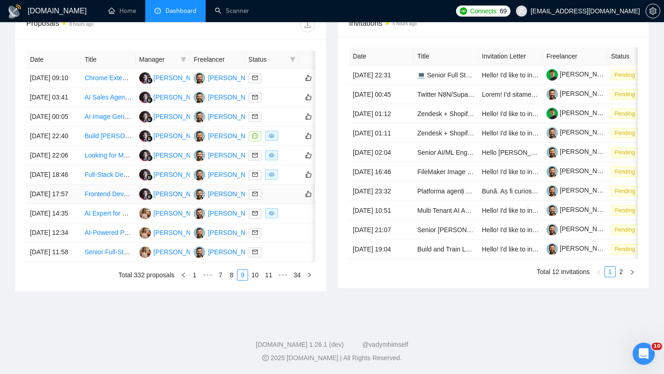
scroll to position [415, 0]
click at [226, 280] on link "8" at bounding box center [231, 275] width 10 height 10
click at [75, 185] on td "[DATE] 13:00" at bounding box center [53, 175] width 54 height 19
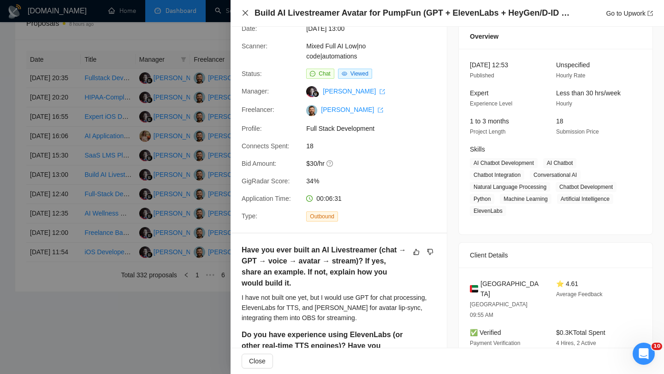
click at [244, 10] on icon "close" at bounding box center [245, 12] width 7 height 7
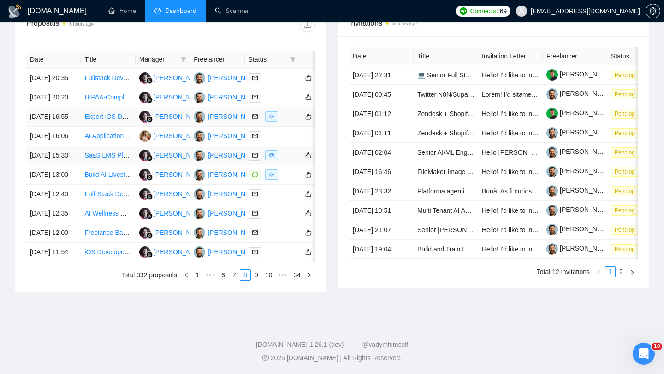
scroll to position [432, 0]
click at [232, 280] on link "7" at bounding box center [234, 275] width 10 height 10
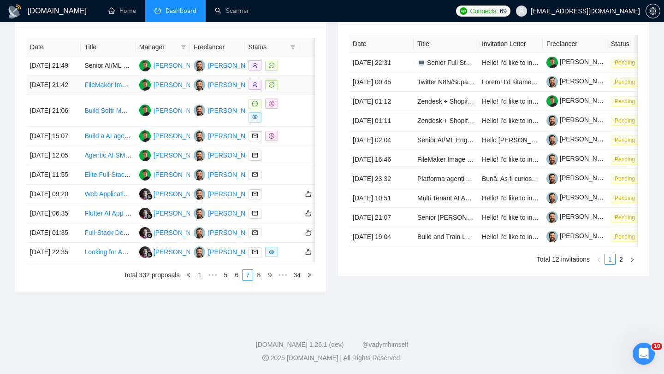
scroll to position [450, 0]
click at [233, 280] on link "6" at bounding box center [236, 275] width 10 height 10
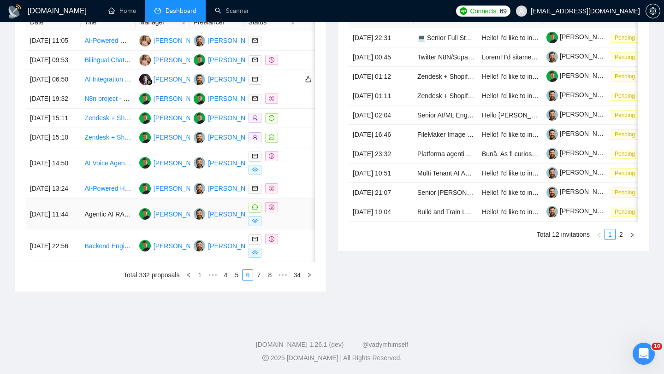
click at [75, 231] on td "[DATE] 11:44" at bounding box center [53, 215] width 54 height 32
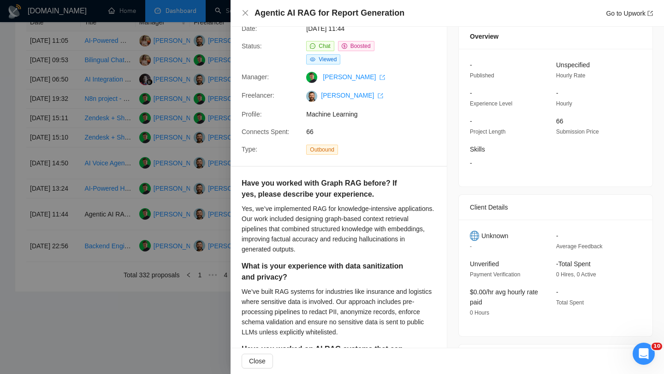
click at [268, 12] on h4 "Agentic AI RAG for Report Generation" at bounding box center [330, 13] width 150 height 12
click at [245, 15] on icon "close" at bounding box center [245, 12] width 7 height 7
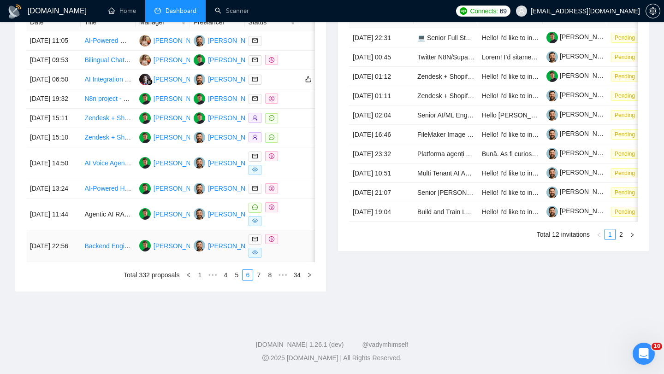
click at [105, 262] on td "Backend Engineer for AI Calorie and Macro Tracker Development" at bounding box center [108, 247] width 54 height 32
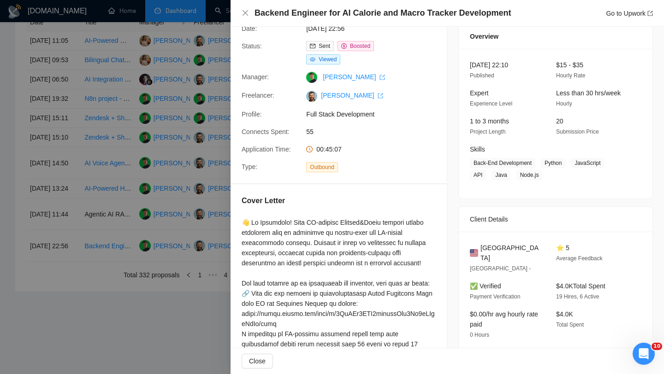
click at [195, 298] on div at bounding box center [332, 187] width 664 height 374
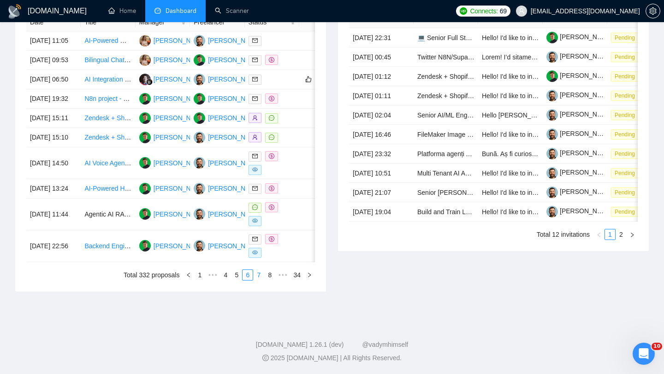
click at [254, 280] on link "7" at bounding box center [259, 275] width 10 height 10
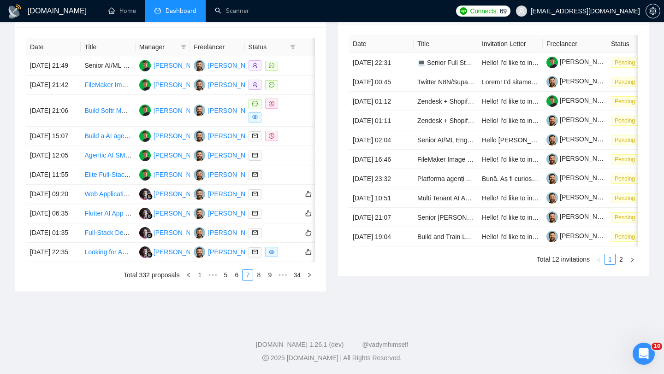
scroll to position [407, 0]
click at [73, 101] on td "[DATE] 21:06" at bounding box center [53, 111] width 54 height 32
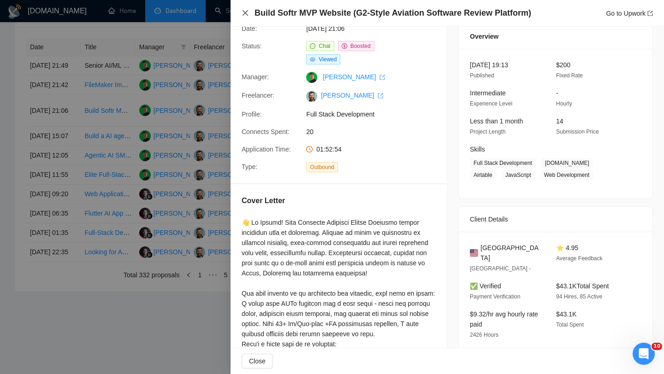
click at [243, 12] on icon "close" at bounding box center [245, 12] width 7 height 7
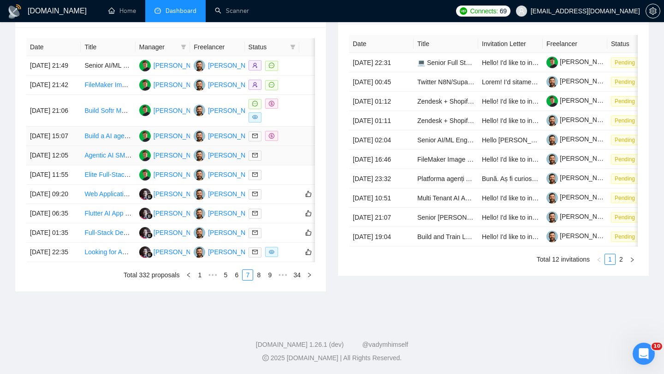
scroll to position [457, 0]
click at [235, 278] on link "6" at bounding box center [236, 275] width 10 height 10
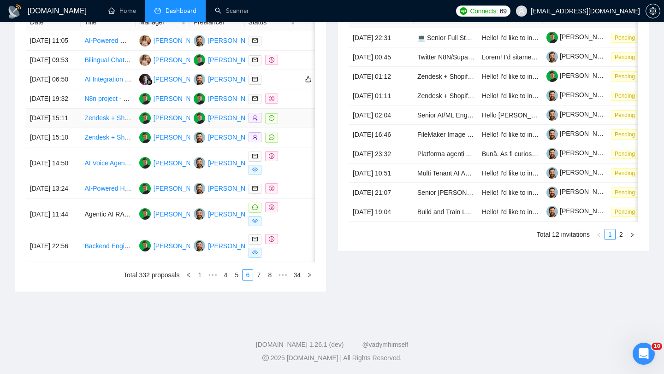
scroll to position [433, 0]
click at [230, 280] on link "4" at bounding box center [225, 275] width 10 height 10
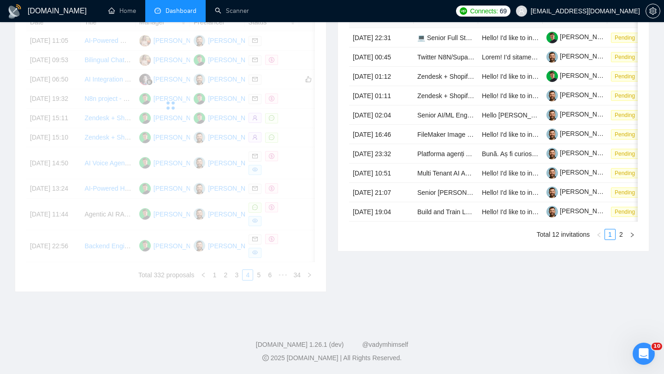
click at [230, 281] on div "Date Title Manager Freelancer Status [DATE] 11:05 AI-Powered Web Platform – Loo…" at bounding box center [170, 146] width 289 height 267
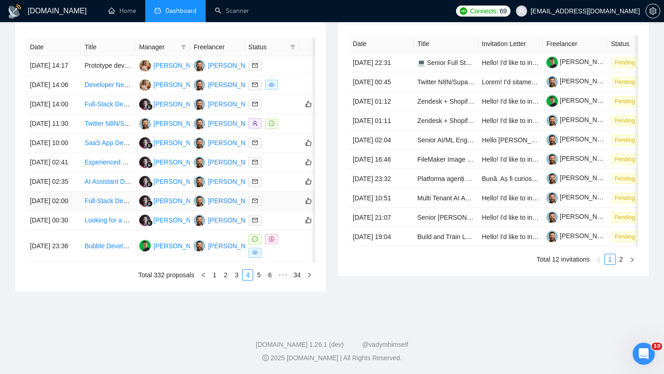
scroll to position [424, 0]
click at [70, 262] on td "[DATE] 23:36" at bounding box center [53, 247] width 54 height 32
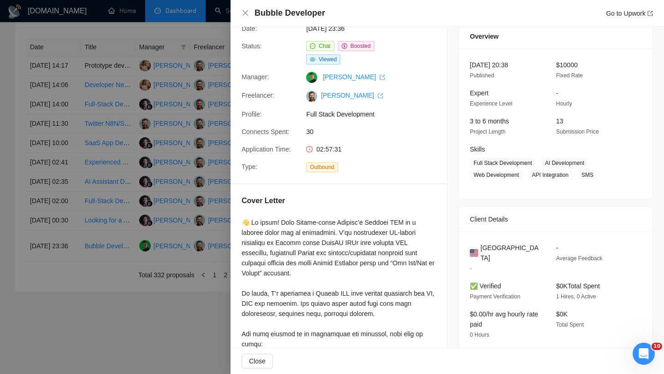
click at [249, 17] on div "Bubble Developer Go to Upwork" at bounding box center [447, 13] width 411 height 12
click at [249, 15] on icon "close" at bounding box center [245, 12] width 7 height 7
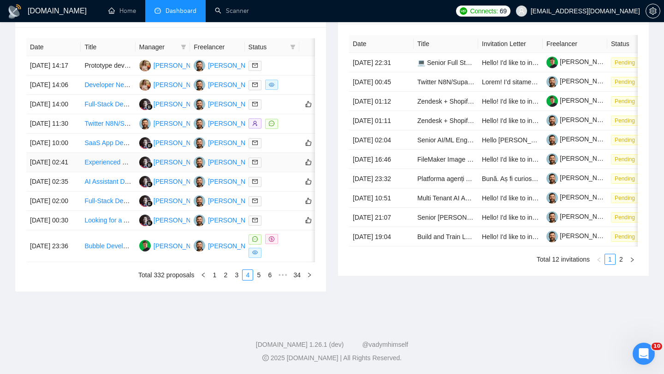
scroll to position [395, 0]
click at [80, 88] on td "[DATE] 14:06" at bounding box center [53, 85] width 54 height 19
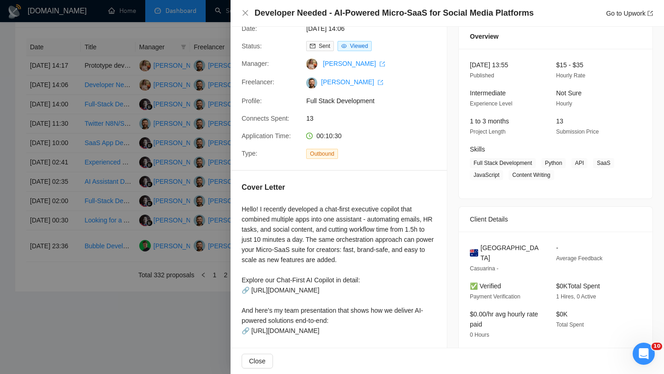
click at [358, 12] on h4 "Developer Needed - AI-Powered Micro-SaaS for Social Media Platforms" at bounding box center [394, 13] width 279 height 12
click at [357, 12] on h4 "Developer Needed - AI-Powered Micro-SaaS for Social Media Platforms" at bounding box center [394, 13] width 279 height 12
click at [359, 19] on div "Developer Needed - AI-Powered Micro-SaaS for Social Media Platforms Go to Upwork" at bounding box center [447, 13] width 433 height 27
click at [356, 16] on h4 "Developer Needed - AI-Powered Micro-SaaS for Social Media Platforms" at bounding box center [394, 13] width 279 height 12
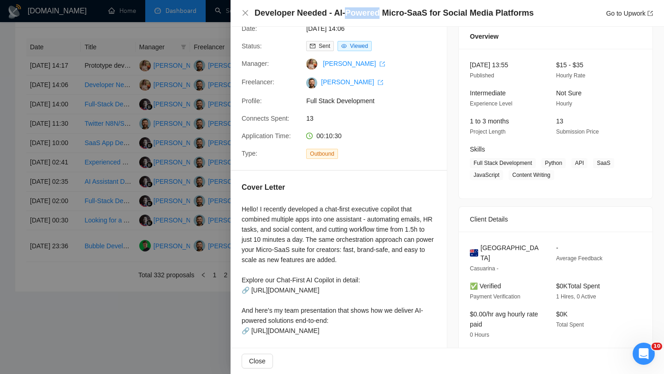
click at [356, 16] on h4 "Developer Needed - AI-Powered Micro-SaaS for Social Media Platforms" at bounding box center [394, 13] width 279 height 12
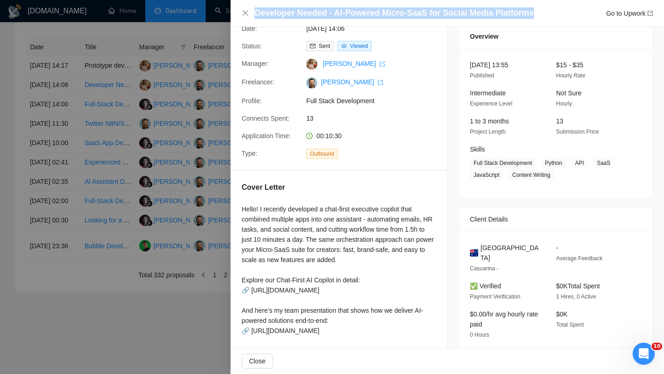
click at [356, 16] on h4 "Developer Needed - AI-Powered Micro-SaaS for Social Media Platforms" at bounding box center [394, 13] width 279 height 12
click at [243, 15] on icon "close" at bounding box center [245, 12] width 7 height 7
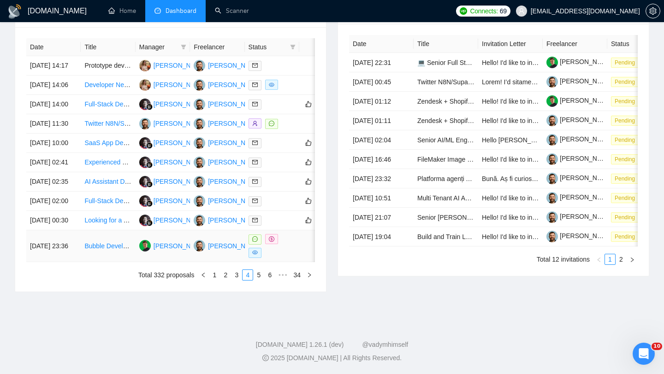
click at [73, 262] on td "[DATE] 23:36" at bounding box center [53, 247] width 54 height 32
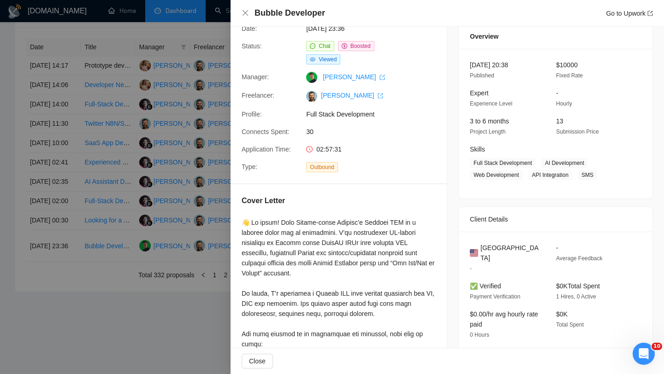
click at [180, 155] on div at bounding box center [332, 187] width 664 height 374
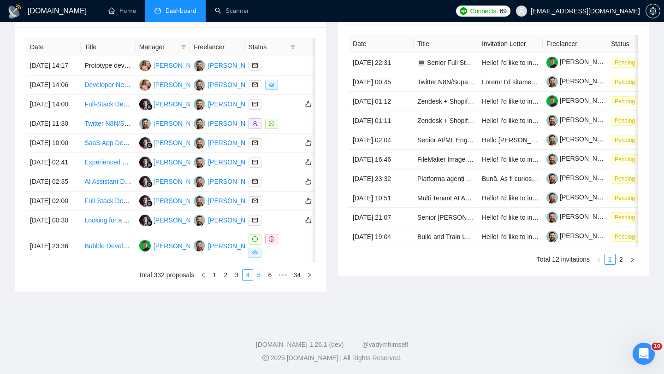
click at [256, 280] on link "5" at bounding box center [259, 275] width 10 height 10
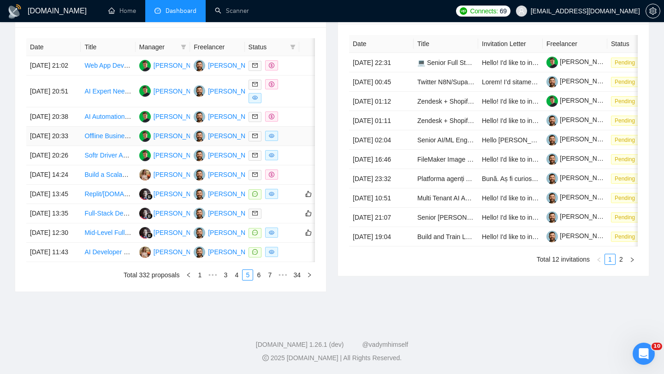
scroll to position [385, 0]
click at [78, 97] on td "[DATE] 20:51" at bounding box center [53, 92] width 54 height 32
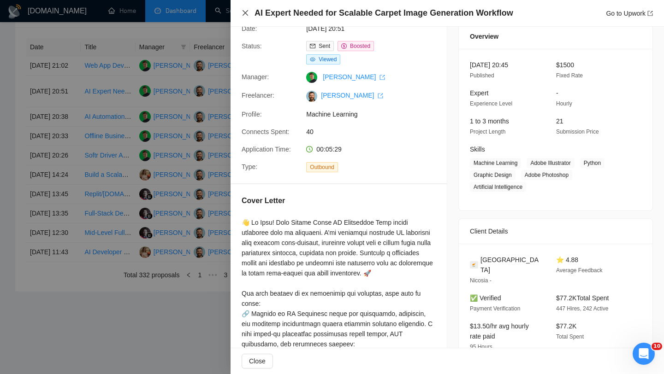
click at [248, 16] on icon "close" at bounding box center [245, 12] width 7 height 7
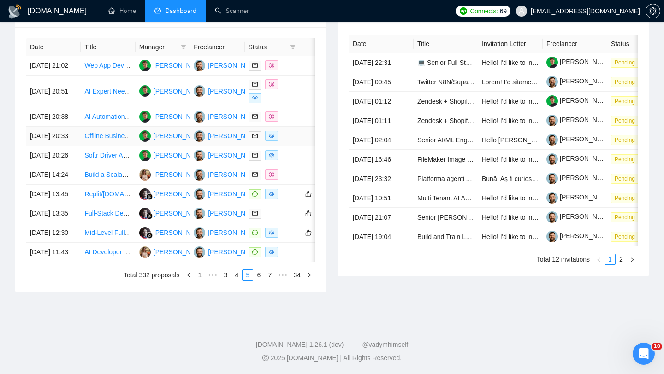
click at [76, 146] on td "[DATE] 20:33" at bounding box center [53, 136] width 54 height 19
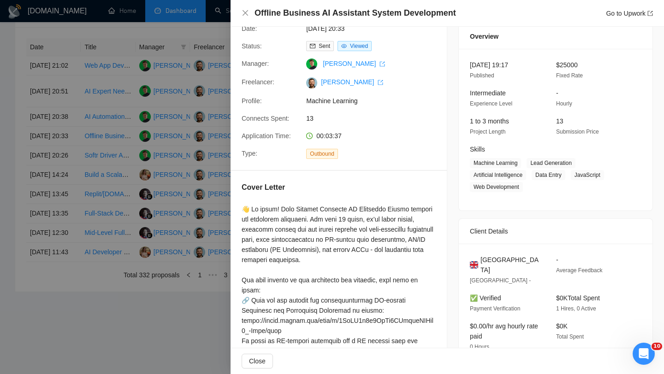
click at [231, 10] on div "Offline Business AI Assistant System Development Go to Upwork" at bounding box center [447, 13] width 433 height 27
click at [237, 10] on div "Offline Business AI Assistant System Development Go to Upwork" at bounding box center [447, 13] width 433 height 27
click at [251, 16] on div "Offline Business AI Assistant System Development Go to Upwork" at bounding box center [447, 13] width 411 height 12
click at [246, 16] on icon "close" at bounding box center [245, 12] width 7 height 7
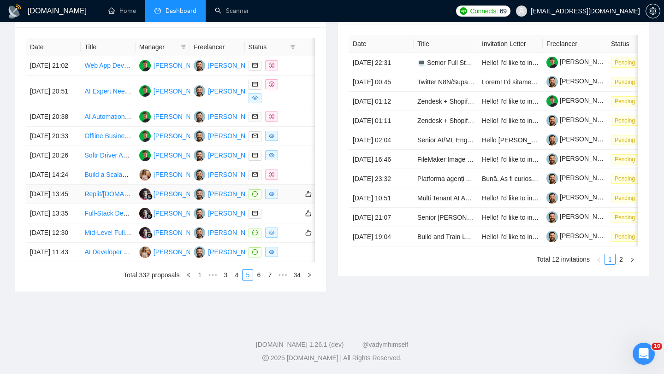
click at [81, 204] on td "Replit/[DOMAIN_NAME] developer - AI developer" at bounding box center [108, 194] width 54 height 19
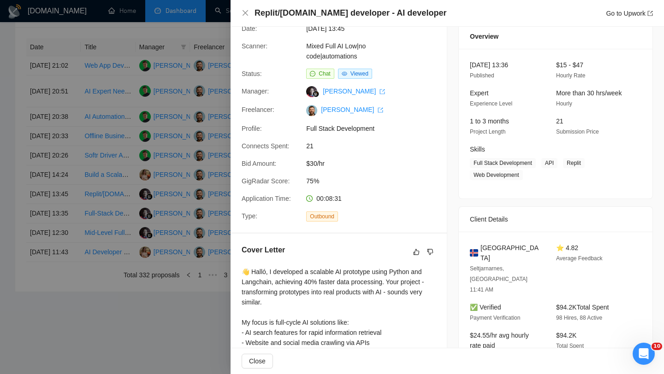
click at [302, 13] on h4 "Replit/[DOMAIN_NAME] developer - AI developer" at bounding box center [351, 13] width 192 height 12
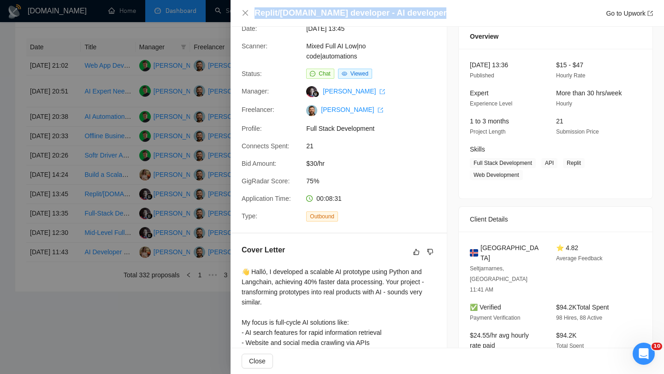
click at [302, 13] on h4 "Replit/[DOMAIN_NAME] developer - AI developer" at bounding box center [351, 13] width 192 height 12
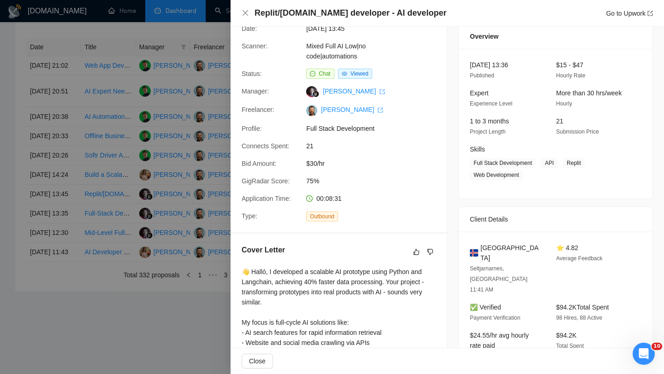
click at [240, 17] on div "Replit/[DOMAIN_NAME] developer - AI developer Go to Upwork" at bounding box center [447, 13] width 433 height 27
click at [243, 19] on div "Replit/[DOMAIN_NAME] developer - AI developer Go to Upwork" at bounding box center [447, 13] width 433 height 27
click at [243, 18] on div "Replit/[DOMAIN_NAME] developer - AI developer Go to Upwork" at bounding box center [447, 13] width 411 height 12
click at [243, 19] on div "Replit/[DOMAIN_NAME] developer - AI developer Go to Upwork" at bounding box center [447, 13] width 433 height 27
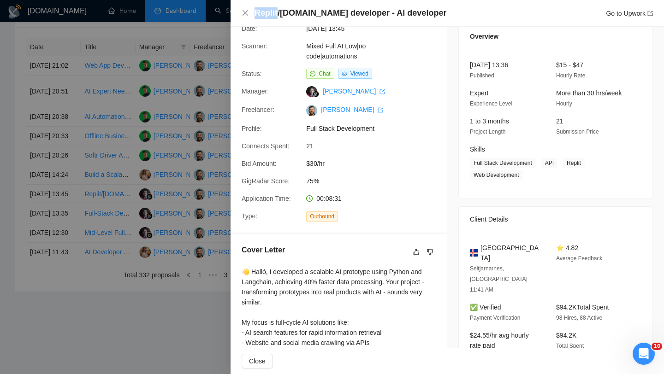
click at [243, 19] on div "Replit/[DOMAIN_NAME] developer - AI developer Go to Upwork" at bounding box center [447, 13] width 433 height 27
click at [243, 15] on icon "close" at bounding box center [246, 13] width 6 height 6
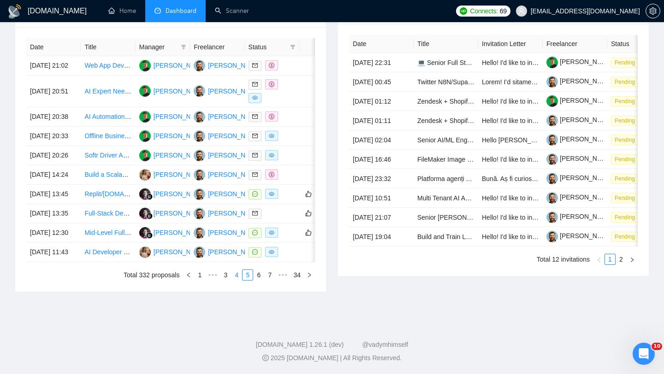
click at [236, 280] on link "4" at bounding box center [236, 275] width 10 height 10
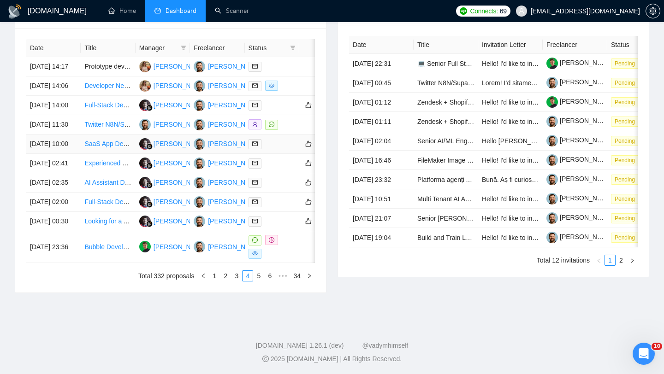
scroll to position [399, 0]
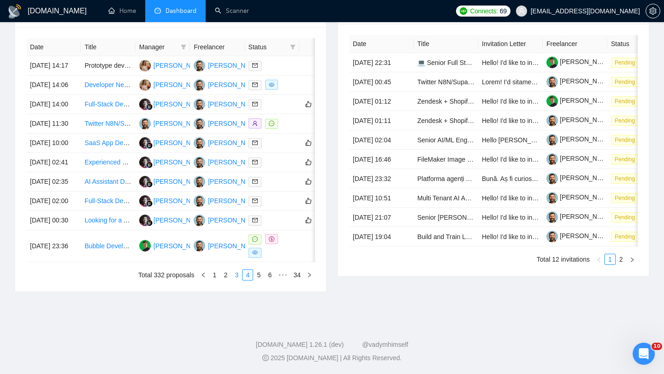
click at [235, 280] on link "3" at bounding box center [236, 275] width 10 height 10
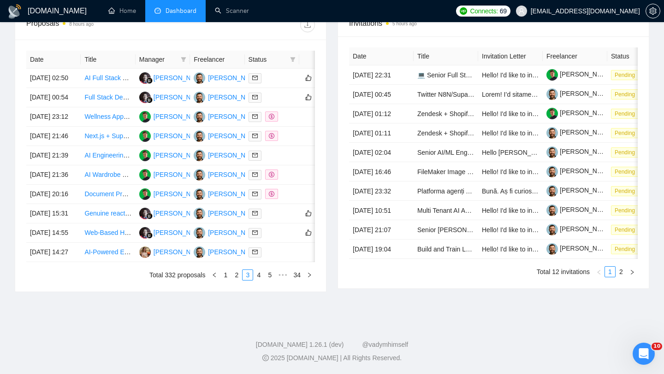
scroll to position [414, 0]
click at [236, 280] on link "2" at bounding box center [236, 275] width 10 height 10
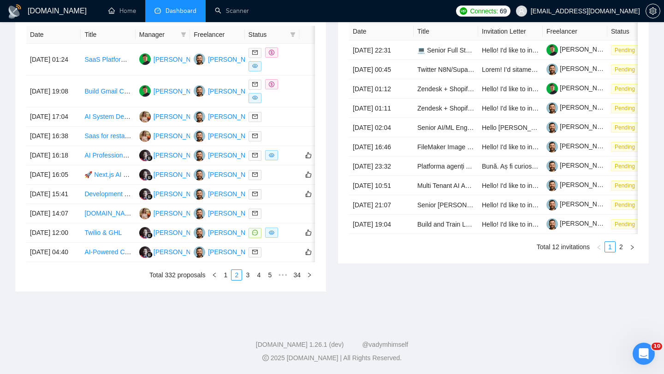
scroll to position [417, 0]
click at [74, 158] on td "[DATE] 16:18" at bounding box center [53, 155] width 54 height 19
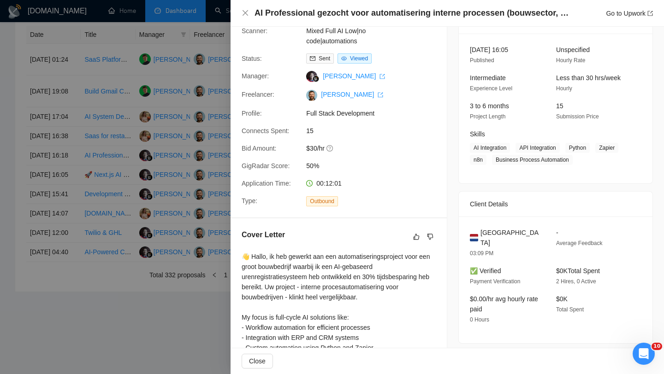
scroll to position [51, 0]
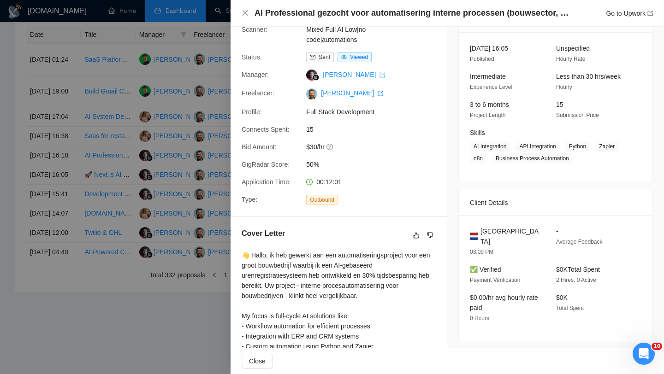
click at [251, 15] on div "AI Professional gezocht voor automatisering interne processen (bouwsector, Nede…" at bounding box center [447, 13] width 411 height 12
click at [247, 15] on icon "close" at bounding box center [246, 13] width 6 height 6
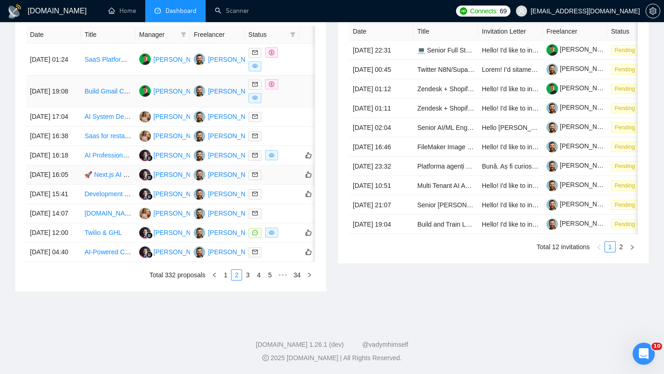
scroll to position [435, 0]
click at [83, 76] on td "Build Gmail Chrome Extension + Supabase Backend for MVP" at bounding box center [108, 92] width 54 height 32
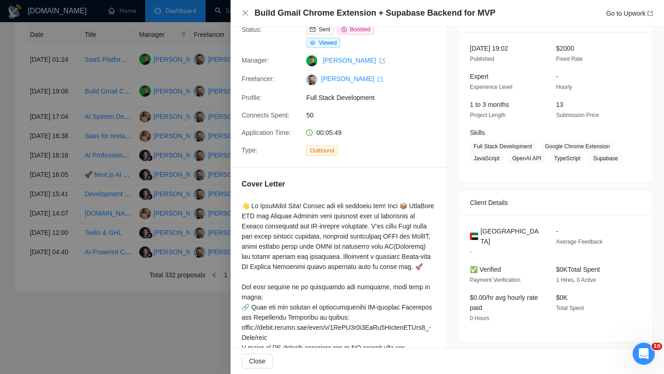
scroll to position [0, 0]
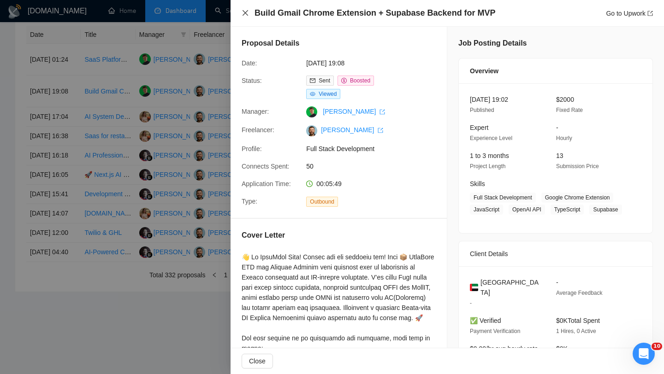
click at [244, 14] on icon "close" at bounding box center [246, 13] width 6 height 6
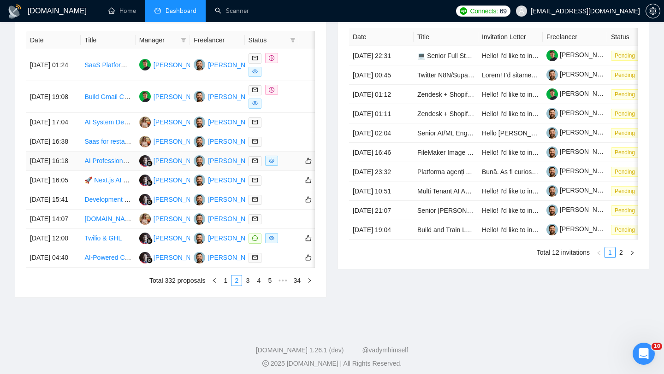
scroll to position [372, 0]
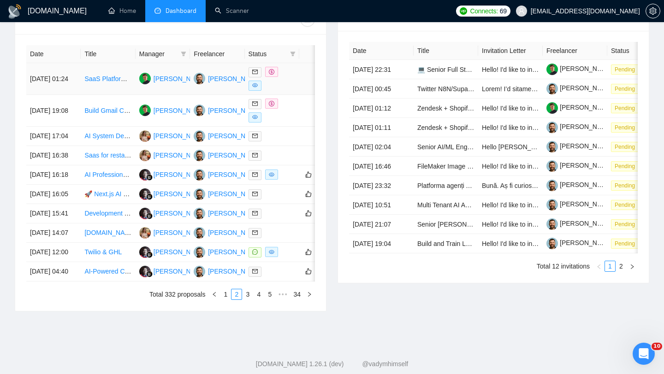
click at [79, 83] on td "[DATE] 01:24" at bounding box center [53, 79] width 54 height 32
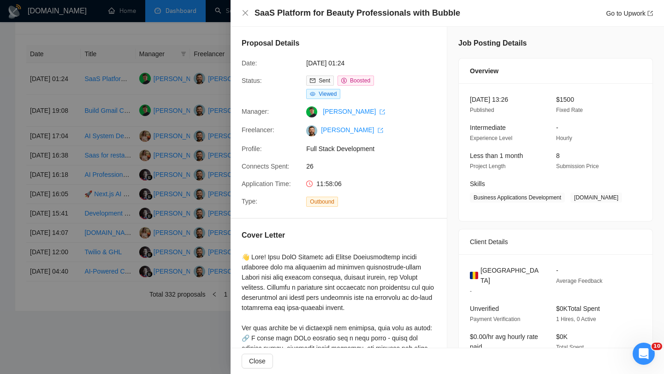
click at [288, 10] on h4 "SaaS Platform for Beauty Professionals with Bubble" at bounding box center [358, 13] width 206 height 12
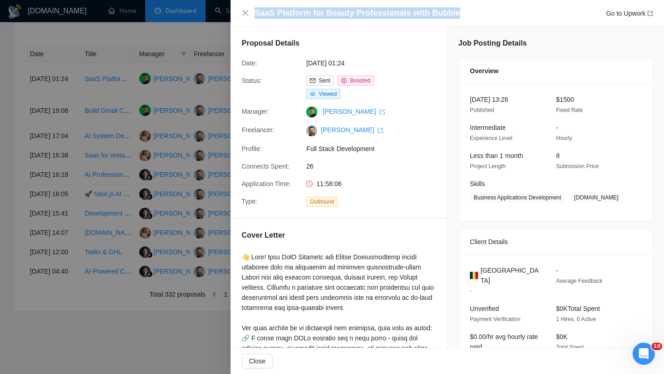
click at [288, 10] on h4 "SaaS Platform for Beauty Professionals with Bubble" at bounding box center [358, 13] width 206 height 12
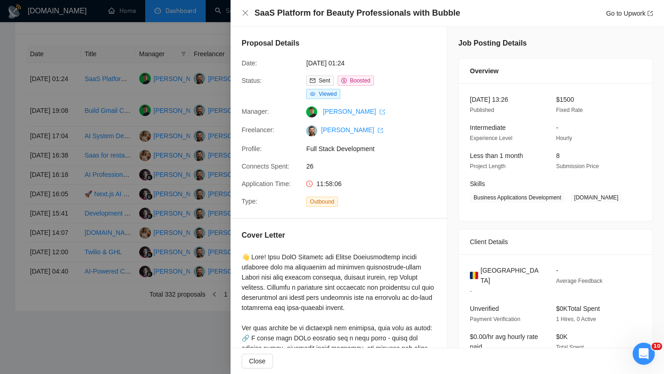
click at [249, 20] on div "SaaS Platform for Beauty Professionals with Bubble Go to Upwork" at bounding box center [447, 13] width 433 height 27
click at [244, 13] on icon "close" at bounding box center [246, 13] width 6 height 6
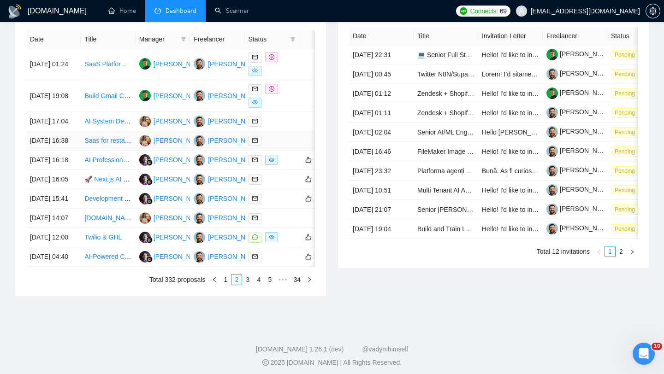
scroll to position [407, 0]
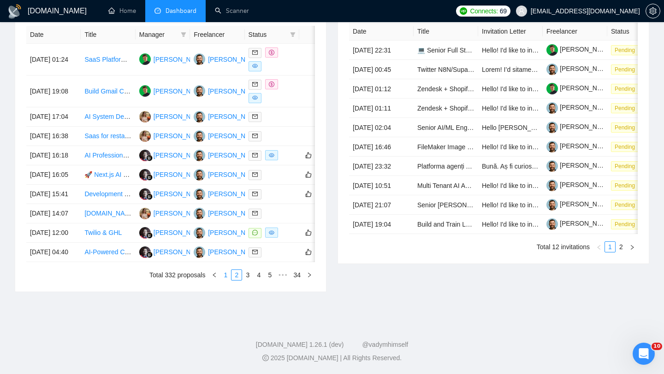
click at [225, 280] on link "1" at bounding box center [225, 275] width 10 height 10
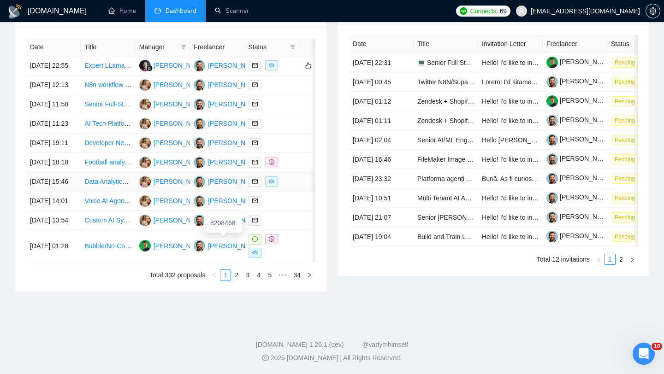
scroll to position [412, 0]
click at [74, 192] on td "[DATE] 15:46" at bounding box center [53, 181] width 54 height 19
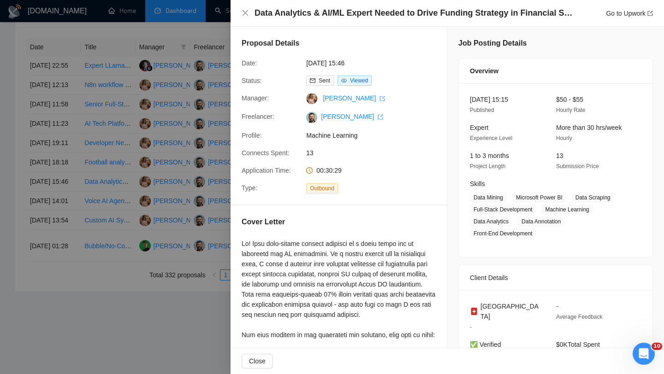
click at [356, 7] on h4 "Data Analytics & AI/ML Expert Needed to Drive Funding Strategy in Financial Sec…" at bounding box center [414, 13] width 318 height 12
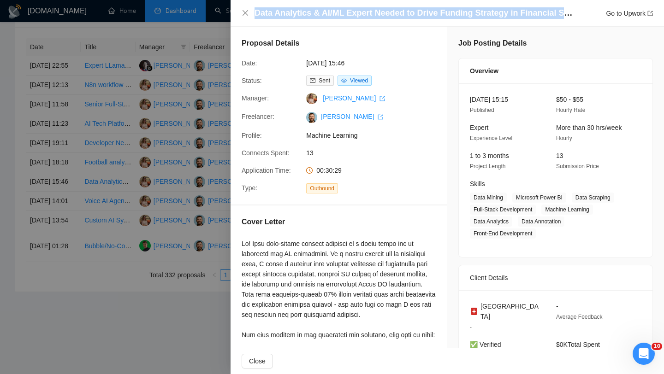
click at [356, 7] on h4 "Data Analytics & AI/ML Expert Needed to Drive Funding Strategy in Financial Sec…" at bounding box center [414, 13] width 318 height 12
click at [248, 11] on icon "close" at bounding box center [245, 12] width 7 height 7
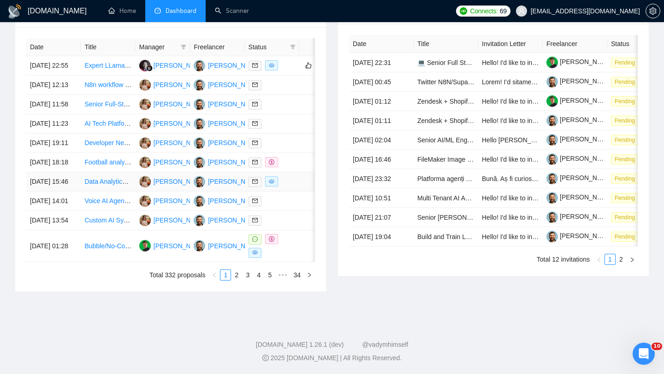
scroll to position [390, 0]
click at [74, 172] on td "[DATE] 18:18" at bounding box center [53, 162] width 54 height 19
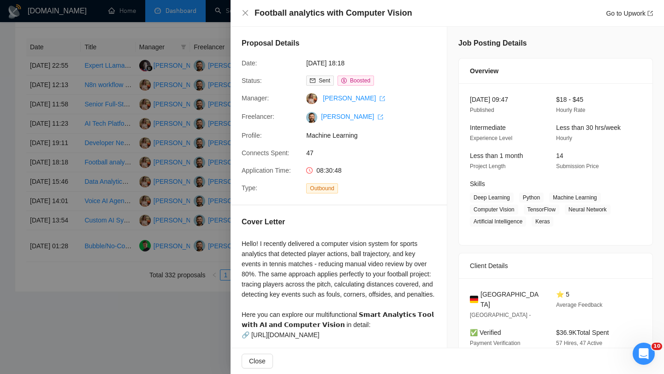
click at [299, 13] on h4 "Football analytics with Computer Vision" at bounding box center [334, 13] width 158 height 12
click at [110, 199] on div at bounding box center [332, 187] width 664 height 374
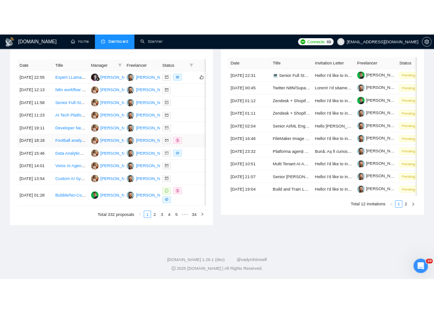
scroll to position [380, 0]
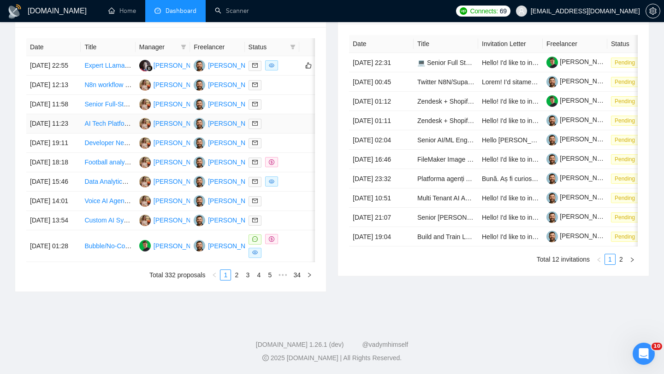
click at [72, 134] on td "[DATE] 11:23" at bounding box center [53, 123] width 54 height 19
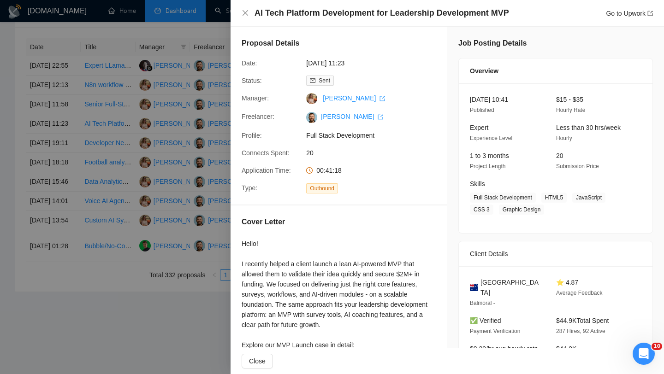
click at [263, 15] on h4 "AI Tech Platform Development for Leadership Development MVP" at bounding box center [382, 13] width 255 height 12
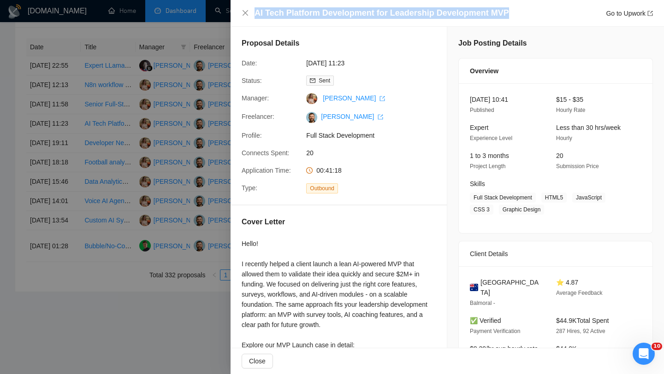
click at [263, 15] on h4 "AI Tech Platform Development for Leadership Development MVP" at bounding box center [382, 13] width 255 height 12
click at [248, 13] on icon "close" at bounding box center [245, 12] width 7 height 7
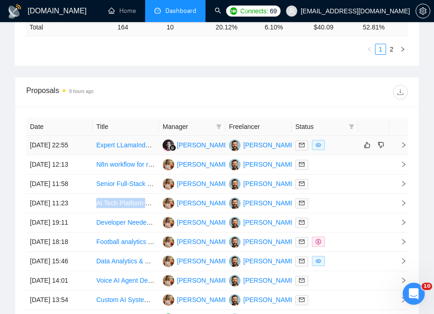
scroll to position [593, 0]
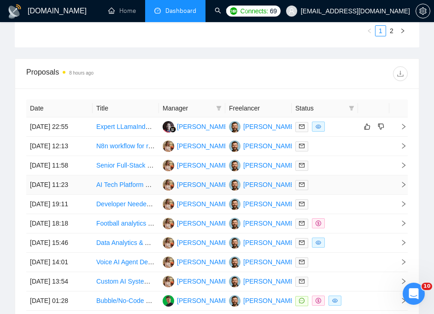
click at [84, 195] on td "[DATE] 11:23" at bounding box center [59, 185] width 66 height 19
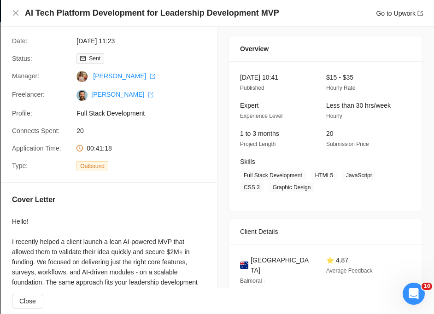
scroll to position [42, 0]
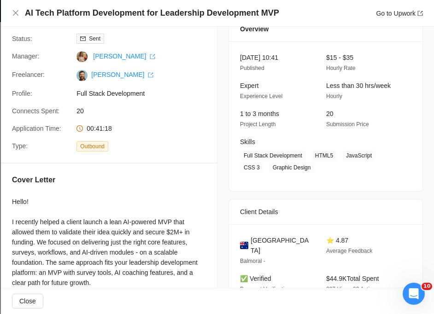
click at [259, 246] on div "Australia Balmoral -" at bounding box center [276, 251] width 79 height 31
click at [259, 243] on span "[GEOGRAPHIC_DATA]" at bounding box center [281, 246] width 61 height 20
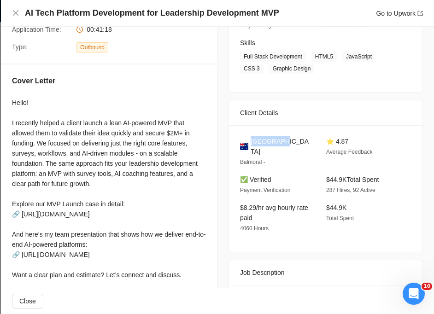
scroll to position [225, 0]
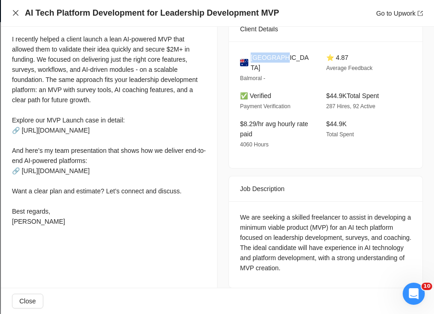
click at [18, 11] on icon "close" at bounding box center [16, 13] width 6 height 6
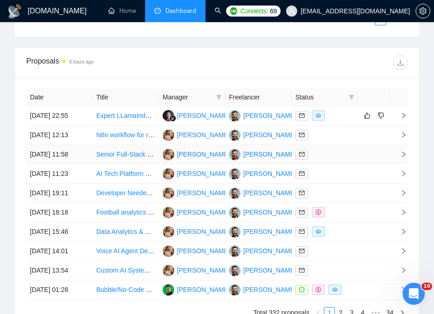
scroll to position [605, 0]
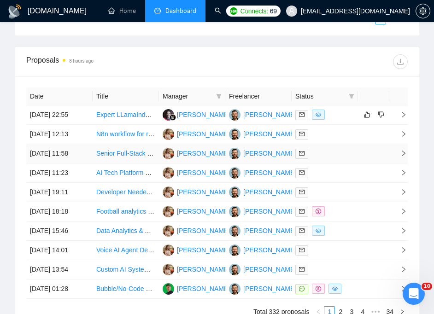
click at [82, 164] on td "[DATE] 11:58" at bounding box center [59, 153] width 66 height 19
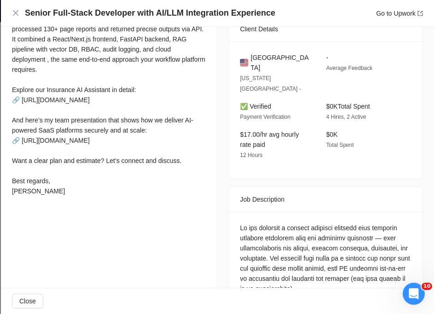
click at [207, 7] on div "Senior Full-Stack Developer with AI/LLM Integration Experience Go to Upwork" at bounding box center [217, 13] width 433 height 27
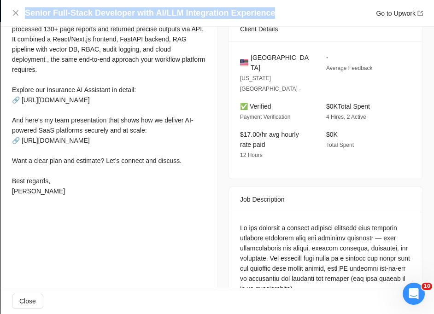
click at [207, 7] on div "Senior Full-Stack Developer with AI/LLM Integration Experience Go to Upwork" at bounding box center [217, 13] width 433 height 27
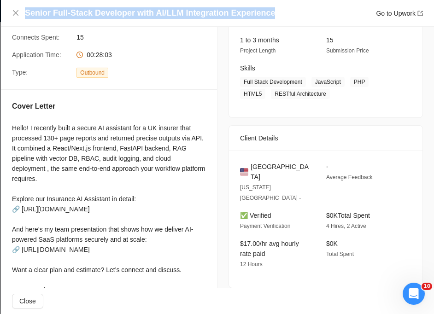
scroll to position [60, 0]
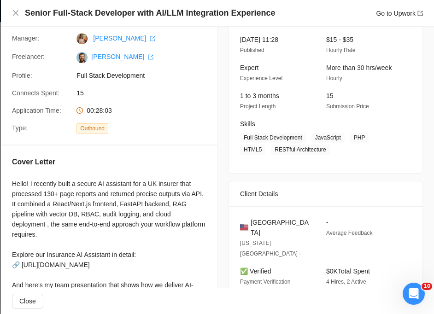
click at [21, 16] on div "Senior Full-Stack Developer with AI/LLM Integration Experience Go to Upwork" at bounding box center [217, 13] width 411 height 12
click at [16, 14] on icon "close" at bounding box center [16, 13] width 6 height 6
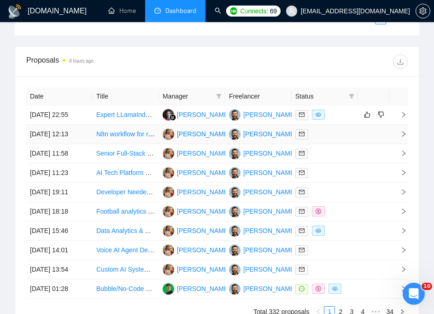
click at [84, 144] on td "[DATE] 12:13" at bounding box center [59, 134] width 66 height 19
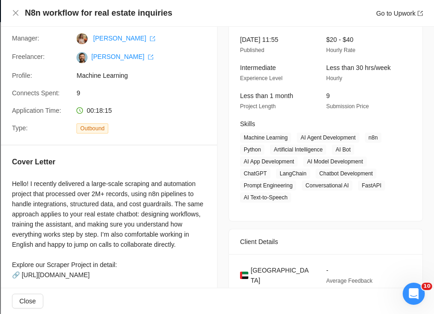
click at [147, 10] on h4 "N8n workflow for real estate inquiries" at bounding box center [99, 13] width 148 height 12
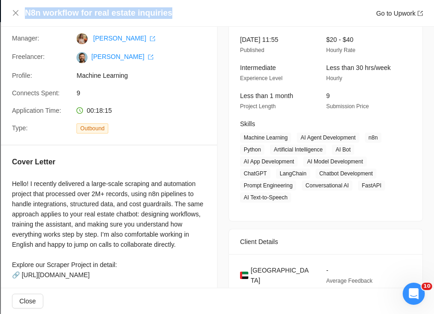
click at [147, 10] on h4 "N8n workflow for real estate inquiries" at bounding box center [99, 13] width 148 height 12
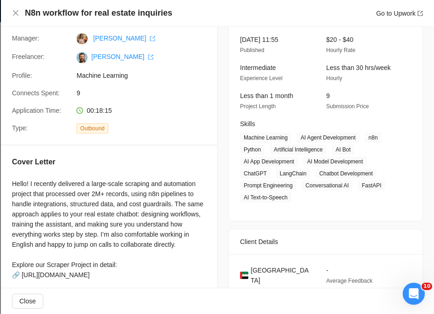
click at [21, 16] on div "N8n workflow for real estate inquiries Go to Upwork" at bounding box center [217, 13] width 411 height 12
click at [18, 14] on icon "close" at bounding box center [15, 12] width 7 height 7
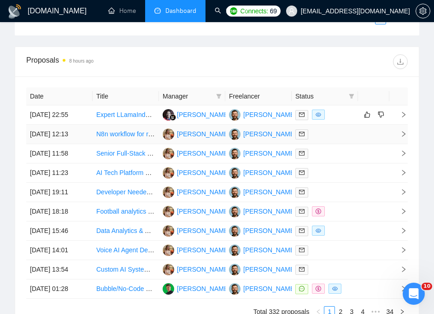
click at [88, 142] on td "[DATE] 12:13" at bounding box center [59, 134] width 66 height 19
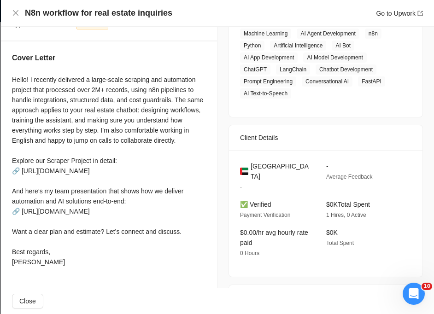
scroll to position [167, 0]
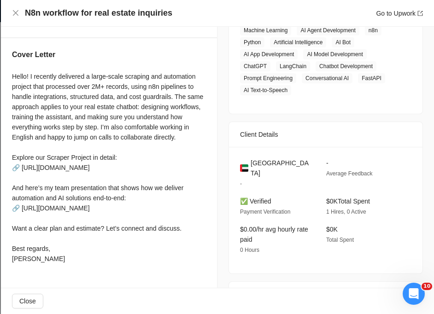
click at [245, 160] on div "[GEOGRAPHIC_DATA]" at bounding box center [275, 168] width 71 height 20
click at [254, 160] on span "[GEOGRAPHIC_DATA]" at bounding box center [281, 168] width 61 height 20
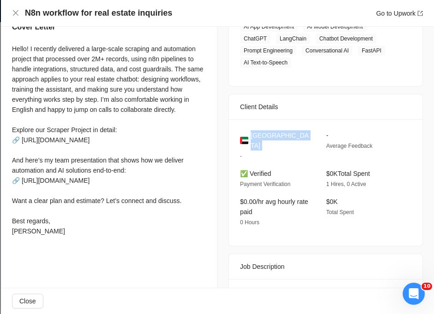
scroll to position [208, 0]
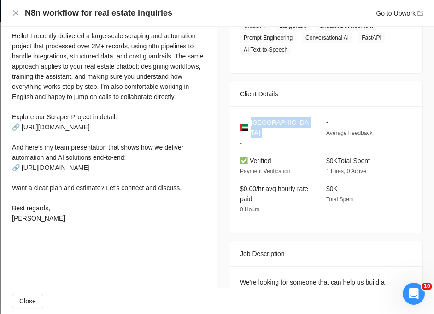
scroll to position [12, 0]
click at [14, 12] on icon "close" at bounding box center [16, 13] width 6 height 6
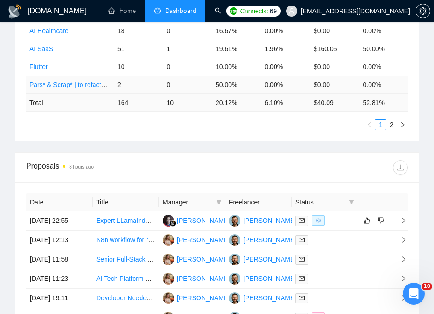
scroll to position [499, 0]
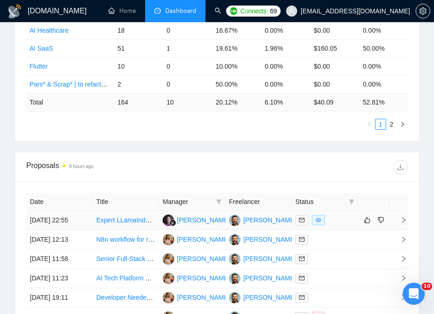
click at [76, 224] on td "[DATE] 22:55" at bounding box center [59, 220] width 66 height 19
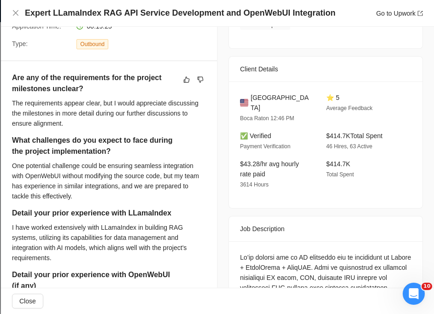
click at [161, 18] on h4 "Expert LLamaIndex RAG API Service Development and OpenWebUI Integration" at bounding box center [180, 13] width 311 height 12
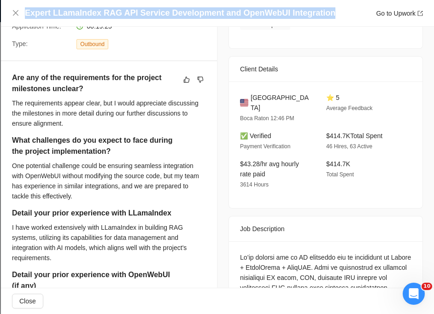
click at [161, 18] on h4 "Expert LLamaIndex RAG API Service Development and OpenWebUI Integration" at bounding box center [180, 13] width 311 height 12
click at [16, 12] on icon "close" at bounding box center [16, 13] width 6 height 6
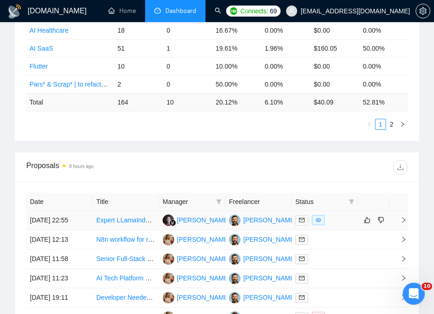
click at [89, 221] on td "[DATE] 22:55" at bounding box center [59, 220] width 66 height 19
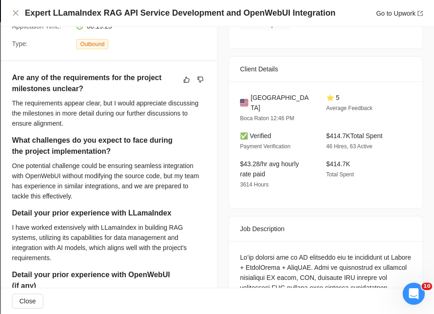
click at [285, 97] on span "[GEOGRAPHIC_DATA]" at bounding box center [281, 103] width 61 height 20
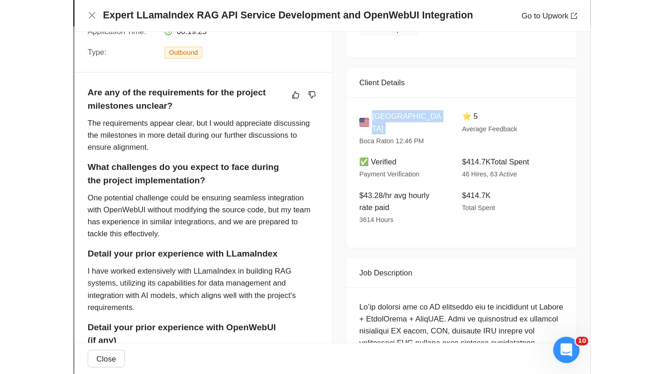
scroll to position [457, 0]
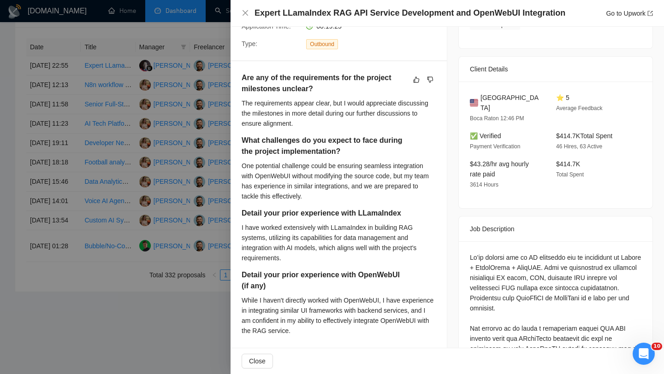
click at [147, 153] on div at bounding box center [332, 187] width 664 height 374
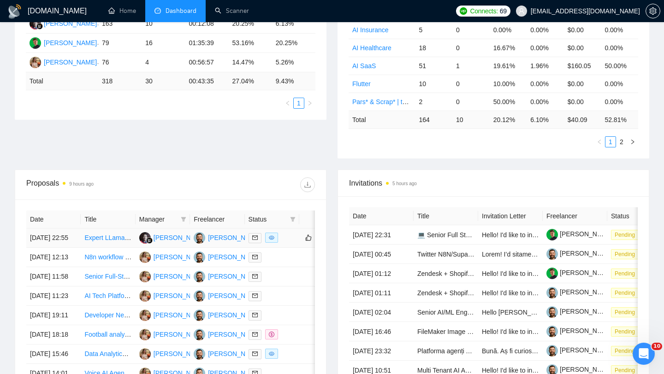
scroll to position [230, 0]
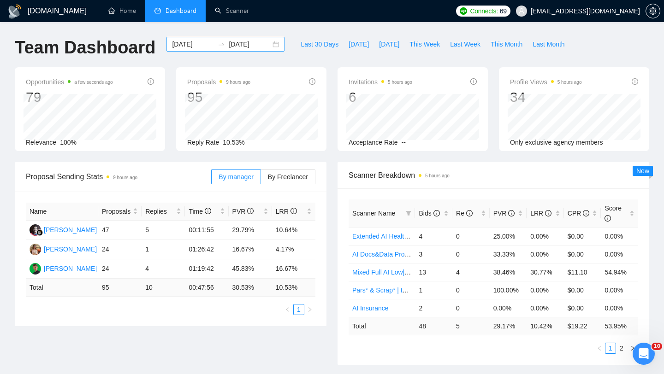
click at [270, 47] on div "[DATE] [DATE]" at bounding box center [225, 44] width 118 height 15
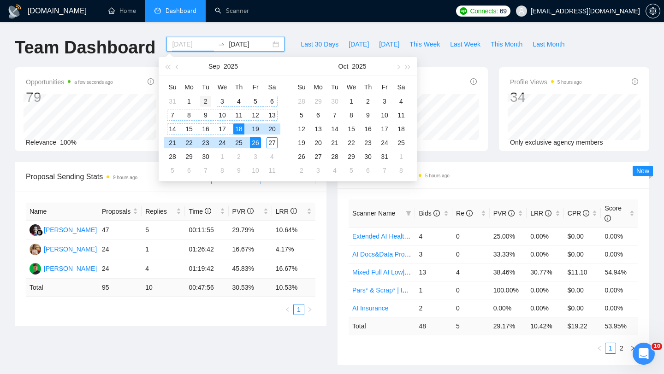
type input "[DATE]"
click at [206, 102] on div "2" at bounding box center [205, 101] width 11 height 11
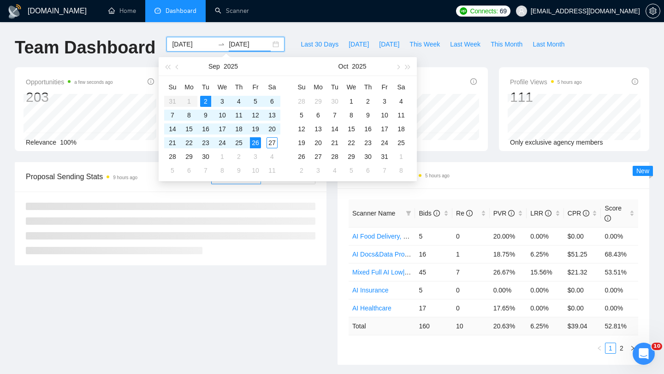
click at [194, 100] on table "Su Mo Tu We Th Fr Sa 31 1 2 3 4 5 6 7 8 9 10 11 12 13 14 15 16 17 18 19 20 21 2…" at bounding box center [222, 129] width 116 height 98
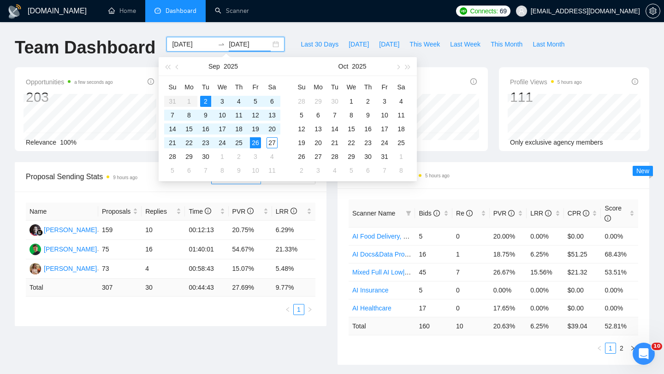
type input "[DATE]"
click at [202, 48] on input "[DATE]" at bounding box center [193, 44] width 42 height 10
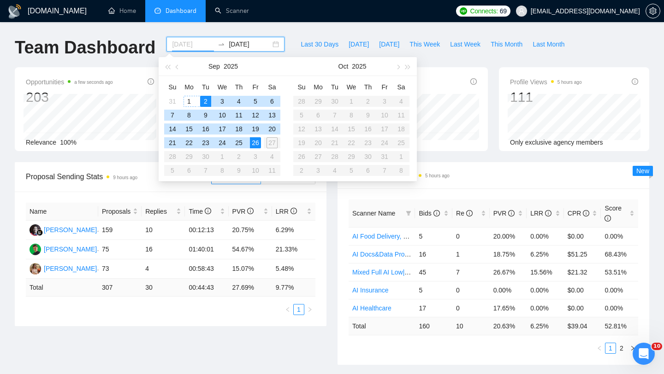
click at [194, 99] on div "1" at bounding box center [189, 101] width 11 height 11
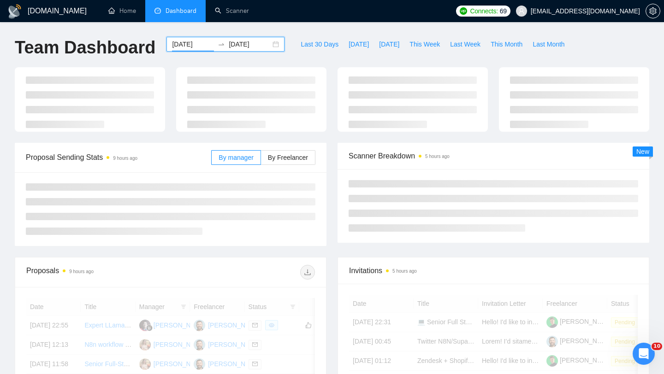
click at [269, 45] on div "2025-09-01 2025-09-26" at bounding box center [225, 44] width 118 height 15
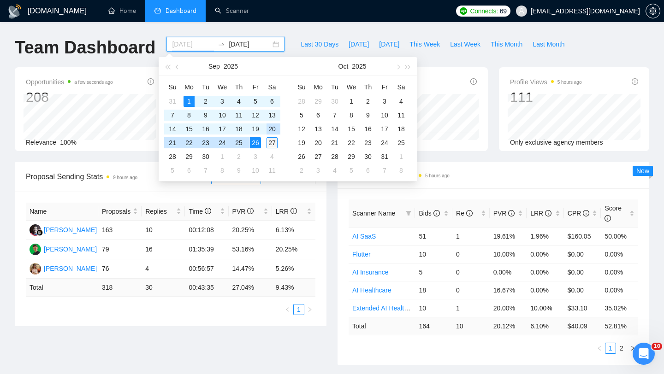
type input "[DATE]"
click at [271, 145] on div "27" at bounding box center [272, 142] width 11 height 11
type input "2025-10-11"
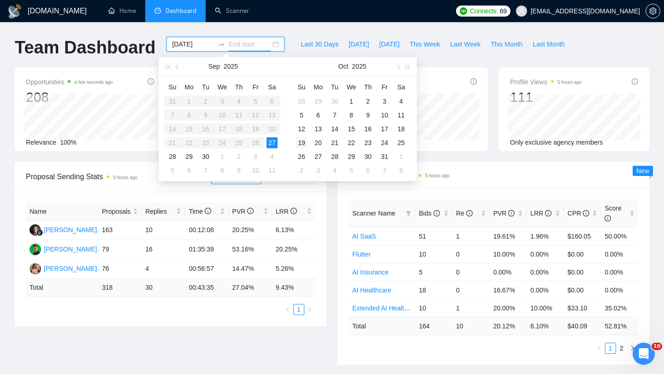
type input "2025-10-11"
type input "2025-10-19"
type input "[DATE]"
click at [278, 141] on td "27" at bounding box center [272, 143] width 17 height 14
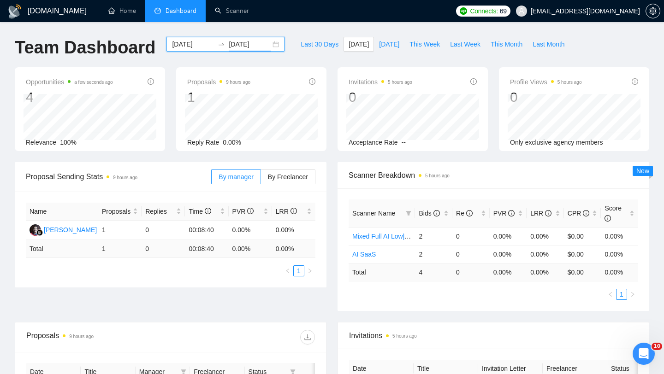
click at [191, 48] on input "[DATE]" at bounding box center [193, 44] width 42 height 10
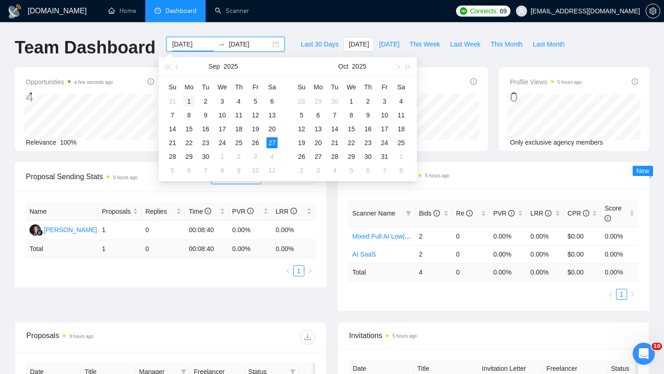
type input "[DATE]"
click at [193, 101] on div "1" at bounding box center [189, 101] width 11 height 11
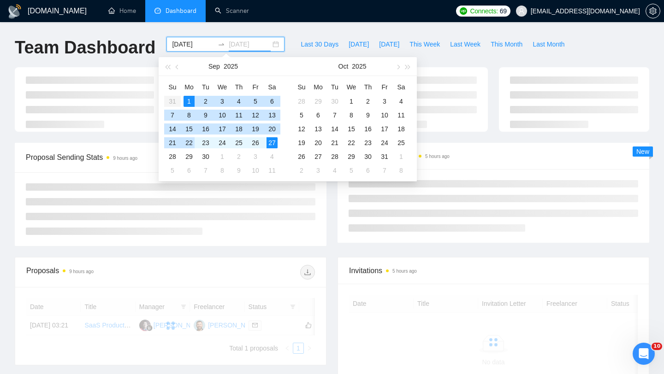
type input "[DATE]"
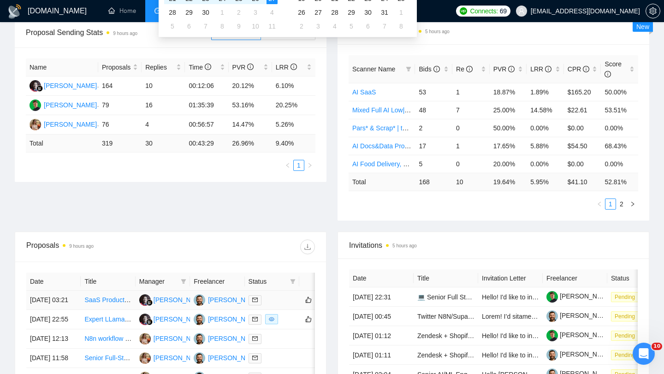
scroll to position [138, 0]
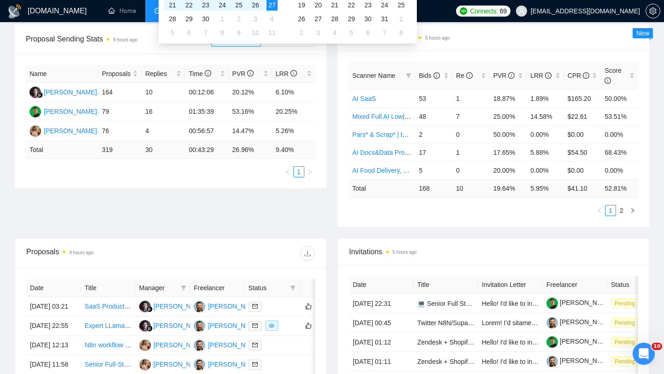
click at [262, 199] on div "Proposal Sending Stats 9 hours ago By manager By Freelancer Name Proposals Repl…" at bounding box center [332, 131] width 646 height 214
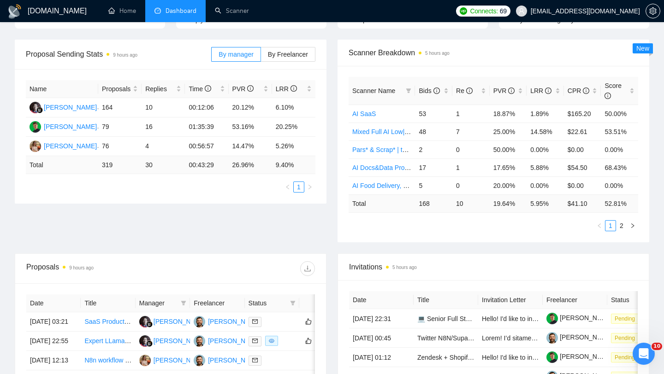
scroll to position [118, 0]
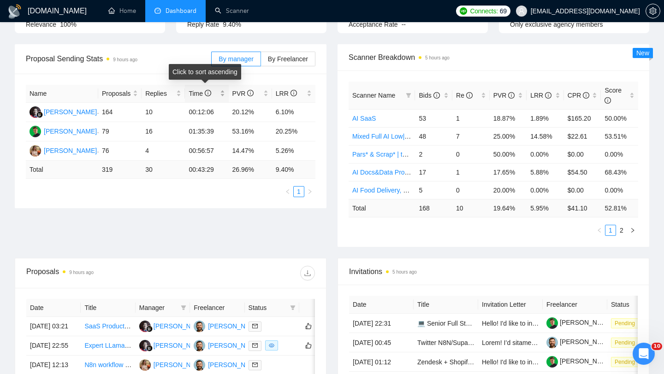
click at [223, 93] on div "Time" at bounding box center [207, 94] width 36 height 10
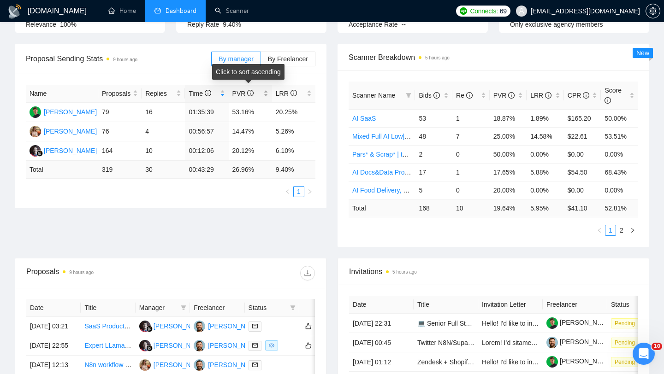
click at [267, 94] on div "PVR" at bounding box center [250, 94] width 36 height 10
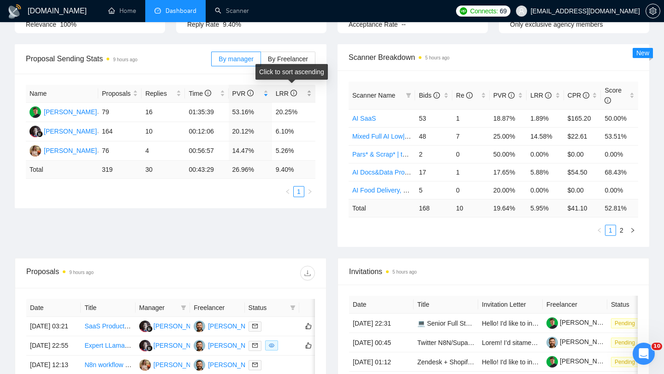
click at [311, 96] on div "LRR" at bounding box center [294, 94] width 36 height 10
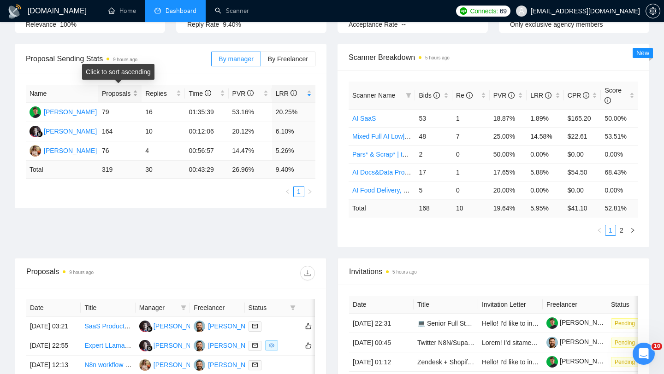
click at [135, 93] on div "Proposals" at bounding box center [120, 94] width 36 height 10
drag, startPoint x: 78, startPoint y: 174, endPoint x: 188, endPoint y: 169, distance: 109.4
click at [187, 170] on tr "Total 319 30 00:43:29 26.96 % 9.40 %" at bounding box center [171, 170] width 290 height 18
click at [205, 168] on td "00:43:29" at bounding box center [206, 170] width 43 height 18
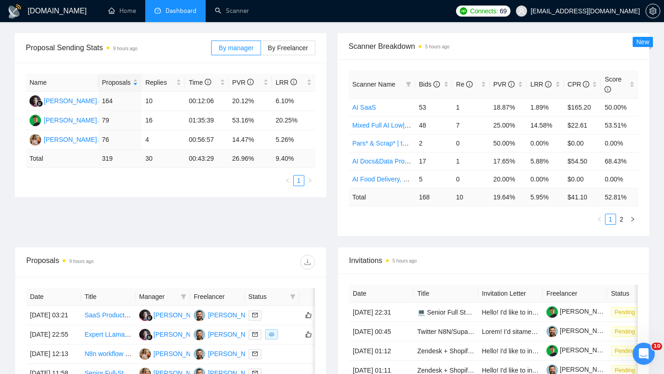
scroll to position [132, 0]
